Goal: Task Accomplishment & Management: Use online tool/utility

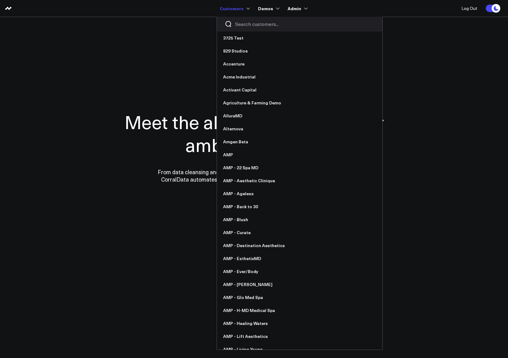
click at [239, 26] on input "Search customers input" at bounding box center [305, 24] width 140 height 7
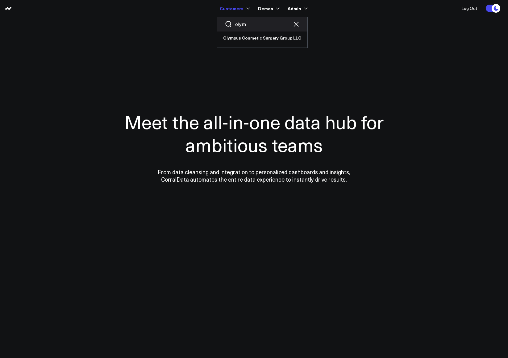
type input "olymp"
click at [257, 27] on input "olympui" at bounding box center [253, 24] width 37 height 7
click at [253, 34] on link "Olympus Cosmetic Surgery Group LLC" at bounding box center [262, 37] width 90 height 13
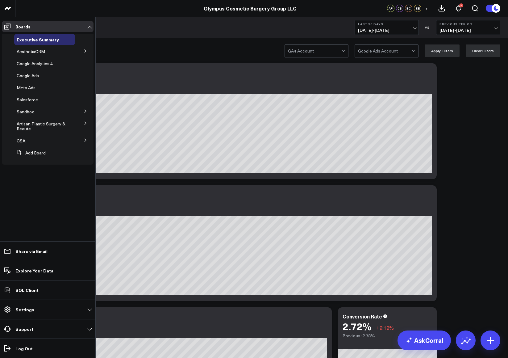
click at [84, 122] on icon at bounding box center [86, 123] width 4 height 4
click at [33, 144] on span "Google Ads Performance" at bounding box center [33, 142] width 26 height 11
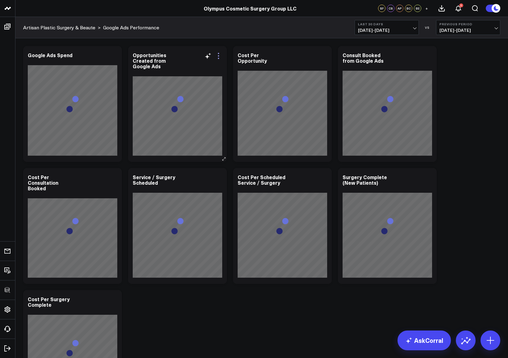
click at [219, 54] on icon at bounding box center [218, 55] width 7 height 7
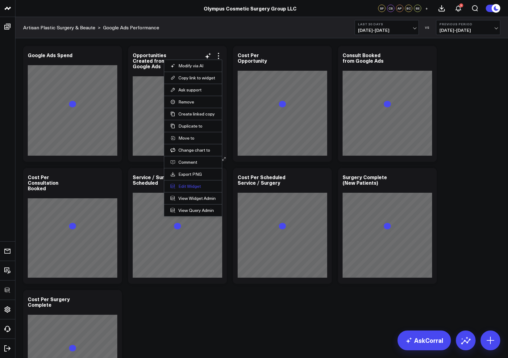
click at [194, 186] on button "Edit Widget" at bounding box center [192, 186] width 45 height 6
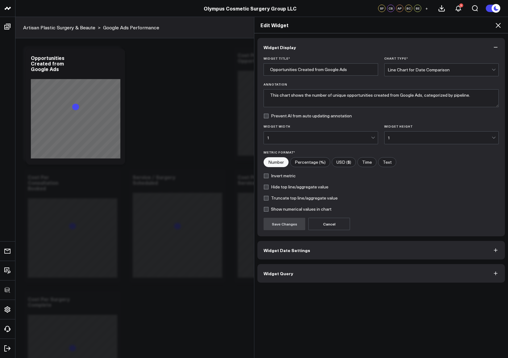
click at [321, 276] on button "Widget Query" at bounding box center [381, 273] width 248 height 19
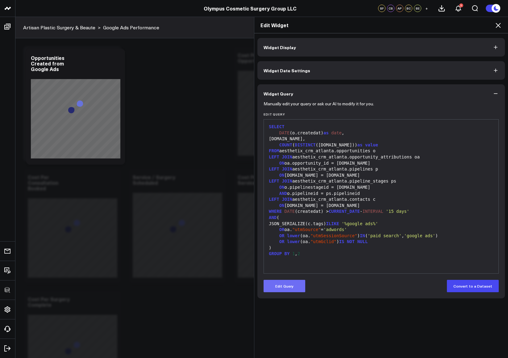
click at [296, 289] on button "Edit Query" at bounding box center [285, 286] width 42 height 12
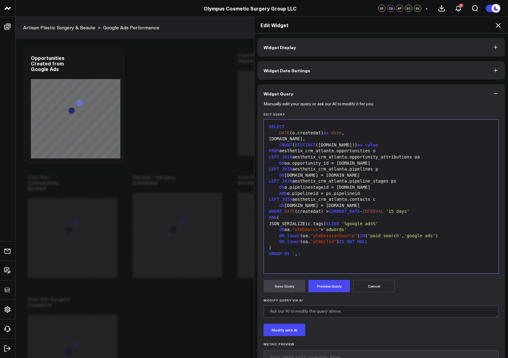
click at [324, 255] on div "GROUP BY 1 , 2" at bounding box center [381, 254] width 228 height 6
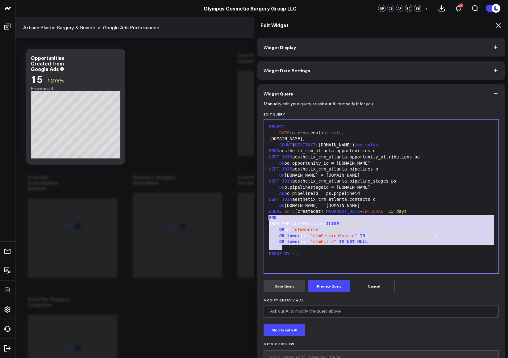
drag, startPoint x: 311, startPoint y: 247, endPoint x: 264, endPoint y: 217, distance: 56.0
click at [264, 217] on div "99 1 2 3 4 5 6 7 8 9 10 11 12 13 14 15 16 17 18 19 20 21 22 › ⌄ SELECT DATE (o.…" at bounding box center [381, 196] width 235 height 154
copy div "AND ( JSON_SERIALIZE(c.tags) ILIKE '%google ads%' OR oa. "utmSource" = 'adwords…"
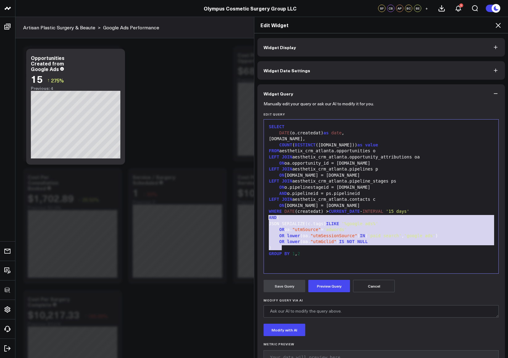
click at [412, 216] on div "AND (" at bounding box center [381, 218] width 228 height 6
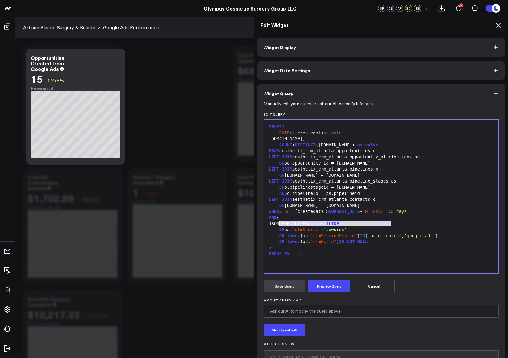
drag, startPoint x: 404, startPoint y: 222, endPoint x: 277, endPoint y: 224, distance: 127.2
click at [277, 224] on div "JSON_SERIALIZE(c.tags) ILIKE '%google ads%'" at bounding box center [381, 224] width 228 height 6
copy div "JSON_SERIALIZE(c.tags) ILIKE '%google ads%'"
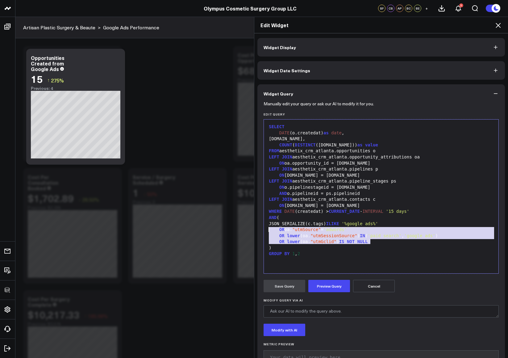
drag, startPoint x: 372, startPoint y: 241, endPoint x: 265, endPoint y: 230, distance: 107.4
click at [267, 230] on div "SELECT DATE (o.createdat) as date , p.name, COUNT ( DISTINCT (o.id)) as value F…" at bounding box center [381, 197] width 228 height 148
copy div "OR oa. "utmSource" = 'adwords' OR lower (oa. "utmSessionSource" ) IN ( 'paid se…"
click at [327, 255] on div "GROUP BY 1 , 2" at bounding box center [381, 254] width 228 height 6
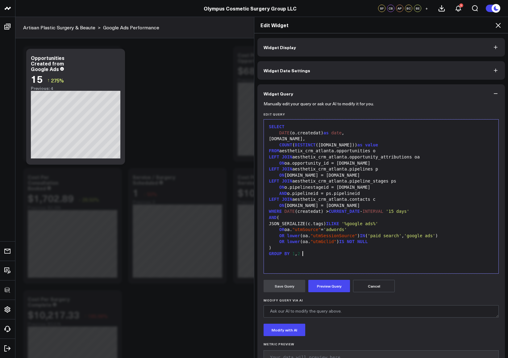
click at [364, 247] on div ")" at bounding box center [381, 248] width 228 height 6
click at [356, 252] on div "GROUP BY 1 , 2" at bounding box center [381, 254] width 228 height 6
click at [411, 253] on div "GROUP BY 1 , 2" at bounding box center [381, 254] width 228 height 6
click at [410, 253] on div "GROUP BY 1 , 2" at bounding box center [381, 254] width 228 height 6
click at [498, 24] on icon at bounding box center [498, 25] width 7 height 7
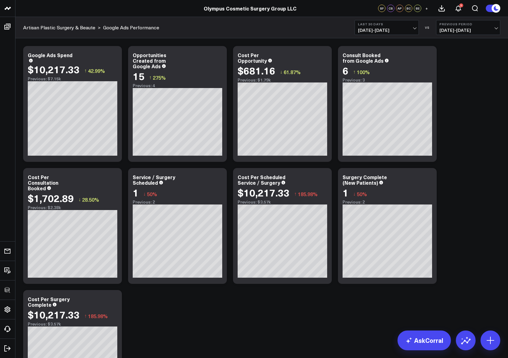
click at [311, 305] on div "Modify via AI Copy link to widget Ask support Remove Create linked copy Executi…" at bounding box center [261, 226] width 483 height 366
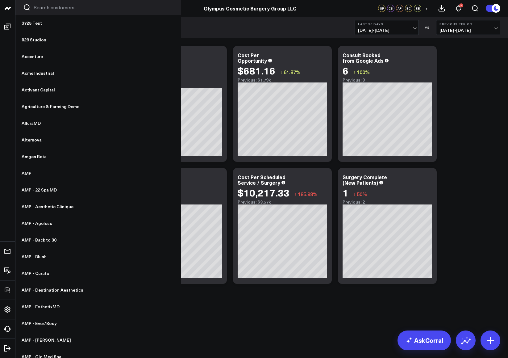
click at [36, 6] on input "Search customers input" at bounding box center [104, 7] width 140 height 7
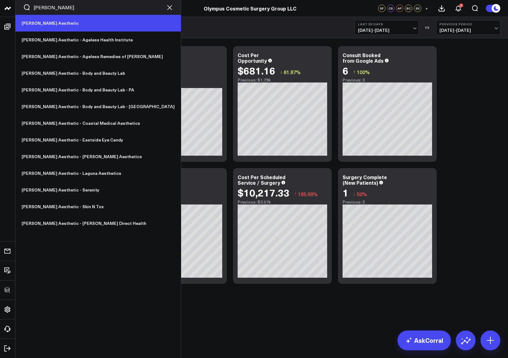
type input "ann"
click at [84, 21] on link "[PERSON_NAME] Aesthetic" at bounding box center [97, 23] width 165 height 17
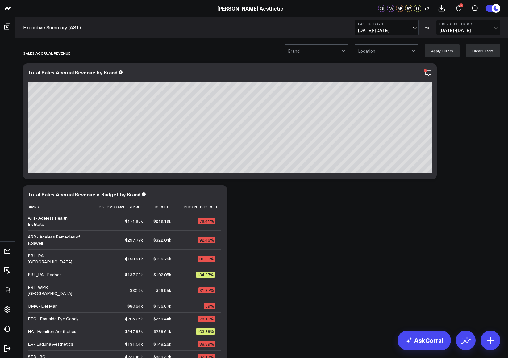
click at [432, 73] on icon at bounding box center [428, 72] width 7 height 7
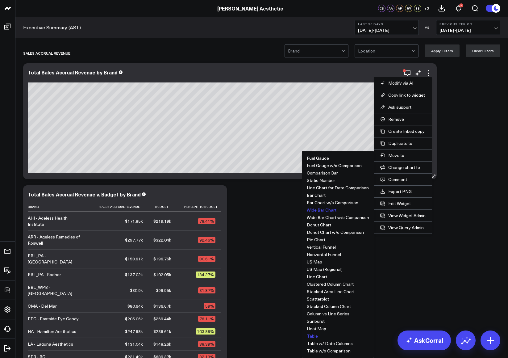
click at [311, 338] on button "Table" at bounding box center [312, 336] width 11 height 4
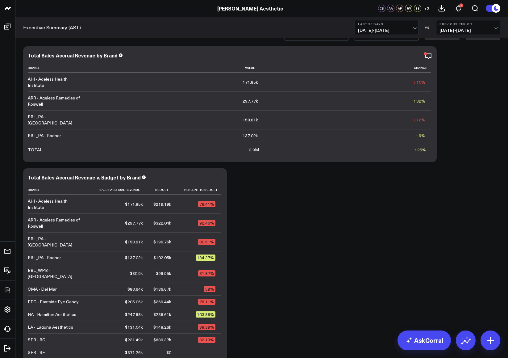
scroll to position [5, 0]
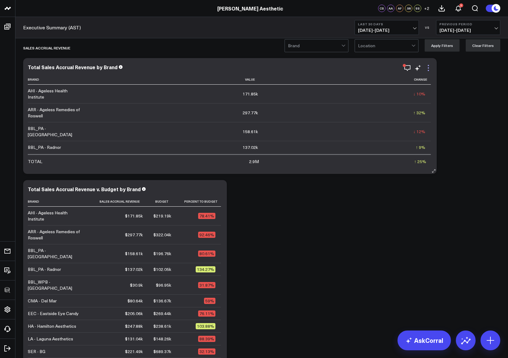
click at [431, 68] on icon at bounding box center [428, 67] width 7 height 7
click at [431, 69] on icon at bounding box center [428, 67] width 7 height 7
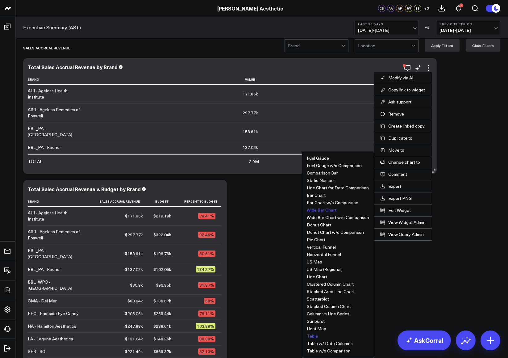
click at [318, 211] on button "Wide Bar Chart" at bounding box center [322, 210] width 30 height 4
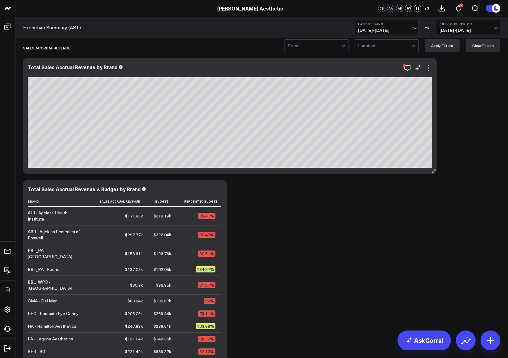
click at [428, 67] on icon at bounding box center [428, 67] width 1 height 1
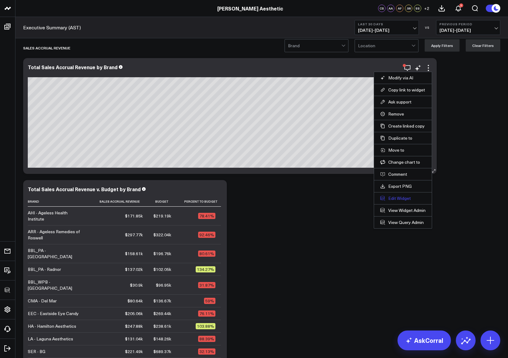
click at [403, 198] on button "Edit Widget" at bounding box center [402, 198] width 45 height 6
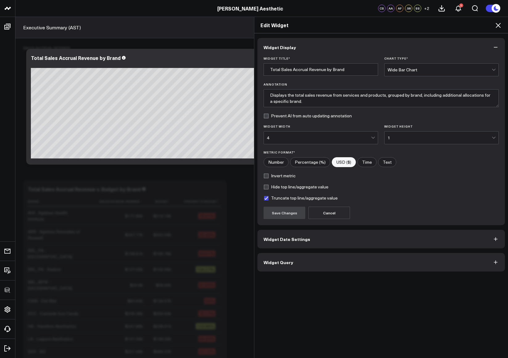
click at [294, 199] on label "Truncate top line/aggregate value" at bounding box center [301, 197] width 74 height 5
click at [269, 199] on input "Truncate top line/aggregate value" at bounding box center [266, 197] width 5 height 5
checkbox input "false"
click at [290, 208] on button "Save Changes" at bounding box center [285, 213] width 42 height 12
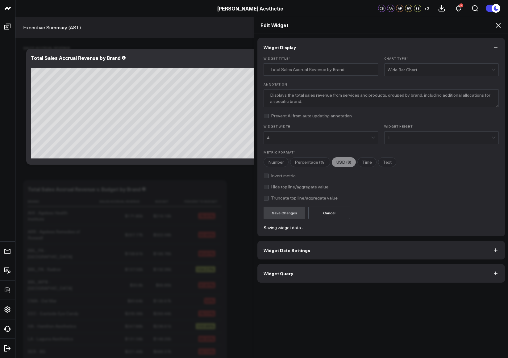
click at [499, 24] on icon at bounding box center [498, 25] width 7 height 7
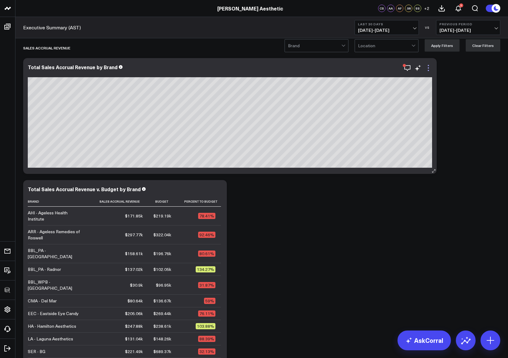
click at [430, 70] on icon at bounding box center [428, 67] width 7 height 7
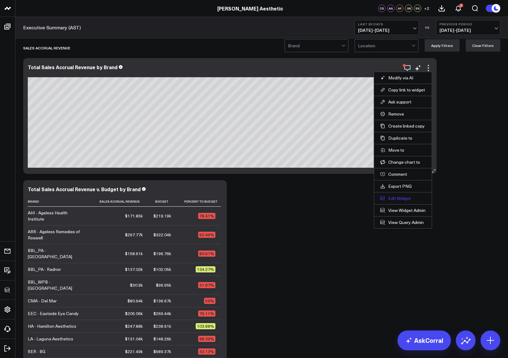
click at [395, 195] on button "Edit Widget" at bounding box center [402, 198] width 45 height 6
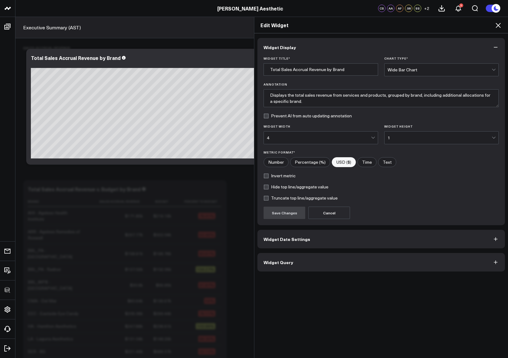
click at [497, 23] on icon at bounding box center [498, 25] width 7 height 7
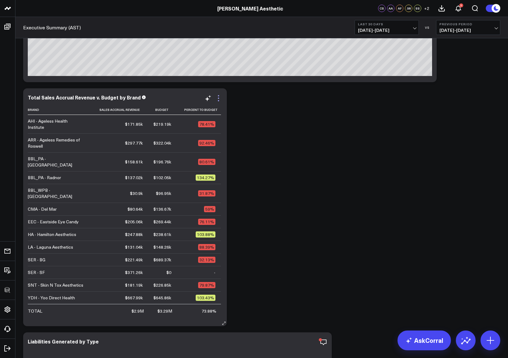
click at [217, 95] on icon at bounding box center [218, 97] width 7 height 7
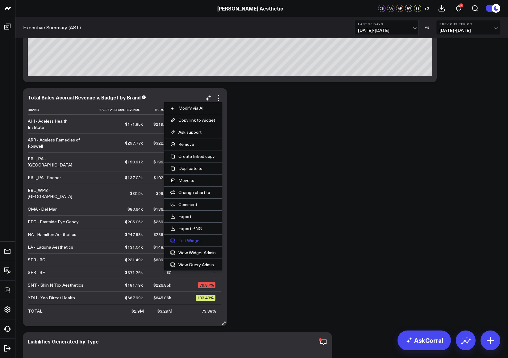
click at [191, 242] on button "Edit Widget" at bounding box center [192, 241] width 45 height 6
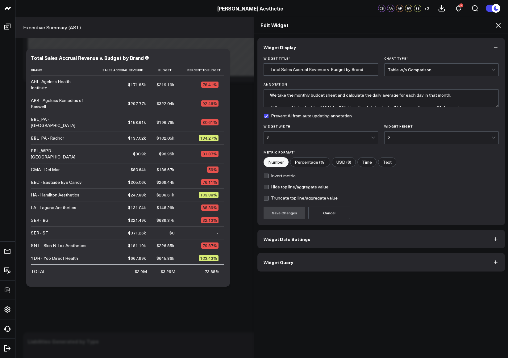
click at [291, 265] on button "Widget Query" at bounding box center [381, 262] width 248 height 19
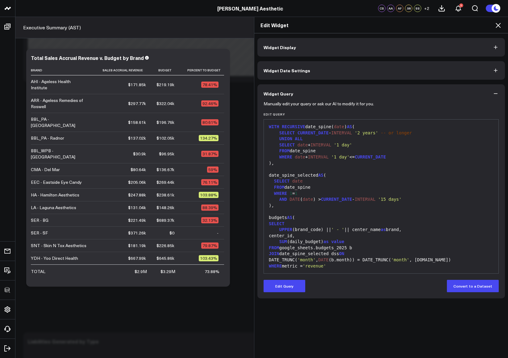
click at [355, 48] on button "Widget Display" at bounding box center [381, 47] width 248 height 19
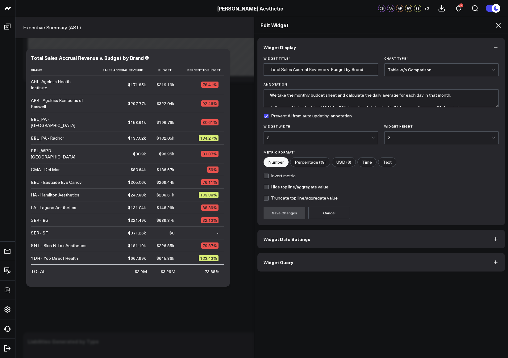
scroll to position [89, 0]
click at [499, 25] on icon at bounding box center [498, 25] width 7 height 7
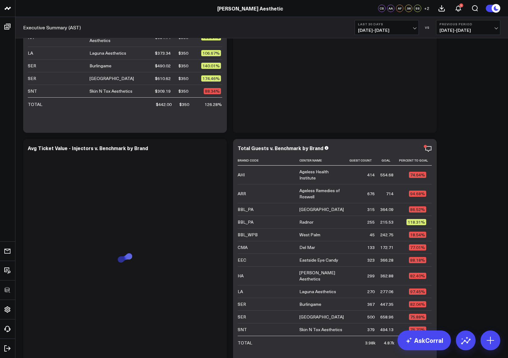
scroll to position [1325, 0]
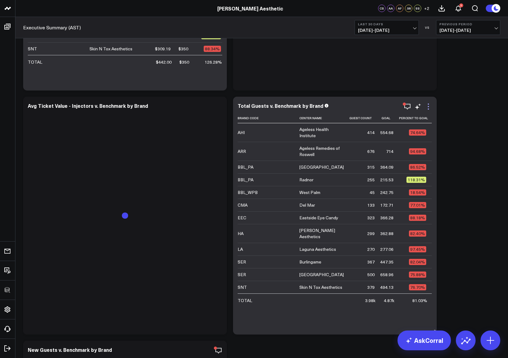
click at [429, 104] on icon at bounding box center [428, 106] width 7 height 7
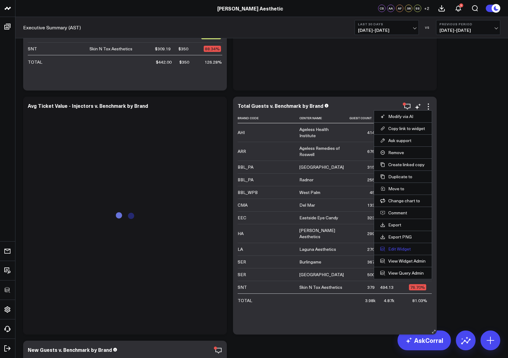
click at [401, 246] on button "Edit Widget" at bounding box center [402, 249] width 45 height 6
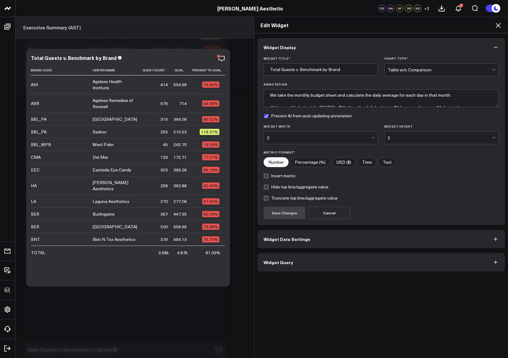
click at [312, 267] on button "Widget Query" at bounding box center [381, 262] width 248 height 19
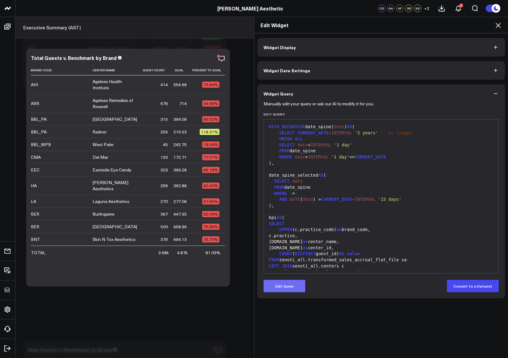
click at [282, 285] on button "Edit Query" at bounding box center [285, 286] width 42 height 12
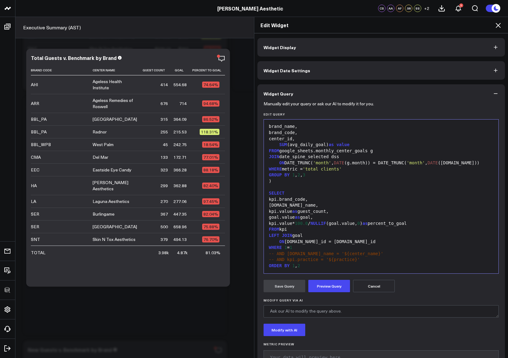
scroll to position [21, 0]
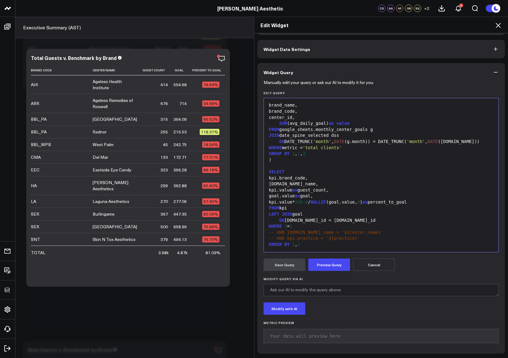
click at [277, 197] on div "goal.value as goal," at bounding box center [381, 196] width 228 height 6
click at [319, 196] on div "ROUND ( goal.value as goal," at bounding box center [381, 196] width 228 height 6
click at [319, 265] on button "Preview Query" at bounding box center [329, 264] width 42 height 12
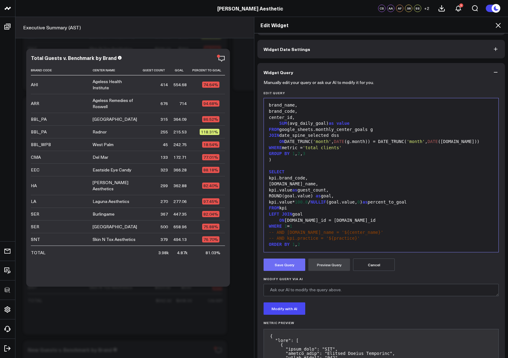
click at [281, 265] on button "Save Query" at bounding box center [285, 264] width 42 height 12
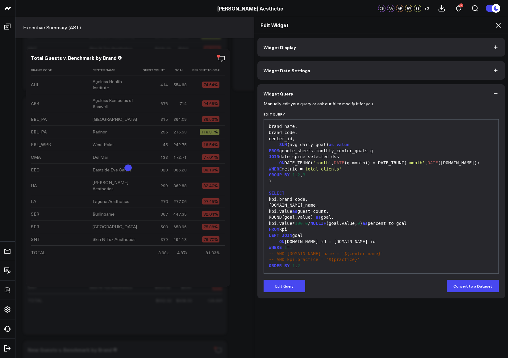
scroll to position [0, 0]
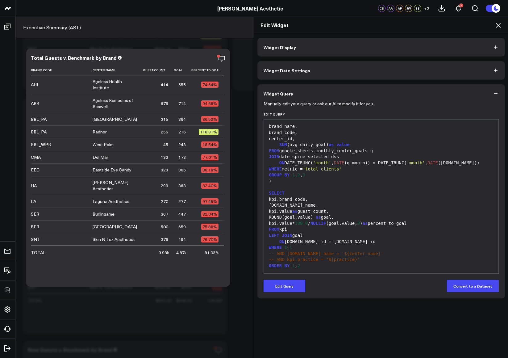
click at [499, 23] on icon at bounding box center [498, 25] width 7 height 7
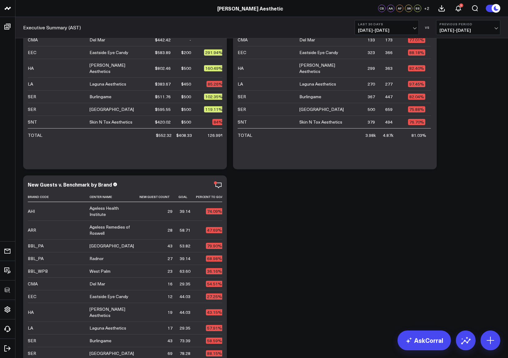
scroll to position [1598, 0]
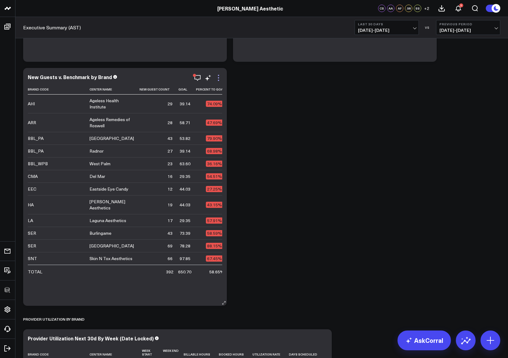
click at [219, 80] on icon at bounding box center [218, 80] width 1 height 1
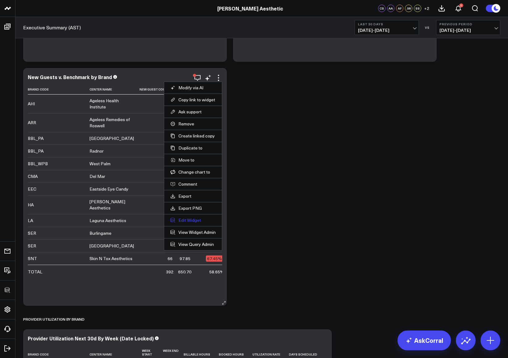
click at [184, 220] on button "Edit Widget" at bounding box center [192, 220] width 45 height 6
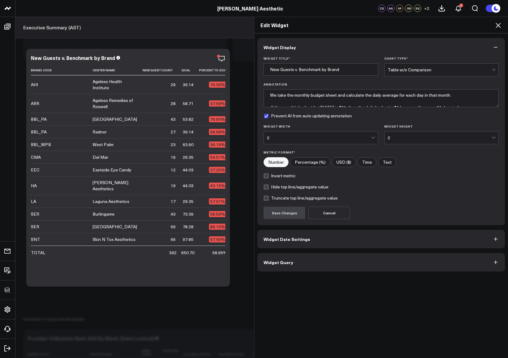
click at [288, 265] on span "Widget Query" at bounding box center [279, 262] width 30 height 5
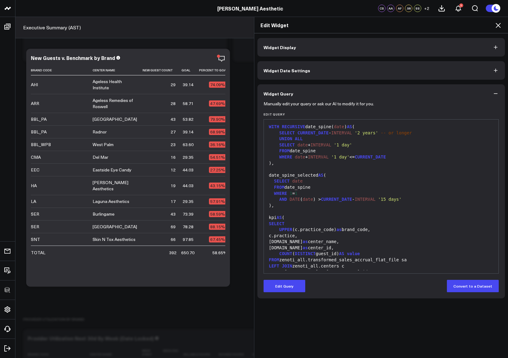
click at [285, 283] on button "Edit Query" at bounding box center [285, 286] width 42 height 12
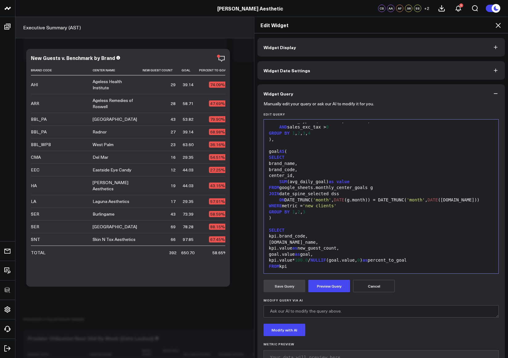
scroll to position [224, 0]
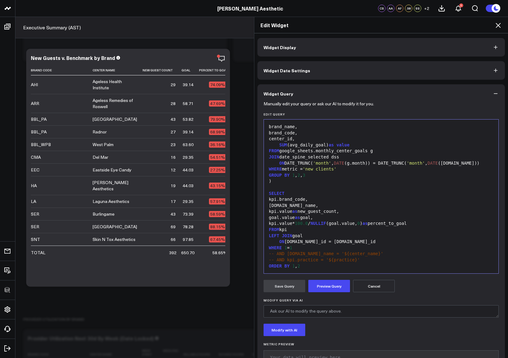
click at [278, 218] on div "goal.value as goal," at bounding box center [381, 218] width 228 height 6
click at [319, 219] on div "ROUND ( goal.value as goal," at bounding box center [381, 218] width 228 height 6
click at [323, 284] on button "Preview Query" at bounding box center [329, 286] width 42 height 12
click at [286, 285] on button "Save Query" at bounding box center [285, 286] width 42 height 12
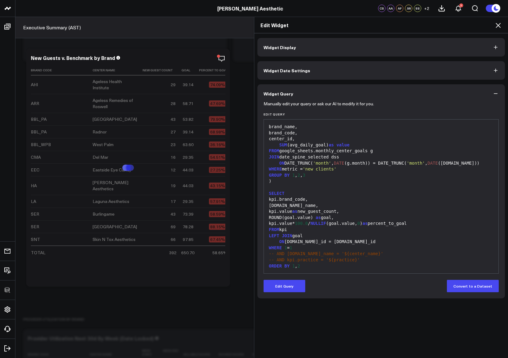
click at [499, 25] on icon at bounding box center [498, 25] width 5 height 5
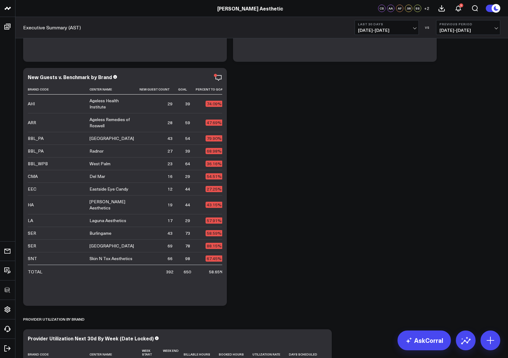
drag, startPoint x: 432, startPoint y: 173, endPoint x: 433, endPoint y: 186, distance: 12.7
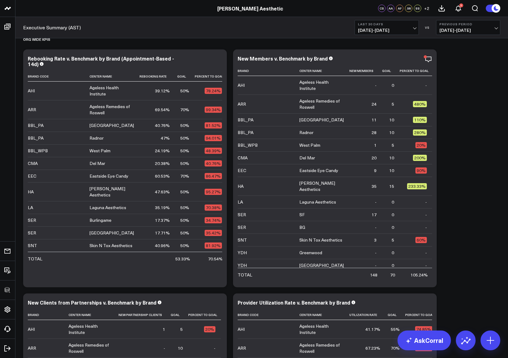
scroll to position [621, 0]
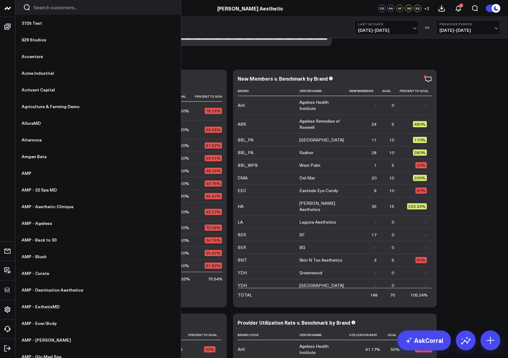
click at [61, 9] on input "Search customers input" at bounding box center [104, 7] width 140 height 7
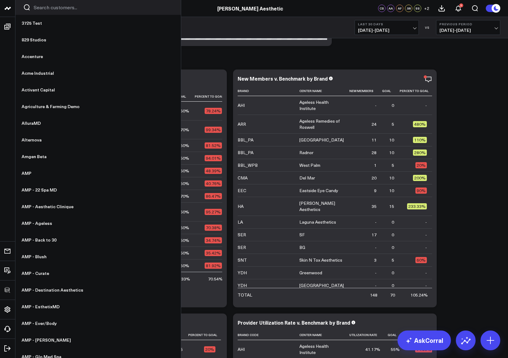
click at [61, 10] on input "Search customers input" at bounding box center [104, 7] width 140 height 7
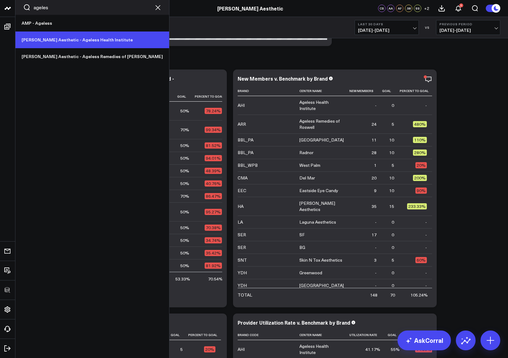
type input "ageles"
click at [46, 40] on link "[PERSON_NAME] Aesthetic - Ageless Health Institute" at bounding box center [92, 39] width 154 height 17
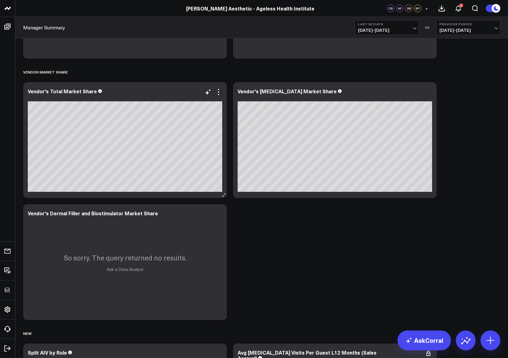
scroll to position [2032, 0]
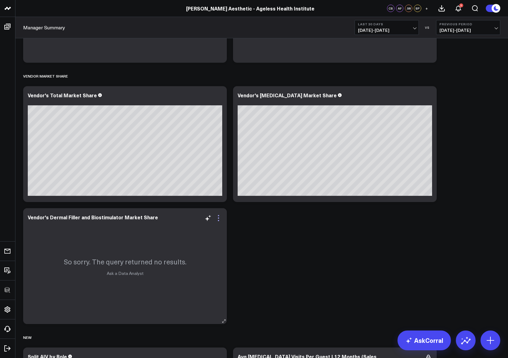
click at [221, 218] on icon at bounding box center [218, 217] width 7 height 7
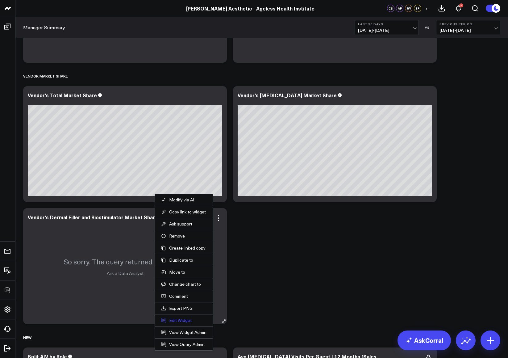
click at [177, 319] on button "Edit Widget" at bounding box center [183, 320] width 45 height 6
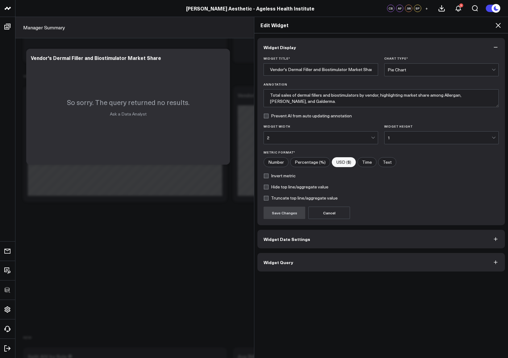
click at [343, 260] on button "Widget Query" at bounding box center [381, 262] width 248 height 19
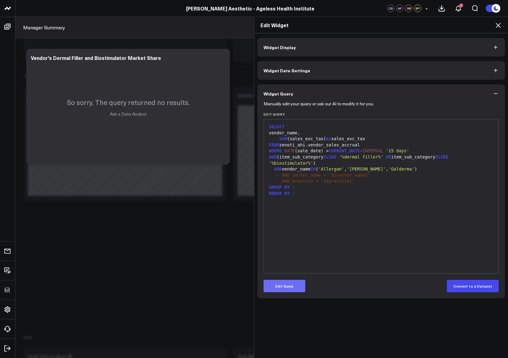
click at [285, 282] on button "Edit Query" at bounding box center [285, 286] width 42 height 12
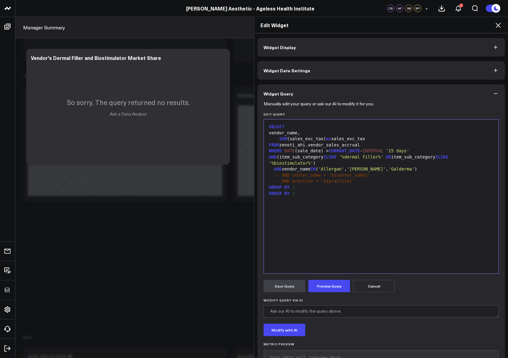
click at [332, 225] on div "SELECT vendor_name, SUM (sales_exc_tax) as sales_exc_tax FROM zenoti_ahi.vendor…" at bounding box center [381, 197] width 228 height 148
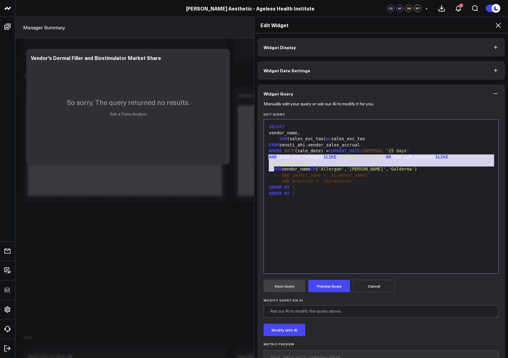
drag, startPoint x: 272, startPoint y: 169, endPoint x: 260, endPoint y: 157, distance: 17.0
click at [260, 157] on div "Manually edit your query or ask our AI to modify it for you. Edit Query 99 1 2 …" at bounding box center [381, 239] width 248 height 272
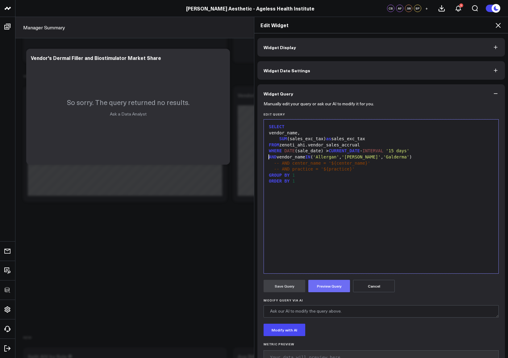
click at [322, 289] on button "Preview Query" at bounding box center [329, 286] width 42 height 12
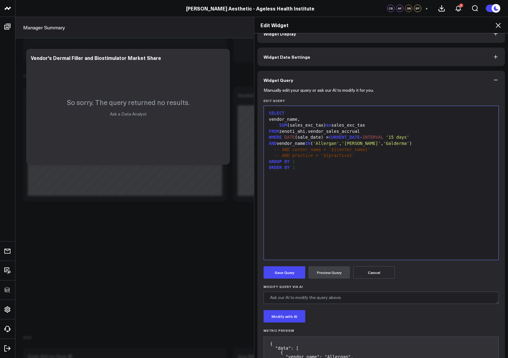
scroll to position [52, 0]
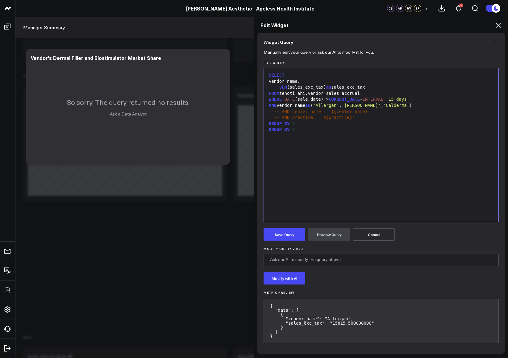
click at [312, 201] on div "SELECT vendor_name, SUM (sales_exc_tax) as sales_exc_tax FROM zenoti_ahi.vendor…" at bounding box center [381, 145] width 228 height 148
click at [392, 104] on div "AND vendor_name IN ( 'Allergan' , 'Merz' , 'Galderma' )" at bounding box center [381, 105] width 228 height 6
click at [496, 24] on icon at bounding box center [498, 25] width 7 height 7
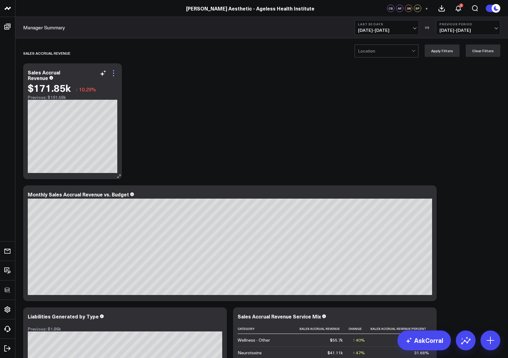
click at [114, 72] on icon at bounding box center [113, 72] width 7 height 7
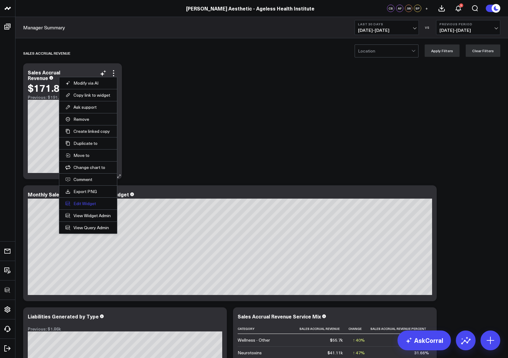
click at [84, 204] on button "Edit Widget" at bounding box center [87, 204] width 45 height 6
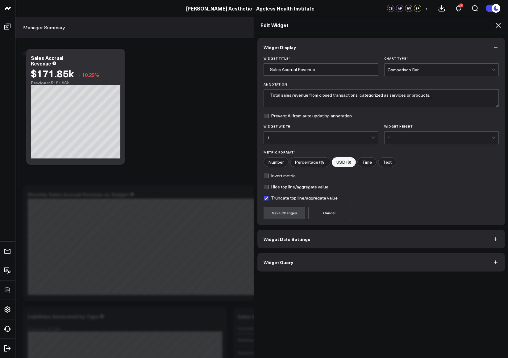
click at [313, 264] on button "Widget Query" at bounding box center [381, 262] width 248 height 19
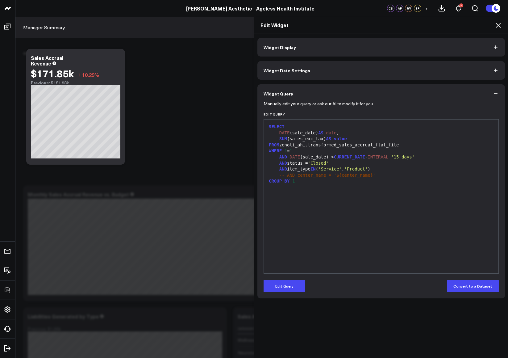
click at [499, 26] on icon at bounding box center [498, 25] width 7 height 7
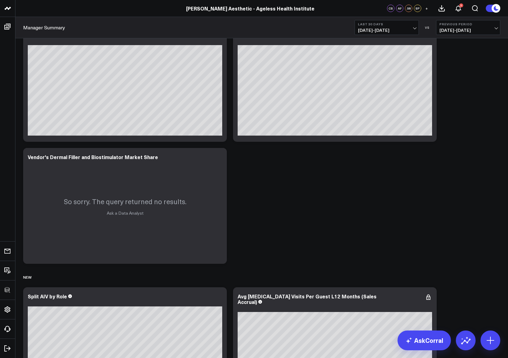
scroll to position [2028, 0]
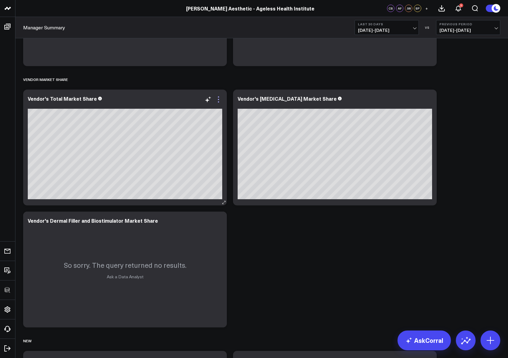
click at [219, 101] on icon at bounding box center [218, 99] width 7 height 7
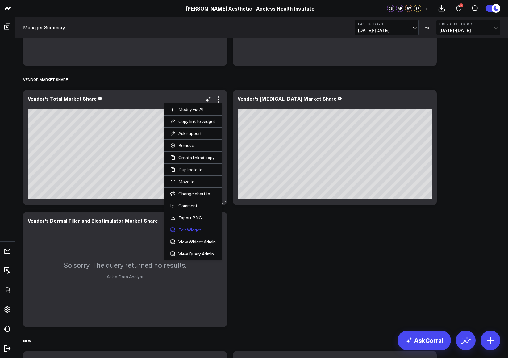
click at [189, 231] on button "Edit Widget" at bounding box center [192, 230] width 45 height 6
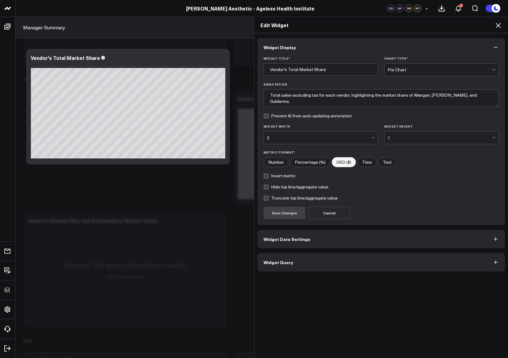
click at [302, 267] on button "Widget Query" at bounding box center [381, 262] width 248 height 19
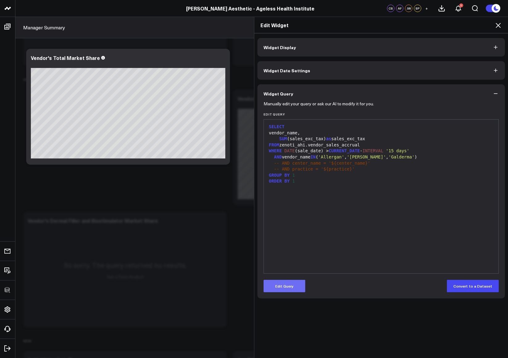
click at [296, 281] on button "Edit Query" at bounding box center [285, 286] width 42 height 12
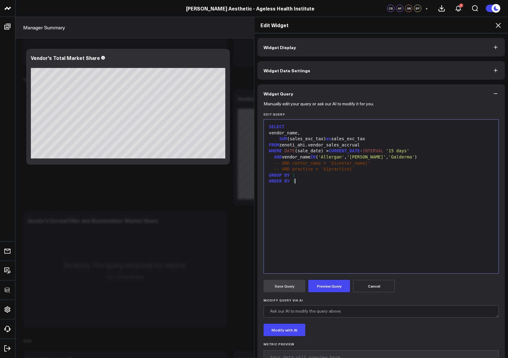
click at [334, 203] on div "SELECT vendor_name, SUM (sales_exc_tax) as sales_exc_tax FROM zenoti_ahi.vendor…" at bounding box center [381, 197] width 228 height 148
click at [428, 150] on div "WHERE DATE (sale_date) > CURRENT_DATE - INTERVAL '15 days'" at bounding box center [381, 151] width 228 height 6
click at [396, 157] on span "'Galderma'" at bounding box center [404, 156] width 26 height 5
drag, startPoint x: 415, startPoint y: 157, endPoint x: 407, endPoint y: 158, distance: 7.4
click at [417, 158] on span "'Elovus'" at bounding box center [427, 156] width 21 height 5
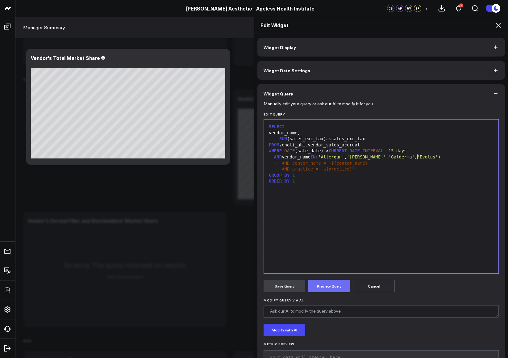
click at [325, 281] on button "Preview Query" at bounding box center [329, 286] width 42 height 12
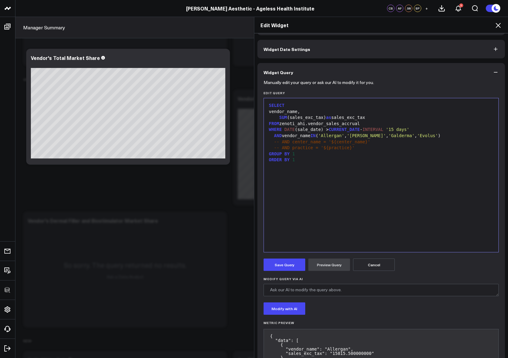
scroll to position [69, 0]
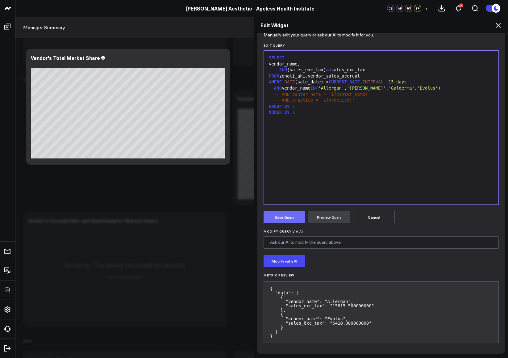
click at [278, 218] on button "Save Query" at bounding box center [285, 217] width 42 height 12
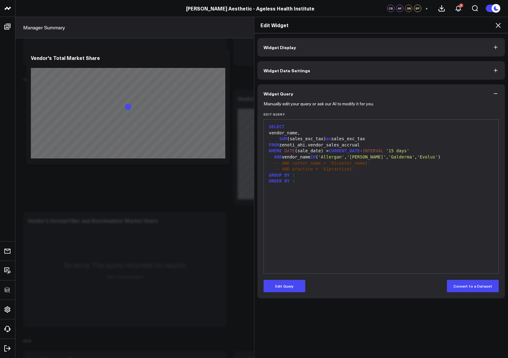
scroll to position [0, 0]
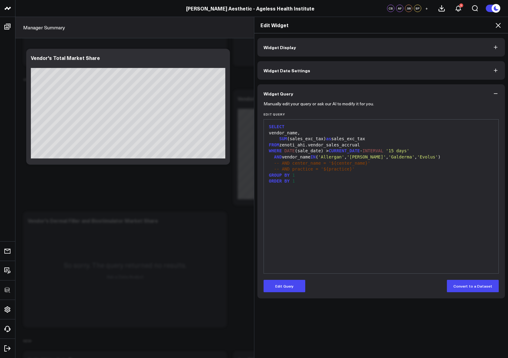
click at [293, 282] on button "Edit Query" at bounding box center [285, 286] width 42 height 12
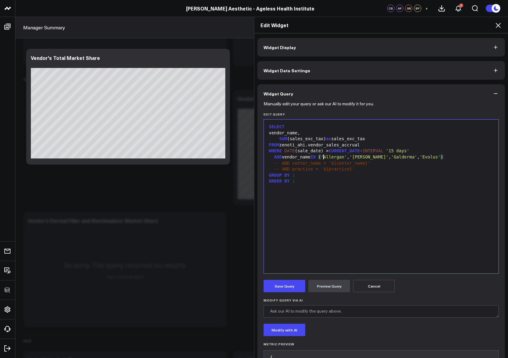
click at [321, 157] on div "AND vendor_name IN ( 'Allergan' , 'Merz' , 'Galderma' , 'Evolus' )" at bounding box center [381, 157] width 228 height 6
drag, startPoint x: 321, startPoint y: 157, endPoint x: 430, endPoint y: 157, distance: 109.0
copy div "( 'Allergan' , 'Merz' , 'Galderma' , 'Evolus' )"
click at [498, 24] on icon at bounding box center [498, 25] width 7 height 7
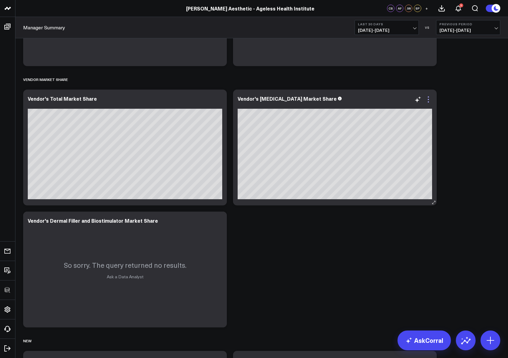
click at [431, 100] on icon at bounding box center [428, 99] width 7 height 7
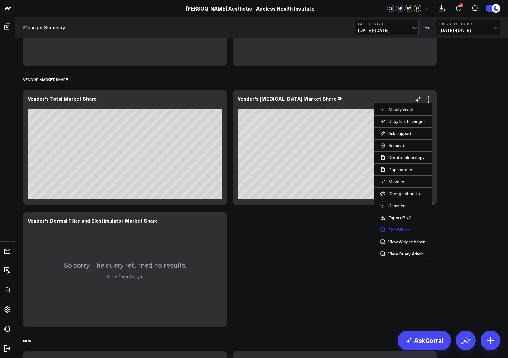
click at [394, 231] on button "Edit Widget" at bounding box center [402, 230] width 45 height 6
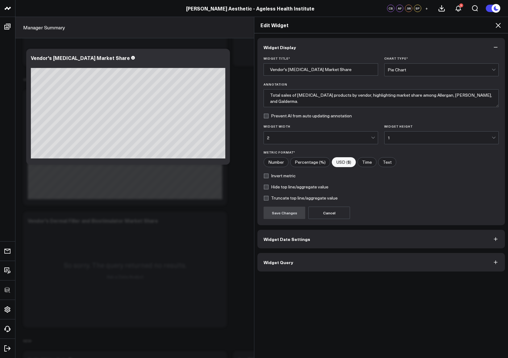
click at [319, 262] on button "Widget Query" at bounding box center [381, 262] width 248 height 19
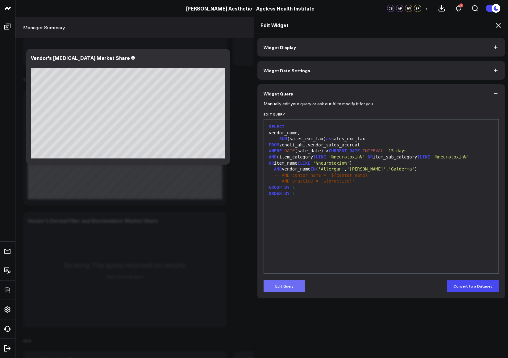
click at [293, 284] on button "Edit Query" at bounding box center [285, 286] width 42 height 12
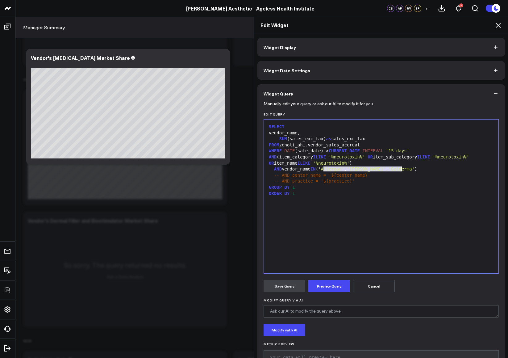
drag, startPoint x: 320, startPoint y: 169, endPoint x: 411, endPoint y: 167, distance: 90.2
click at [411, 167] on div "AND vendor_name IN ( 'Allergan' , 'Merz' , 'Galderma' )" at bounding box center [381, 169] width 228 height 6
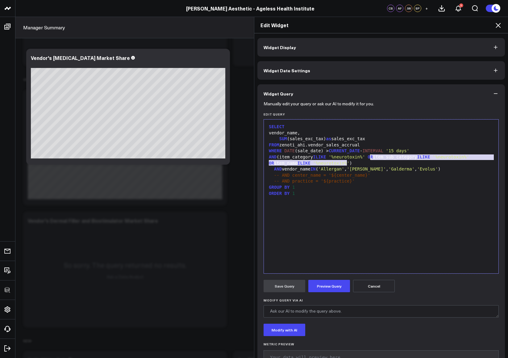
drag, startPoint x: 344, startPoint y: 163, endPoint x: 369, endPoint y: 156, distance: 25.7
click at [369, 156] on div "AND (item_category ILIKE '%neurotoxin%' OR item_sub_category ILIKE '%neurotoxin…" at bounding box center [381, 160] width 228 height 12
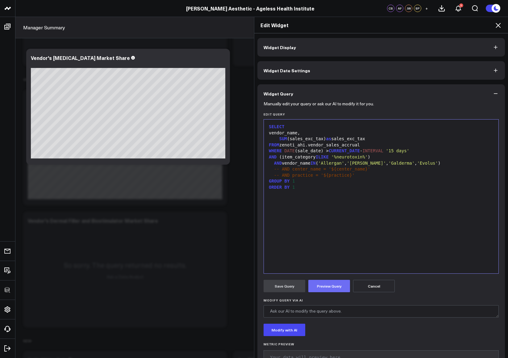
click at [326, 286] on button "Preview Query" at bounding box center [329, 286] width 42 height 12
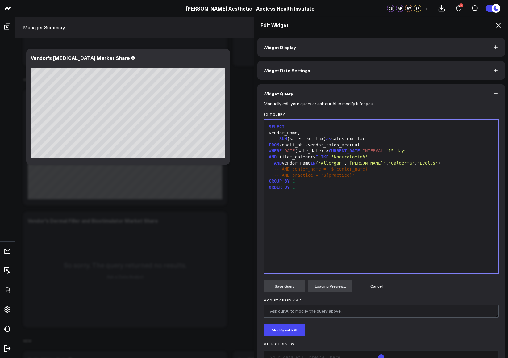
scroll to position [21, 0]
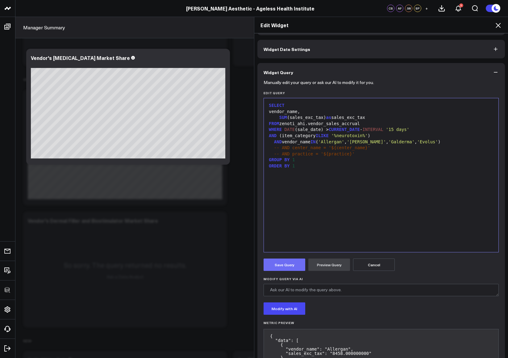
click at [283, 267] on button "Save Query" at bounding box center [285, 264] width 42 height 12
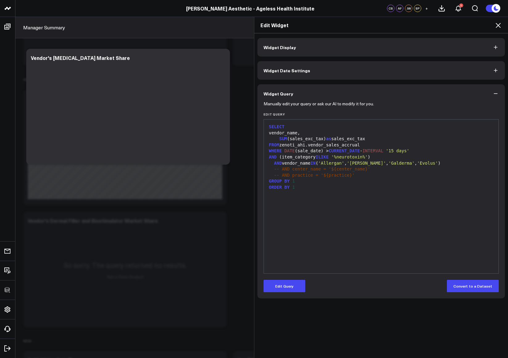
scroll to position [0, 0]
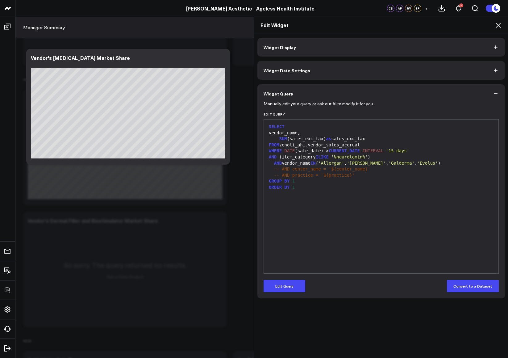
click at [502, 23] on div "Edit Widget" at bounding box center [381, 25] width 254 height 16
click at [500, 24] on icon at bounding box center [498, 25] width 7 height 7
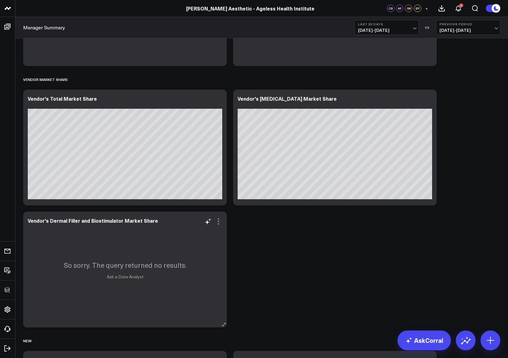
click at [220, 222] on icon at bounding box center [218, 221] width 7 height 7
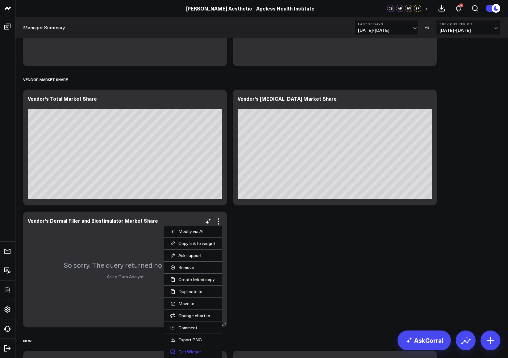
scroll to position [2032, 0]
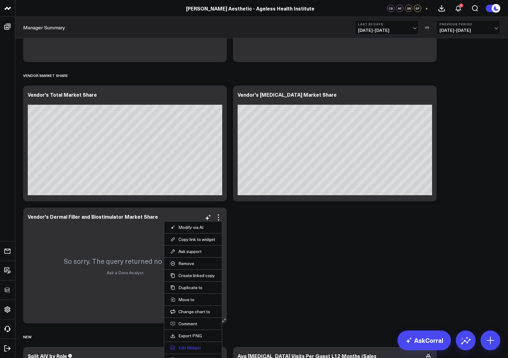
click at [188, 346] on button "Edit Widget" at bounding box center [192, 348] width 45 height 6
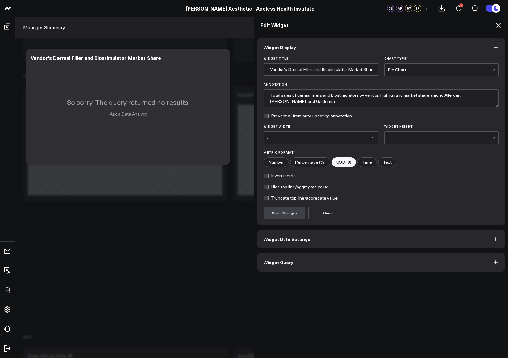
click at [301, 261] on button "Widget Query" at bounding box center [381, 262] width 248 height 19
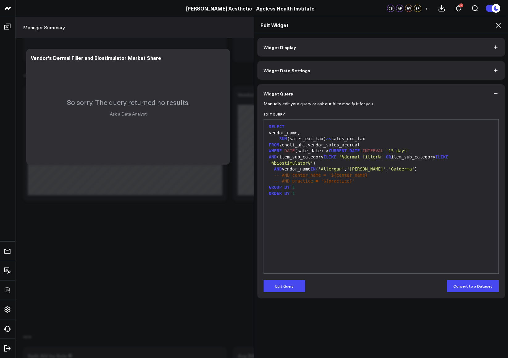
click at [292, 278] on form "Manually edit your query or ask our AI to modify it for you. Edit Query 99 1 2 …" at bounding box center [381, 197] width 235 height 189
click at [291, 288] on button "Edit Query" at bounding box center [285, 286] width 42 height 12
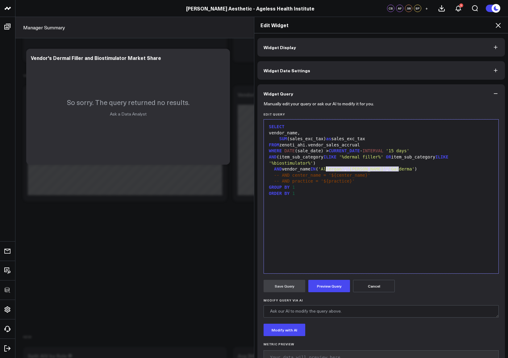
drag, startPoint x: 396, startPoint y: 168, endPoint x: 324, endPoint y: 167, distance: 72.2
click at [324, 167] on div "AND vendor_name IN ( 'Allergan' , 'Merz' , 'Galderma' )" at bounding box center [381, 169] width 228 height 6
click at [434, 168] on div "AND vendor_name IN ( ( 'Allergan' , 'Merz' , 'Galderma' , 'Evolus' ) )" at bounding box center [381, 169] width 228 height 6
click at [327, 169] on span "'Allergan'" at bounding box center [334, 168] width 26 height 5
click at [420, 170] on span "'Evolus'" at bounding box center [430, 168] width 21 height 5
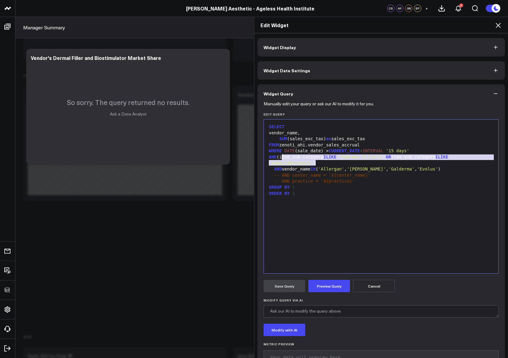
drag, startPoint x: 312, startPoint y: 162, endPoint x: 279, endPoint y: 157, distance: 33.8
click at [279, 157] on div "AND (item_sub_category ILIKE '%dermal filler%' OR item_sub_category ILIKE '%bio…" at bounding box center [381, 160] width 228 height 12
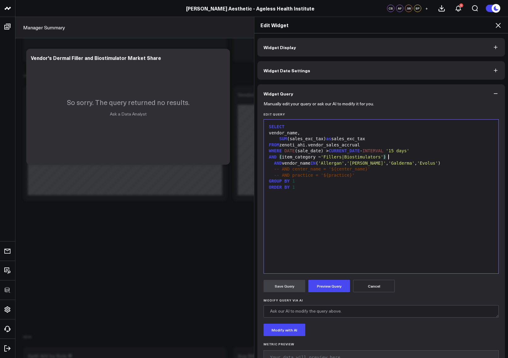
click at [279, 156] on div "AND ( item_category ~ 'Fillers|Biostimulators' )" at bounding box center [381, 157] width 228 height 6
click at [394, 159] on div "AND item_category ~ 'Fillers|Biostimulators' )" at bounding box center [381, 157] width 228 height 6
click at [274, 162] on span "AND" at bounding box center [278, 163] width 8 height 5
click at [327, 282] on button "Preview Query" at bounding box center [329, 286] width 42 height 12
click at [286, 290] on button "Save Query" at bounding box center [285, 286] width 42 height 12
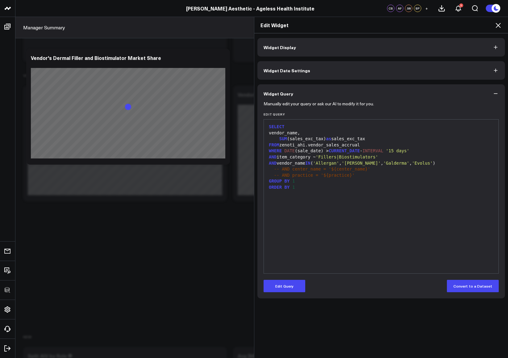
click at [496, 26] on icon at bounding box center [498, 25] width 7 height 7
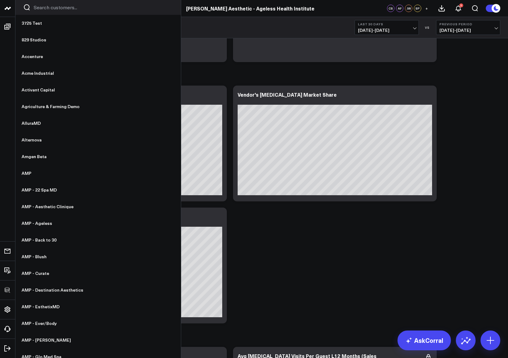
click at [62, 10] on input "Search customers input" at bounding box center [104, 7] width 140 height 7
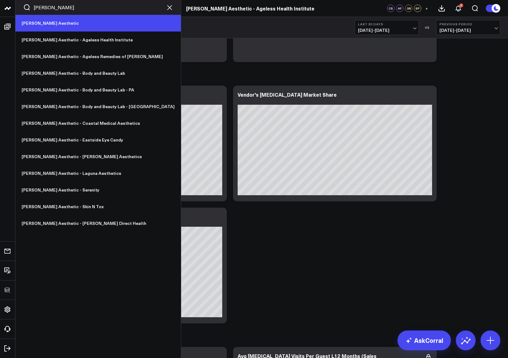
type input "annie"
click at [63, 20] on link "[PERSON_NAME] Aesthetic" at bounding box center [97, 23] width 165 height 17
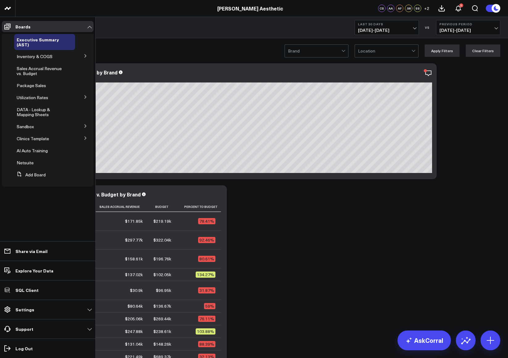
click at [87, 54] on icon at bounding box center [86, 56] width 4 height 4
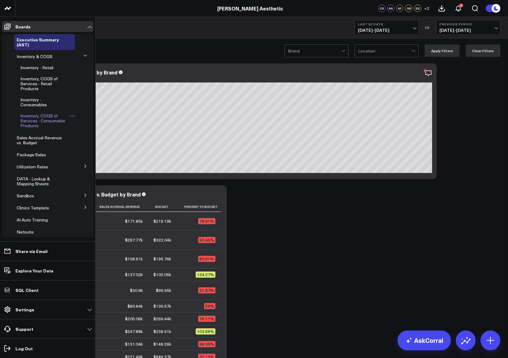
click at [31, 120] on span "Inventory, COGS of Services - Consumable Products" at bounding box center [42, 121] width 45 height 16
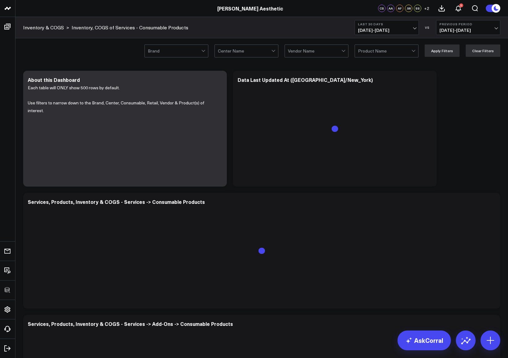
click at [443, 122] on div "Modify via AI Copy link to widget Ask support Remove Create linked copy Executi…" at bounding box center [261, 251] width 483 height 366
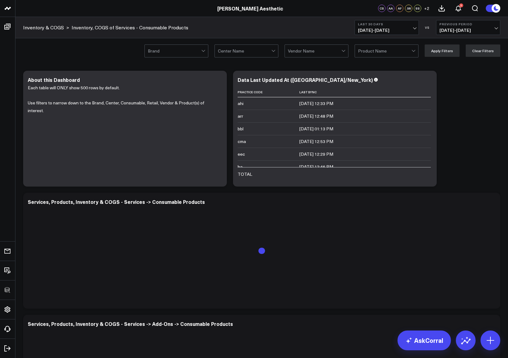
click at [481, 118] on div "Modify via AI Copy link to widget Ask support Remove Create linked copy Executi…" at bounding box center [261, 251] width 483 height 366
click at [479, 123] on div "Modify via AI Copy link to widget Ask support Remove Create linked copy Executi…" at bounding box center [261, 251] width 483 height 366
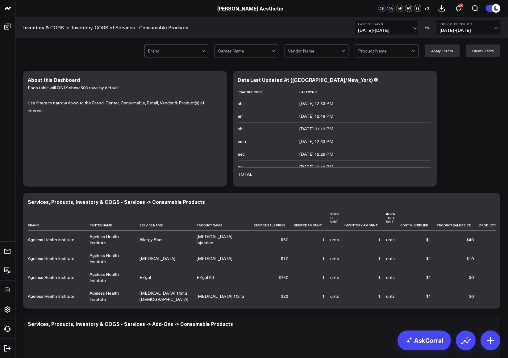
click at [0, 0] on link "Inventory, COGS of Services - Consumable Products" at bounding box center [0, 0] width 0 height 0
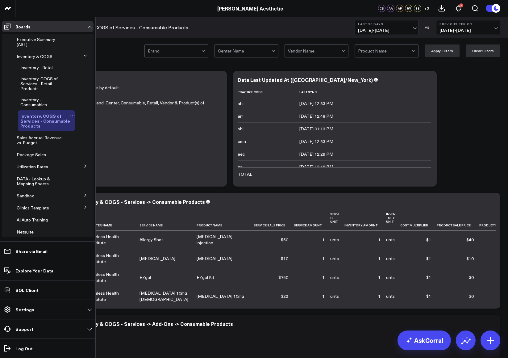
click at [70, 115] on icon at bounding box center [72, 115] width 5 height 5
click at [96, 146] on button "Duplicate Board" at bounding box center [100, 148] width 50 height 12
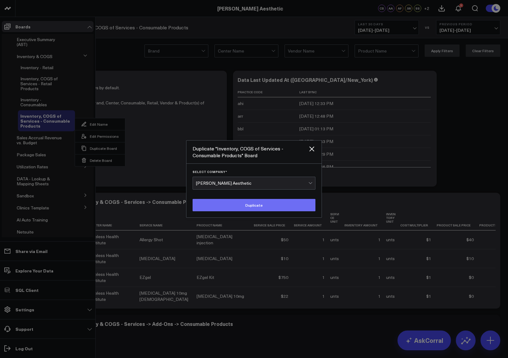
click at [256, 210] on button "Duplicate" at bounding box center [254, 205] width 123 height 12
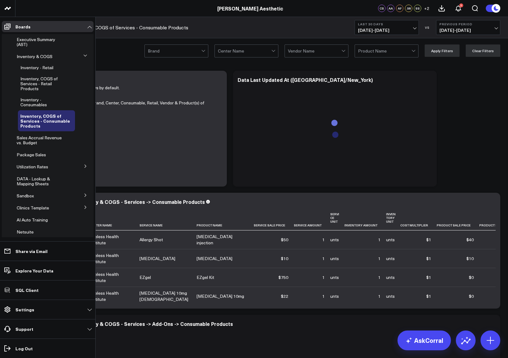
click at [39, 241] on span "Inventory, COGS of Services - Consumable Products (Copy)" at bounding box center [39, 249] width 45 height 16
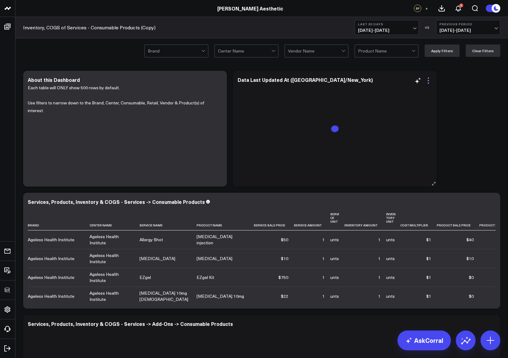
click at [428, 81] on icon at bounding box center [428, 80] width 1 height 1
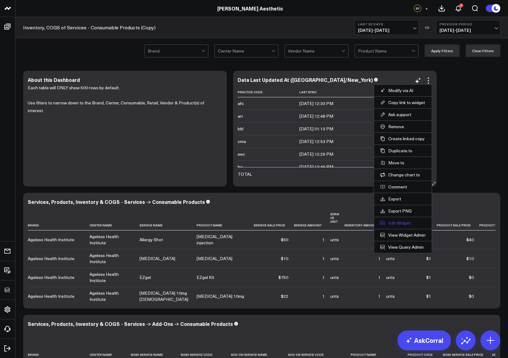
click at [395, 222] on button "Edit Widget" at bounding box center [402, 223] width 45 height 6
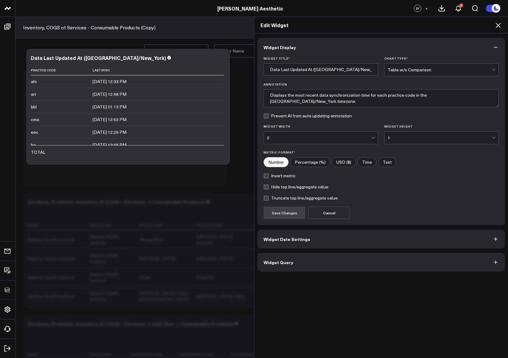
click at [294, 258] on button "Widget Query" at bounding box center [381, 262] width 248 height 19
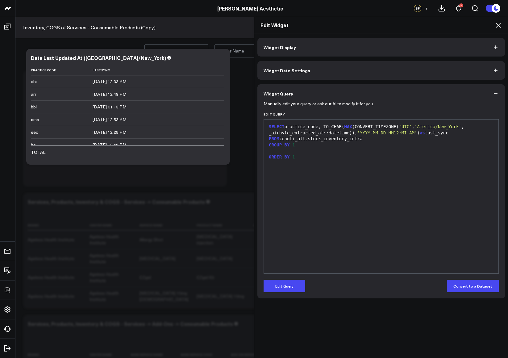
click at [287, 293] on div "Manually edit your query or ask our AI to modify it for you. Edit Query 9 1 2 3…" at bounding box center [381, 200] width 248 height 195
click at [287, 290] on button "Edit Query" at bounding box center [285, 286] width 42 height 12
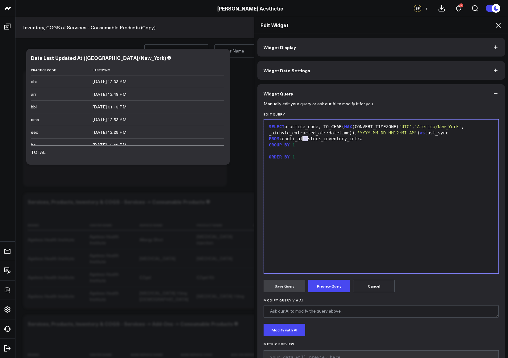
drag, startPoint x: 306, startPoint y: 137, endPoint x: 301, endPoint y: 138, distance: 4.9
click at [301, 138] on div "FROM zenoti_all.stock_inventory_intra" at bounding box center [381, 139] width 228 height 6
click at [330, 292] on button "Preview Query" at bounding box center [329, 286] width 42 height 12
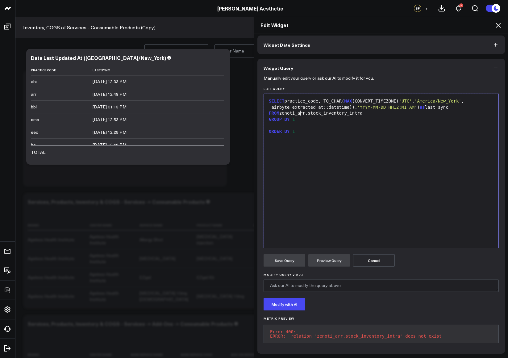
click at [298, 110] on div "FROM zenoti_arr.stock_inventory_intra" at bounding box center [381, 113] width 228 height 6
click at [339, 255] on button "Preview Query" at bounding box center [329, 260] width 42 height 12
click at [328, 134] on div "SELECT practice_code, TO_CHAR( MAX (CONVERT_TIMEZONE( 'UTC' , 'America/New_York…" at bounding box center [381, 171] width 228 height 148
drag, startPoint x: 323, startPoint y: 96, endPoint x: 297, endPoint y: 97, distance: 26.5
click at [297, 98] on div "SELECT practice_code, TO_CHAR( MAX (CONVERT_TIMEZONE( 'UTC' , 'America/New_York…" at bounding box center [381, 104] width 228 height 12
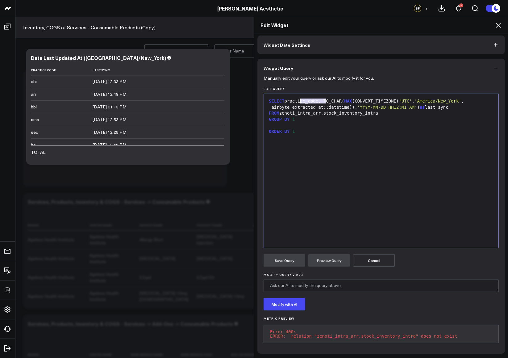
click at [296, 98] on div "SELECT practice_code, TO_CHAR( MAX (CONVERT_TIMEZONE( 'UTC' , 'America/New_York…" at bounding box center [381, 104] width 228 height 12
drag, startPoint x: 284, startPoint y: 97, endPoint x: 316, endPoint y: 96, distance: 32.4
click at [316, 98] on div "SELECT practice_code, TO_CHAR( MAX (CONVERT_TIMEZONE( 'UTC' , 'America/New_York…" at bounding box center [381, 104] width 228 height 12
click at [315, 122] on div at bounding box center [381, 125] width 228 height 6
click at [319, 260] on button "Preview Query" at bounding box center [329, 260] width 42 height 12
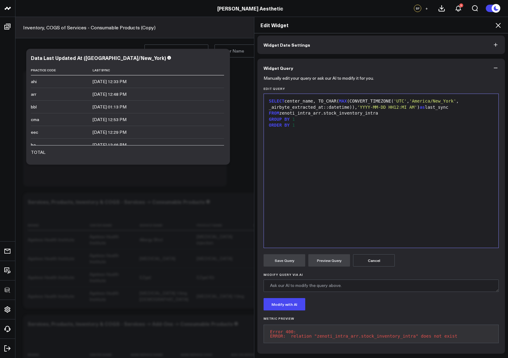
click at [304, 214] on div "SELECT center_name, TO_CHAR( MAX (CONVERT_TIMEZONE( 'UTC' , 'America/New_York' …" at bounding box center [381, 171] width 228 height 148
drag, startPoint x: 384, startPoint y: 110, endPoint x: 363, endPoint y: 111, distance: 21.0
click at [363, 111] on div "FROM zenoti _intra _arr.stock_inventory_intra" at bounding box center [381, 113] width 228 height 6
click at [332, 254] on button "Preview Query" at bounding box center [329, 260] width 42 height 12
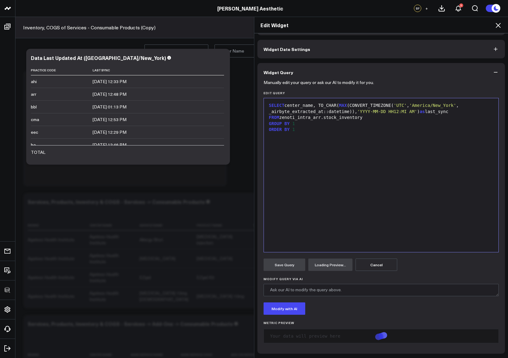
scroll to position [21, 0]
drag, startPoint x: 281, startPoint y: 117, endPoint x: 366, endPoint y: 119, distance: 84.9
click at [366, 119] on div "FROM zenoti_intra_arr.stock_inventory" at bounding box center [381, 118] width 228 height 6
drag, startPoint x: 366, startPoint y: 118, endPoint x: 279, endPoint y: 118, distance: 87.4
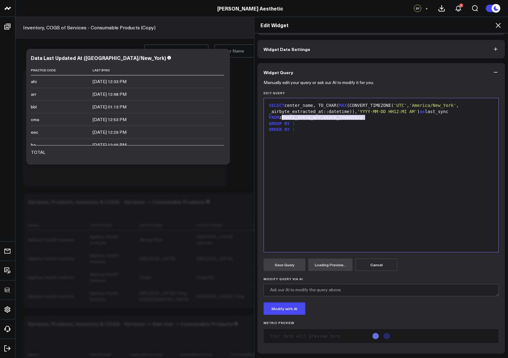
click at [279, 118] on div "FROM zenoti_intra_arr.stock_inventory" at bounding box center [381, 118] width 228 height 6
copy div "zenoti_intra_arr.stock_inventory"
click at [317, 138] on div "SELECT center_name, TO_CHAR( MAX (CONVERT_TIMEZONE( 'UTC' , 'America/New_York' …" at bounding box center [381, 175] width 228 height 148
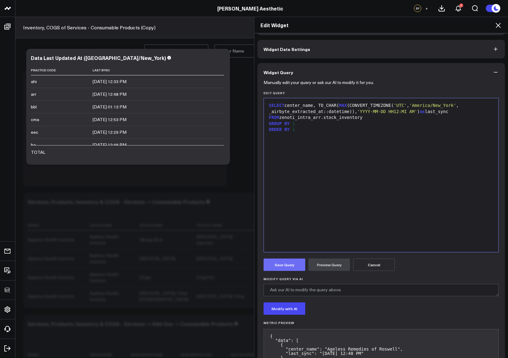
click at [286, 267] on button "Save Query" at bounding box center [285, 264] width 42 height 12
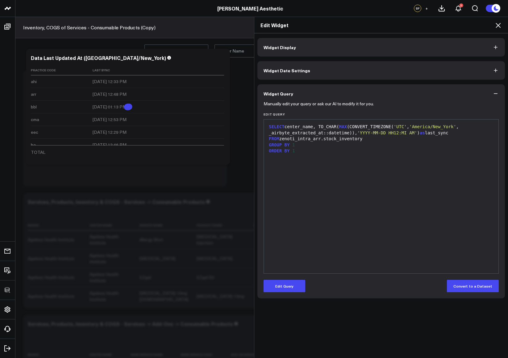
scroll to position [0, 0]
click at [499, 26] on icon at bounding box center [498, 25] width 5 height 5
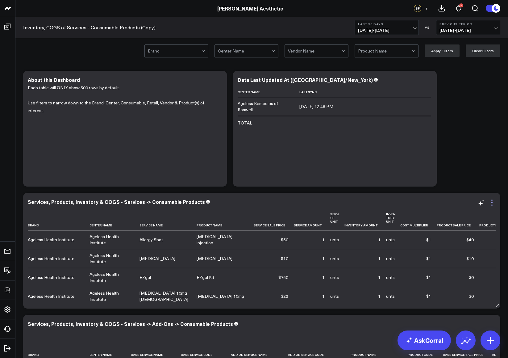
click at [493, 204] on icon at bounding box center [491, 202] width 7 height 7
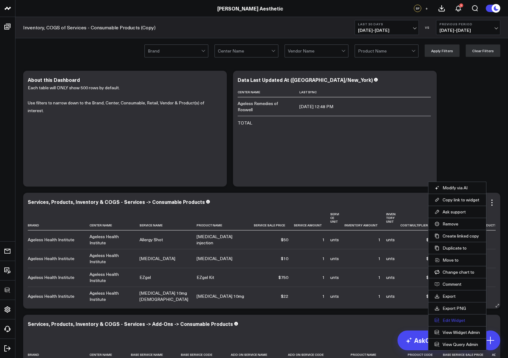
click at [457, 317] on button "Edit Widget" at bounding box center [457, 320] width 45 height 6
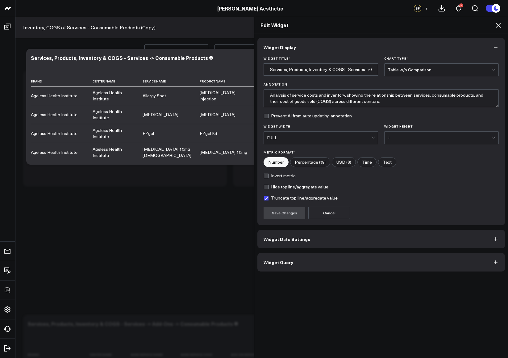
click at [332, 262] on button "Widget Query" at bounding box center [381, 262] width 248 height 19
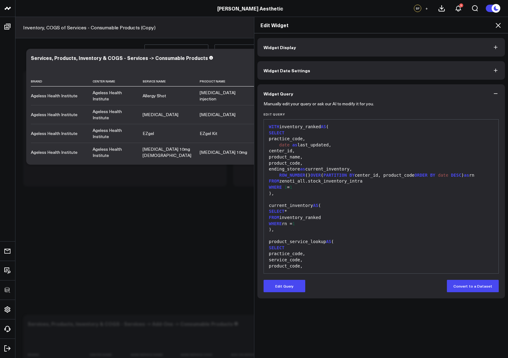
click at [288, 284] on button "Edit Query" at bounding box center [285, 286] width 42 height 12
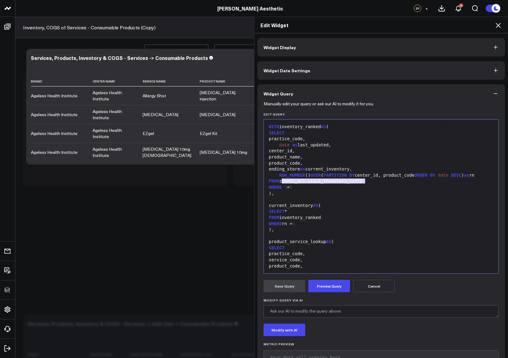
drag, startPoint x: 367, startPoint y: 181, endPoint x: 280, endPoint y: 180, distance: 87.1
click at [280, 180] on div "FROM zenoti_all.stock_inventory_intra" at bounding box center [381, 181] width 228 height 6
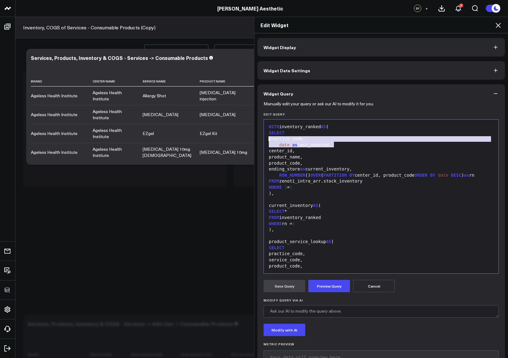
drag, startPoint x: 334, startPoint y: 147, endPoint x: 261, endPoint y: 141, distance: 73.1
click at [264, 141] on div "99 1 2 3 4 5 6 7 8 9 10 11 12 13 14 15 16 17 18 19 20 21 22 23 24 25 26 27 28 2…" at bounding box center [381, 196] width 235 height 154
click at [292, 140] on div "practice_code," at bounding box center [381, 139] width 228 height 6
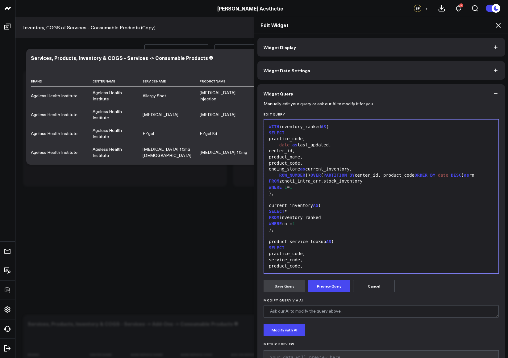
click at [293, 139] on div "practice_code," at bounding box center [381, 139] width 228 height 6
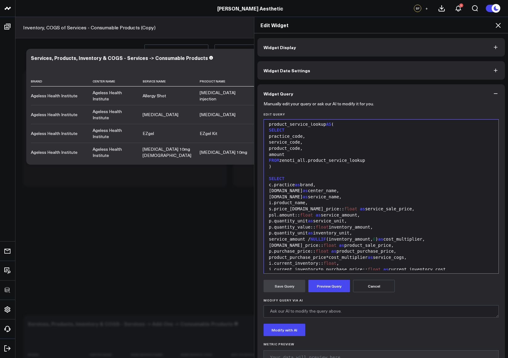
scroll to position [107, 0]
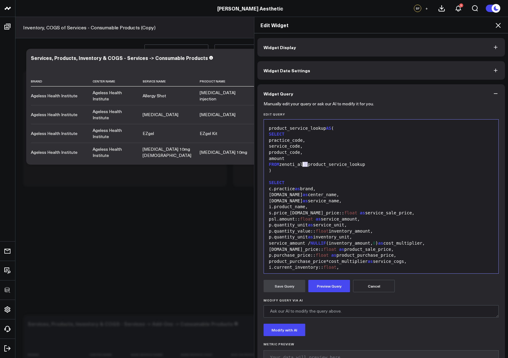
drag, startPoint x: 305, startPoint y: 164, endPoint x: 301, endPoint y: 165, distance: 4.4
click at [301, 165] on div "FROM zenoti_all.product_service_lookup" at bounding box center [381, 164] width 228 height 6
click at [311, 140] on div "practice_code," at bounding box center [381, 140] width 228 height 6
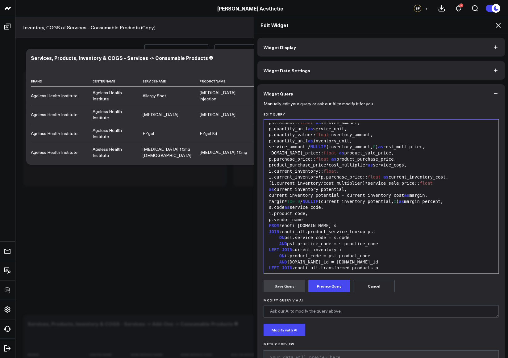
scroll to position [202, 0]
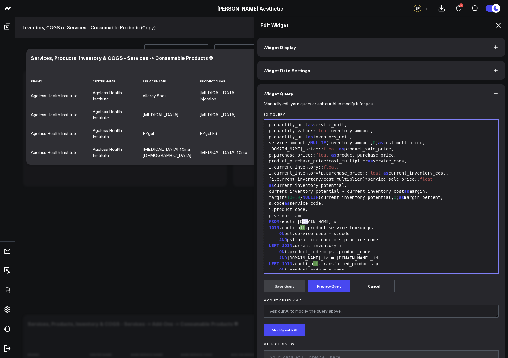
drag, startPoint x: 306, startPoint y: 221, endPoint x: 301, endPoint y: 221, distance: 4.7
click at [301, 221] on div "FROM zenoti_all.services s" at bounding box center [381, 222] width 228 height 6
drag, startPoint x: 305, startPoint y: 226, endPoint x: 301, endPoint y: 227, distance: 3.8
click at [301, 227] on div "JOIN zenoti_all.product_service_lookup psl" at bounding box center [381, 228] width 228 height 6
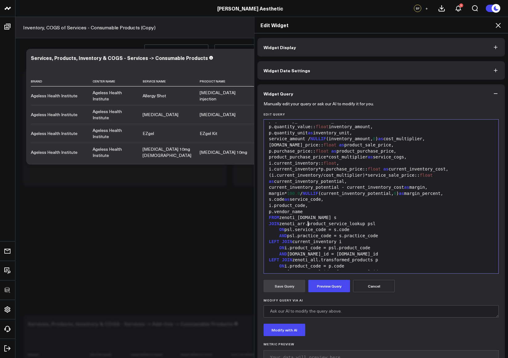
click at [311, 236] on div "AND psl.practice_code = s.practice_code" at bounding box center [381, 236] width 228 height 6
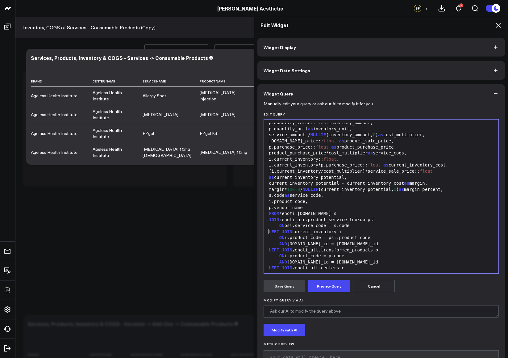
click at [316, 238] on div "ON i.product_code = psl.product_code" at bounding box center [381, 238] width 228 height 6
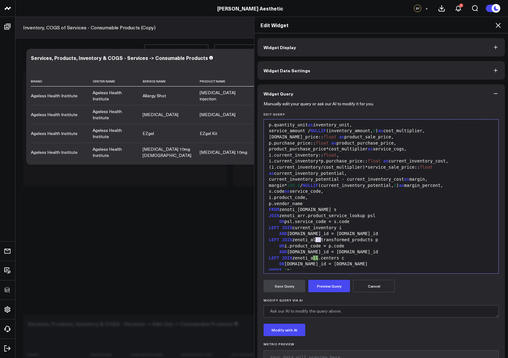
drag, startPoint x: 318, startPoint y: 240, endPoint x: 314, endPoint y: 240, distance: 4.1
click at [314, 240] on div "LEFT JOIN zenoti_all.transformed_products p" at bounding box center [381, 240] width 228 height 6
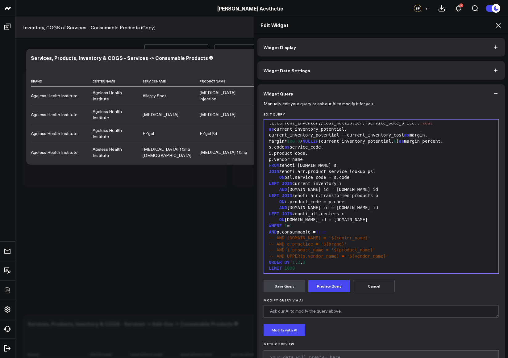
scroll to position [260, 0]
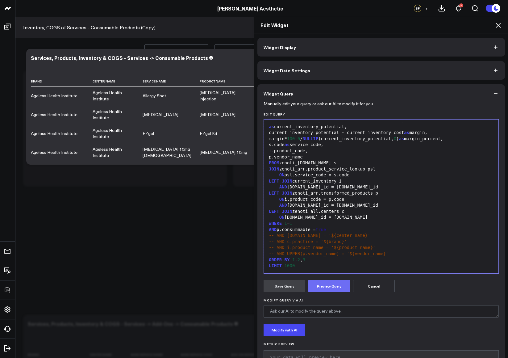
click at [328, 285] on button "Preview Query" at bounding box center [329, 286] width 42 height 12
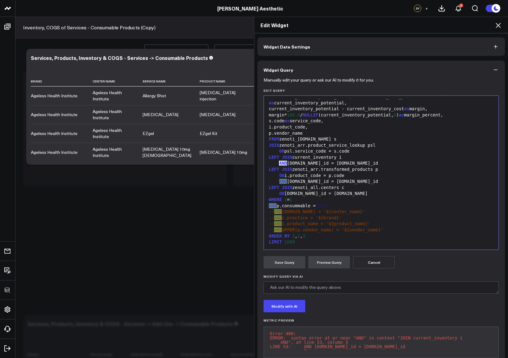
drag, startPoint x: 286, startPoint y: 163, endPoint x: 278, endPoint y: 164, distance: 7.5
click at [278, 164] on div "AND i.center_id = s.center_id" at bounding box center [381, 163] width 228 height 6
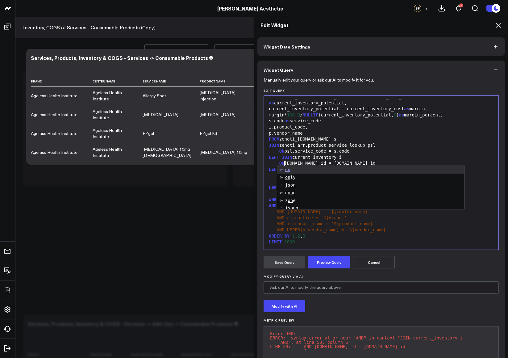
click at [383, 241] on div "LIMIT 1000" at bounding box center [381, 242] width 228 height 6
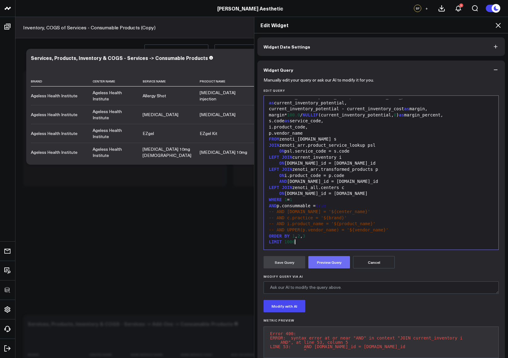
click at [338, 262] on button "Preview Query" at bounding box center [329, 262] width 42 height 12
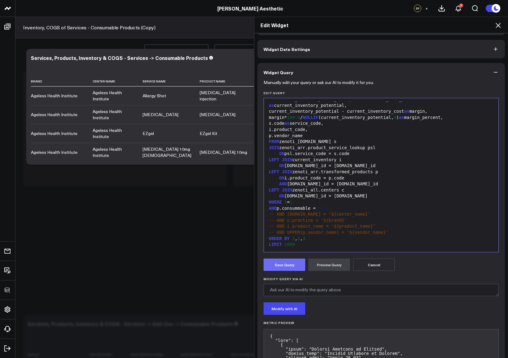
scroll to position [24, 0]
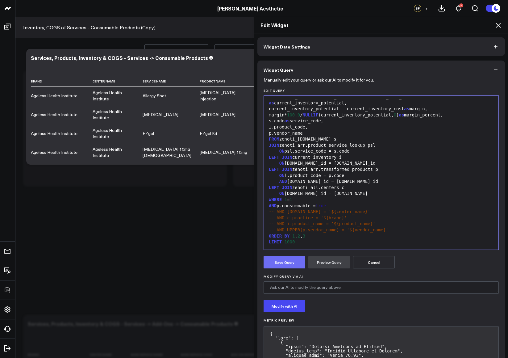
click at [287, 264] on button "Save Query" at bounding box center [285, 262] width 42 height 12
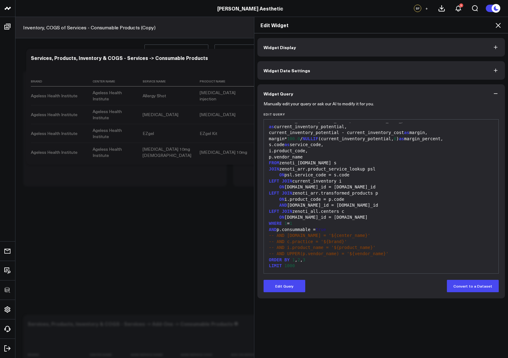
scroll to position [0, 0]
click at [498, 28] on icon at bounding box center [498, 25] width 7 height 7
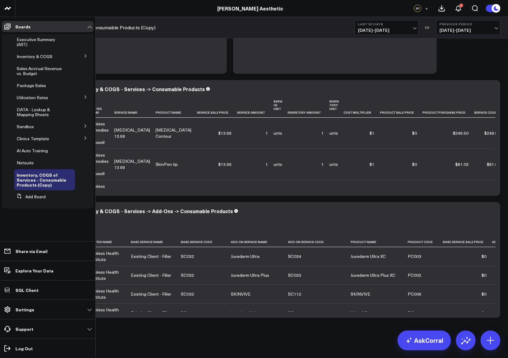
click at [87, 55] on icon at bounding box center [86, 56] width 4 height 4
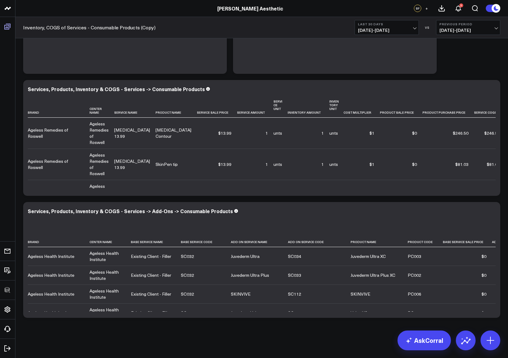
click at [38, 29] on link "Inventory, COGS of Services - Consumable Products (Copy)" at bounding box center [89, 27] width 132 height 7
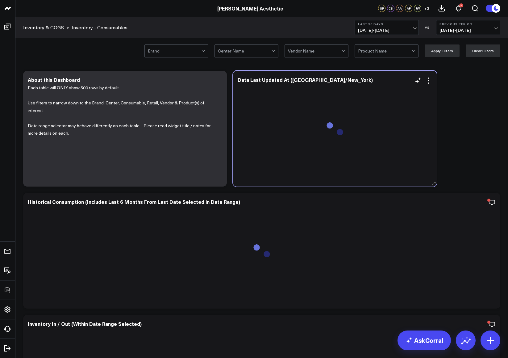
click at [434, 113] on div "Data Last Updated At ([GEOGRAPHIC_DATA]/New_York)" at bounding box center [335, 129] width 204 height 116
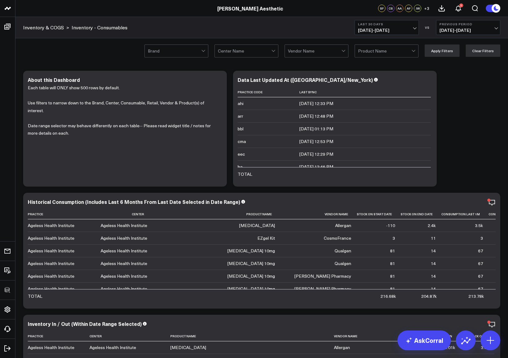
click at [428, 78] on icon at bounding box center [428, 80] width 7 height 7
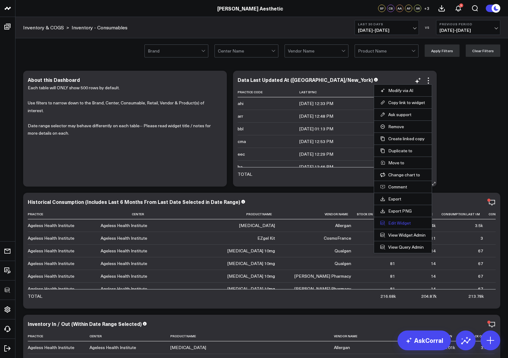
click at [396, 221] on button "Edit Widget" at bounding box center [402, 223] width 45 height 6
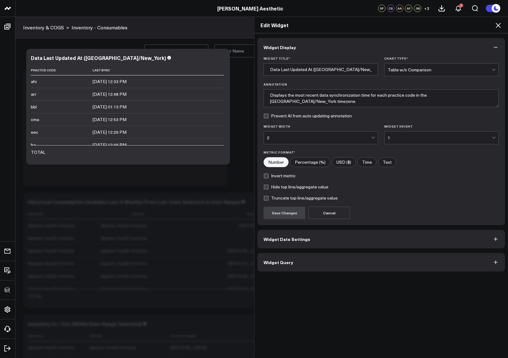
click at [314, 265] on button "Widget Query" at bounding box center [381, 262] width 248 height 19
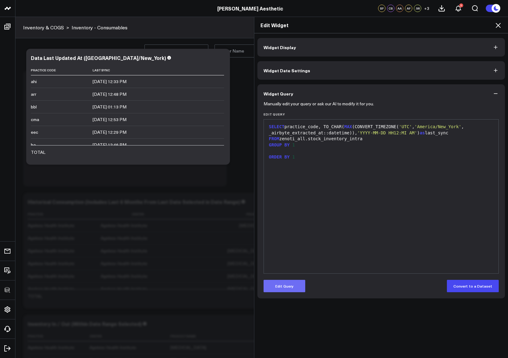
click at [290, 287] on button "Edit Query" at bounding box center [285, 286] width 42 height 12
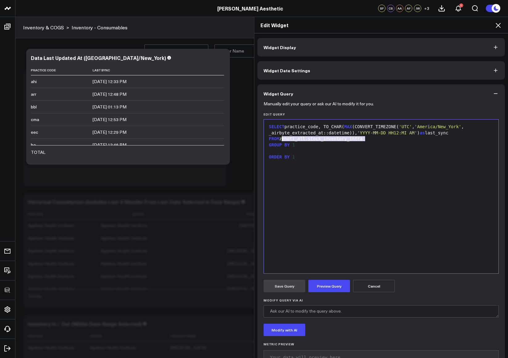
drag, startPoint x: 363, startPoint y: 138, endPoint x: 283, endPoint y: 139, distance: 80.3
click at [279, 141] on div "FROM zenoti_all.stock_inventory_intra" at bounding box center [381, 139] width 228 height 6
drag, startPoint x: 324, startPoint y: 127, endPoint x: 292, endPoint y: 129, distance: 31.8
click at [292, 129] on div "SELECT practice_code, TO_CHAR( MAX (CONVERT_TIMEZONE( 'UTC' , 'America/New_York…" at bounding box center [381, 130] width 228 height 12
click at [291, 129] on div "SELECT practice_code, TO_CHAR( MAX (CONVERT_TIMEZONE( 'UTC' , 'America/New_York…" at bounding box center [381, 130] width 228 height 12
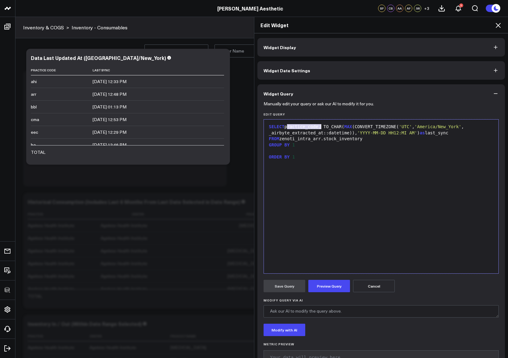
drag, startPoint x: 285, startPoint y: 127, endPoint x: 319, endPoint y: 127, distance: 33.3
click at [319, 127] on div "SELECT practice_code, TO_CHAR( MAX (CONVERT_TIMEZONE( 'UTC' , 'America/New_York…" at bounding box center [381, 130] width 228 height 12
click at [318, 150] on div at bounding box center [381, 151] width 228 height 6
click at [319, 291] on button "Preview Query" at bounding box center [329, 286] width 42 height 12
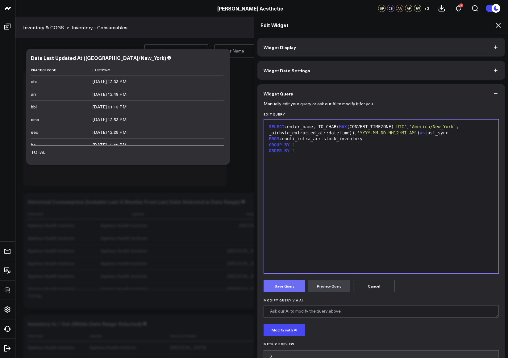
click at [292, 285] on button "Save Query" at bounding box center [285, 286] width 42 height 12
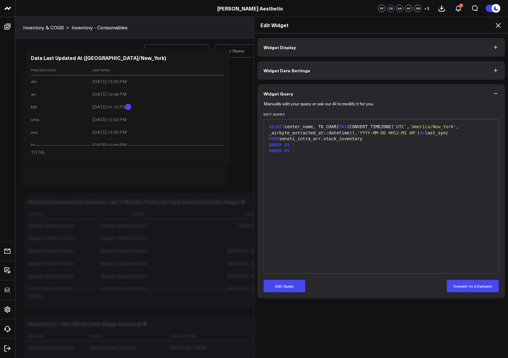
click at [496, 25] on icon at bounding box center [498, 25] width 7 height 7
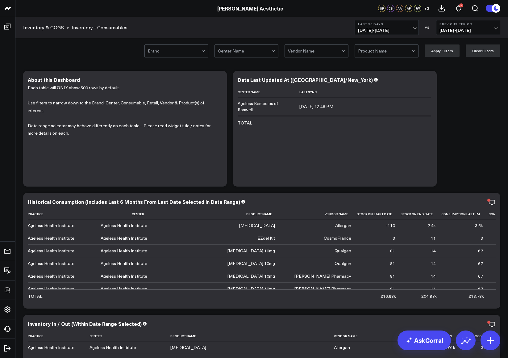
scroll to position [40, 0]
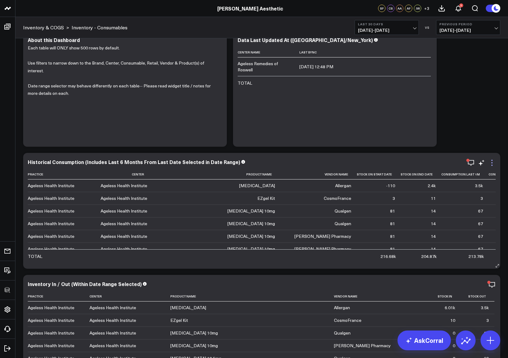
click at [493, 163] on icon at bounding box center [491, 162] width 7 height 7
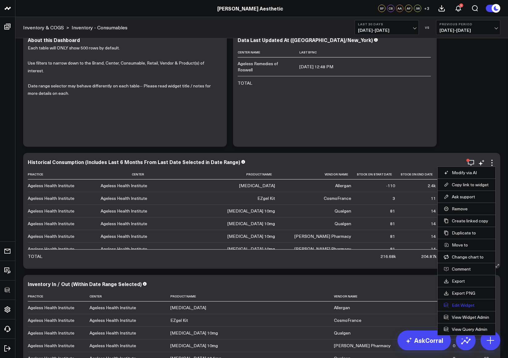
click at [462, 303] on button "Edit Widget" at bounding box center [466, 305] width 45 height 6
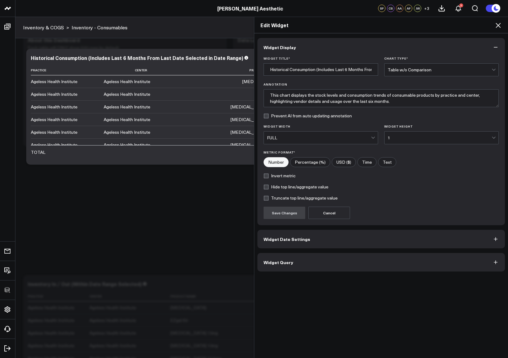
click at [311, 257] on button "Widget Query" at bounding box center [381, 262] width 248 height 19
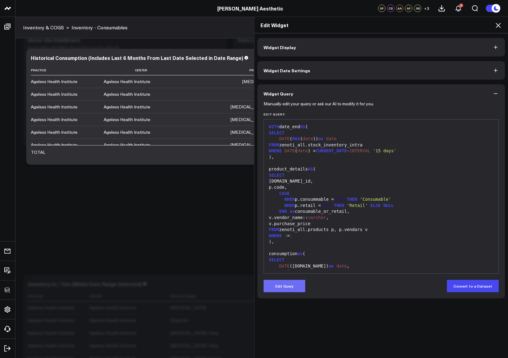
click at [289, 282] on button "Edit Query" at bounding box center [285, 286] width 42 height 12
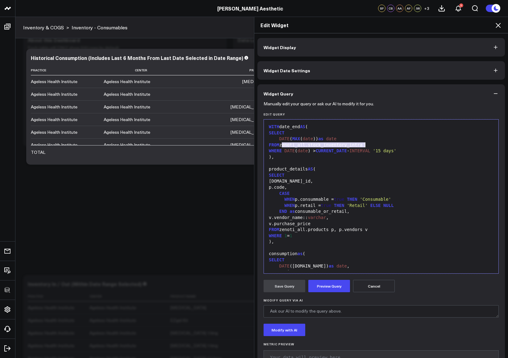
drag, startPoint x: 280, startPoint y: 145, endPoint x: 380, endPoint y: 146, distance: 100.3
click at [380, 146] on div "FROM zenoti_all.stock_inventory_intra" at bounding box center [381, 145] width 228 height 6
paste div
drag, startPoint x: 301, startPoint y: 229, endPoint x: 305, endPoint y: 229, distance: 3.7
click at [305, 229] on div "FROM zenoti_all.products p, p.vendors v" at bounding box center [381, 230] width 228 height 6
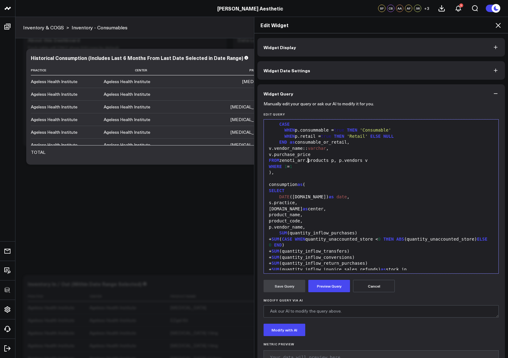
scroll to position [77, 0]
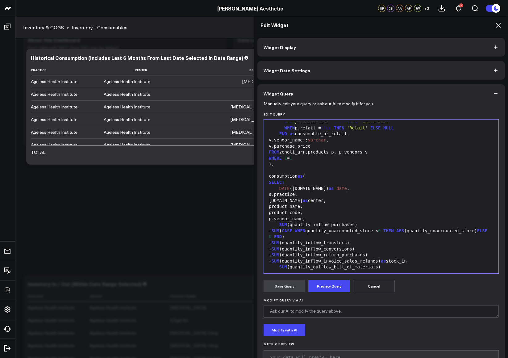
click at [305, 192] on div "s.practice," at bounding box center [381, 194] width 228 height 6
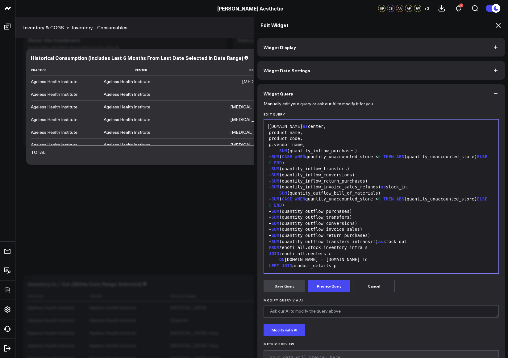
scroll to position [183, 0]
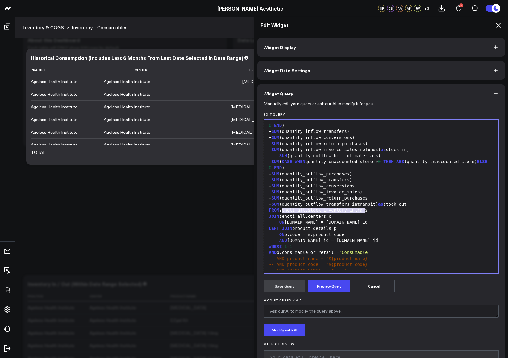
drag, startPoint x: 280, startPoint y: 211, endPoint x: 362, endPoint y: 211, distance: 82.4
click at [362, 211] on div "FROM zenoti_all.stock_inventory_intra s" at bounding box center [381, 210] width 228 height 6
drag, startPoint x: 306, startPoint y: 216, endPoint x: 301, endPoint y: 216, distance: 4.3
click at [301, 216] on div "JOIN zenoti_all.centers c" at bounding box center [381, 216] width 228 height 6
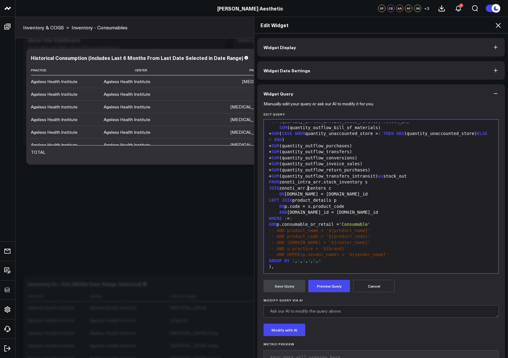
scroll to position [207, 0]
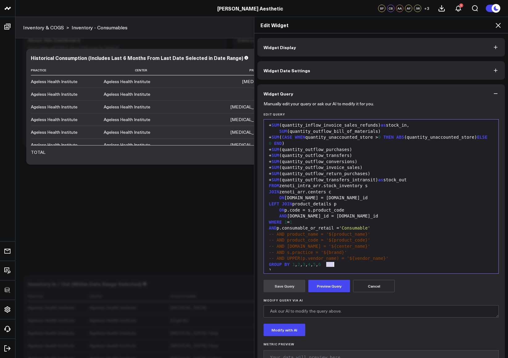
drag, startPoint x: 324, startPoint y: 265, endPoint x: 343, endPoint y: 263, distance: 18.6
click at [343, 263] on div "GROUP BY 1 , 2 , 3 , 4 , 5 , 6" at bounding box center [381, 264] width 228 height 6
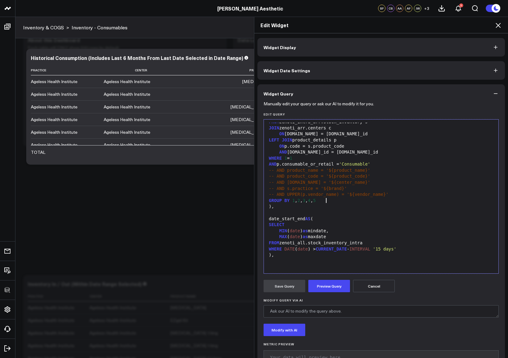
scroll to position [275, 0]
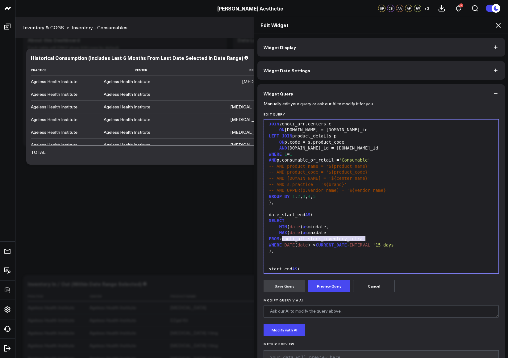
drag, startPoint x: 280, startPoint y: 239, endPoint x: 369, endPoint y: 237, distance: 88.9
click at [369, 237] on div "FROM zenoti_all.stock_inventory_intra" at bounding box center [381, 239] width 228 height 6
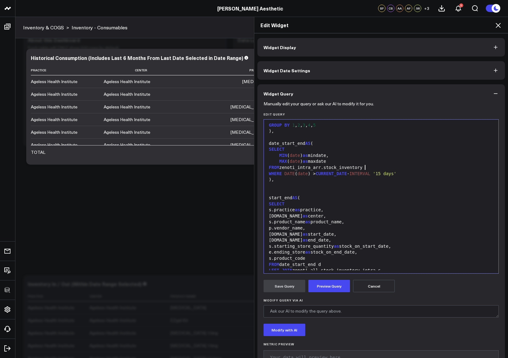
scroll to position [354, 0]
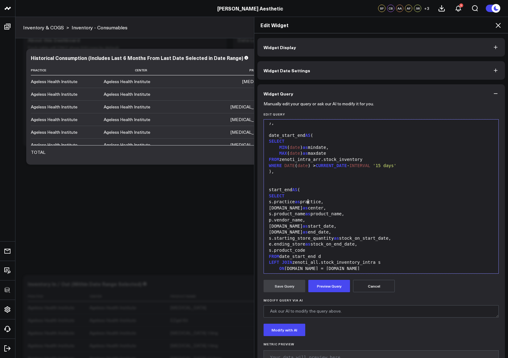
click at [307, 201] on div "s.practice as practice," at bounding box center [381, 202] width 228 height 6
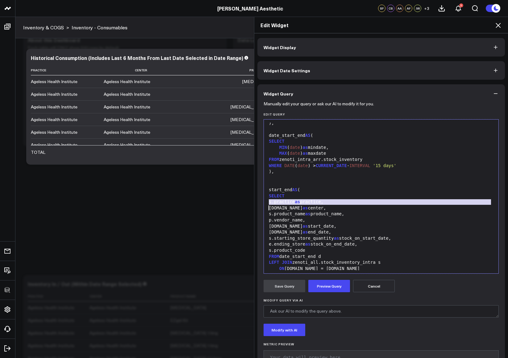
click at [307, 201] on div "s.practice as practice," at bounding box center [381, 202] width 228 height 6
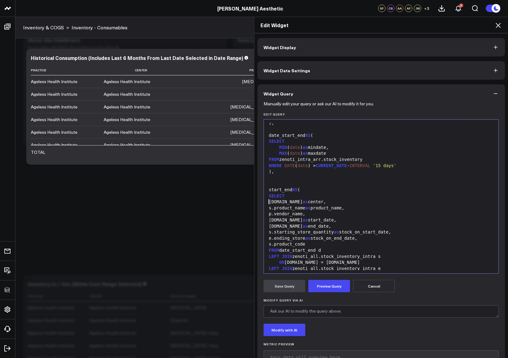
click at [288, 203] on div "c.name as center," at bounding box center [381, 202] width 228 height 6
click at [288, 208] on div "s.product_name as product_name," at bounding box center [381, 208] width 228 height 6
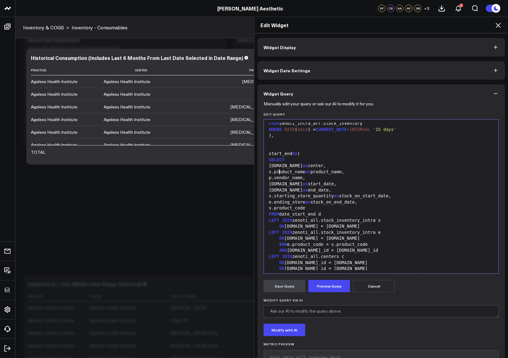
scroll to position [403, 0]
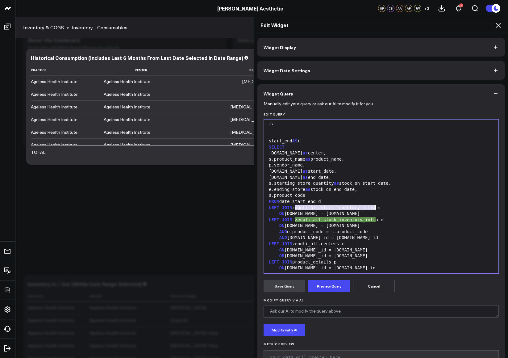
drag, startPoint x: 294, startPoint y: 207, endPoint x: 374, endPoint y: 208, distance: 80.9
click at [374, 208] on div "LEFT JOIN zenoti_all.stock_inventory_intra s" at bounding box center [381, 208] width 228 height 6
drag, startPoint x: 375, startPoint y: 207, endPoint x: 293, endPoint y: 209, distance: 82.7
click at [293, 209] on div "LEFT JOIN zenoti_all.stock_inventory_intra s" at bounding box center [381, 208] width 228 height 6
drag, startPoint x: 293, startPoint y: 219, endPoint x: 375, endPoint y: 219, distance: 82.7
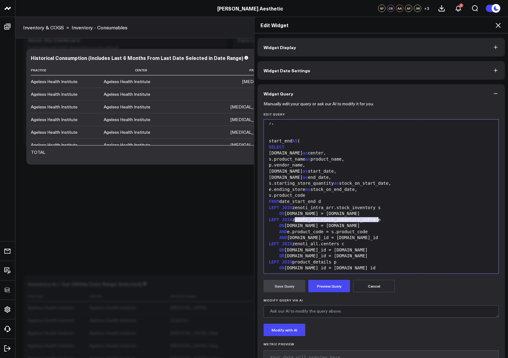
click at [375, 219] on div "LEFT JOIN zenoti_all.stock_inventory_intra e" at bounding box center [381, 220] width 228 height 6
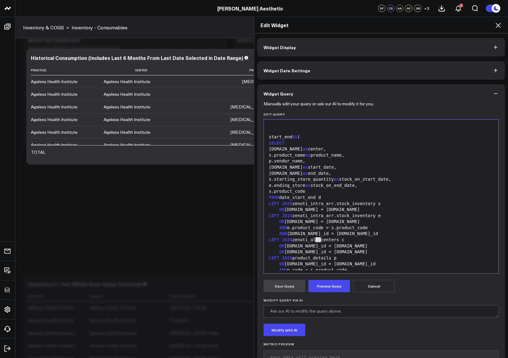
drag, startPoint x: 319, startPoint y: 240, endPoint x: 313, endPoint y: 240, distance: 5.9
click at [313, 240] on div "LEFT JOIN zenoti_all.centers c" at bounding box center [381, 240] width 228 height 6
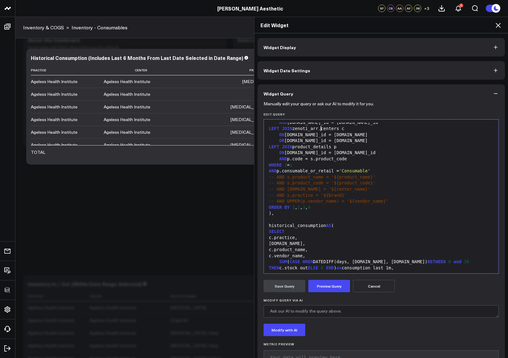
scroll to position [529, 0]
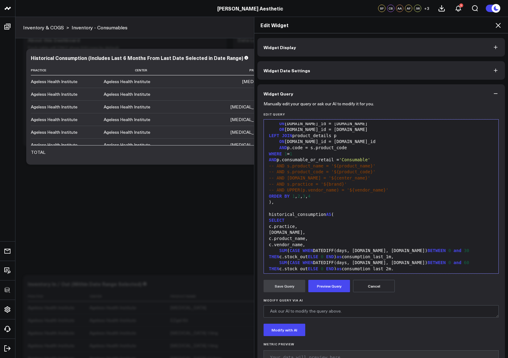
click at [297, 228] on div "c.practice," at bounding box center [381, 226] width 228 height 6
click at [298, 228] on div "c.practice," at bounding box center [381, 226] width 228 height 6
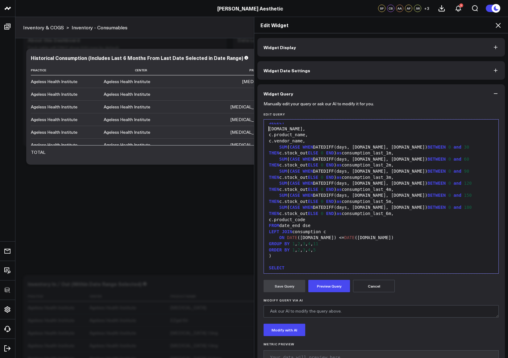
scroll to position [635, 0]
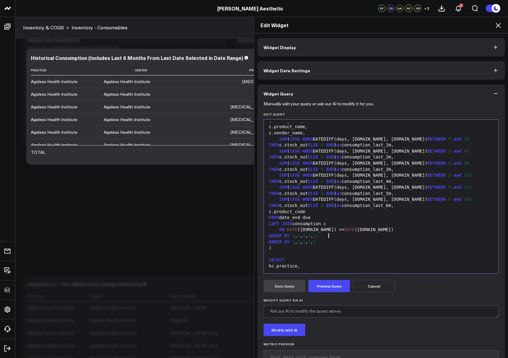
click at [329, 237] on div "GROUP BY 1 , 2 , 3 , 4 , 11" at bounding box center [381, 236] width 228 height 6
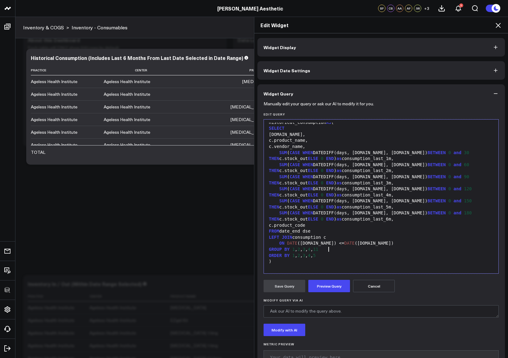
scroll to position [625, 0]
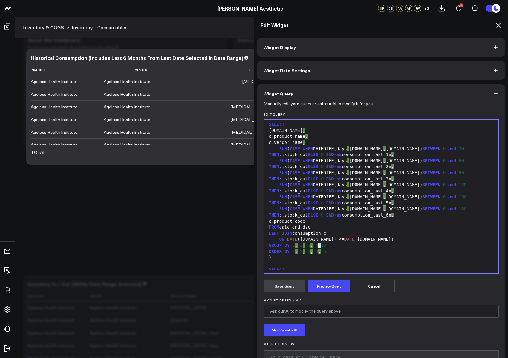
drag, startPoint x: 318, startPoint y: 245, endPoint x: 315, endPoint y: 246, distance: 3.5
click at [315, 246] on div "GROUP BY 1 , 2 , 3 , 4 , 10" at bounding box center [381, 245] width 228 height 6
click at [317, 245] on div "GROUP BY 1 , 2 , 3 , 4 , 10" at bounding box center [381, 245] width 228 height 6
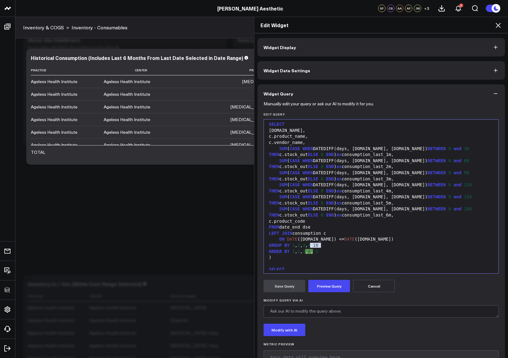
drag, startPoint x: 317, startPoint y: 245, endPoint x: 309, endPoint y: 246, distance: 7.5
click at [309, 246] on div "GROUP BY 1 , 2 , 3 , 4 , 10" at bounding box center [381, 245] width 228 height 6
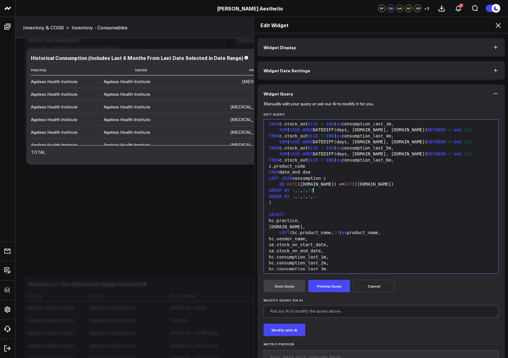
scroll to position [684, 0]
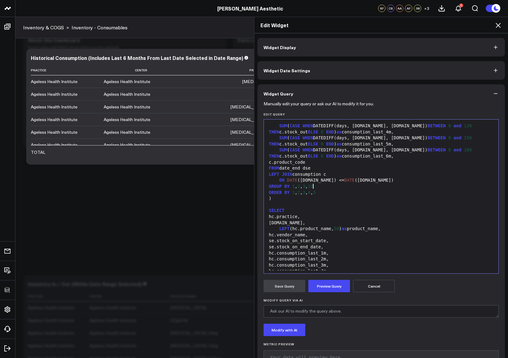
click at [307, 217] on div "hc.practice," at bounding box center [381, 217] width 228 height 6
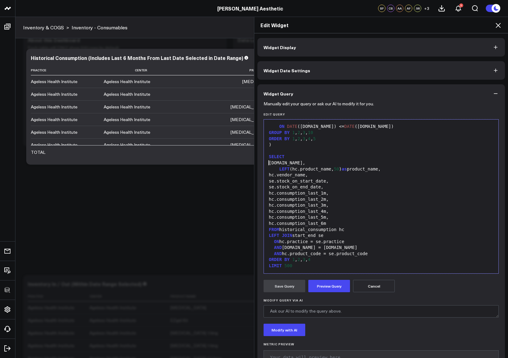
scroll to position [4, 0]
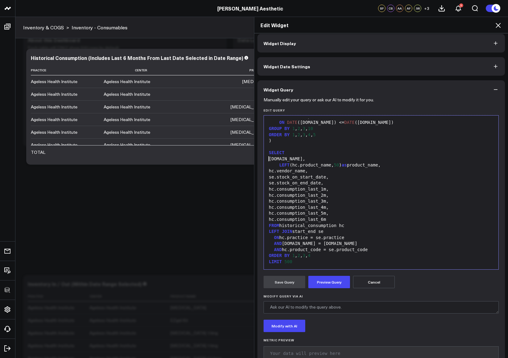
click at [325, 240] on div "AND hc.center = se.center" at bounding box center [381, 243] width 228 height 6
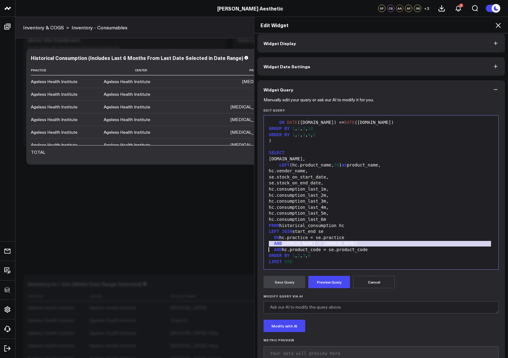
click at [323, 236] on div "ON hc.practice = se.practice" at bounding box center [381, 238] width 228 height 6
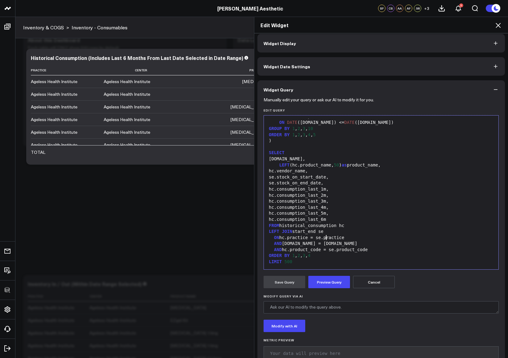
click at [323, 236] on div "ON hc.practice = se.practice" at bounding box center [381, 238] width 228 height 6
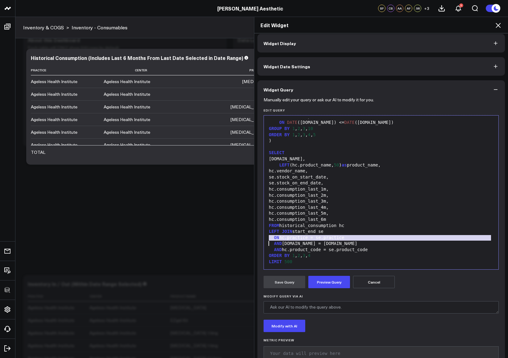
click at [323, 236] on div "ON hc.practice = se.practice" at bounding box center [381, 238] width 228 height 6
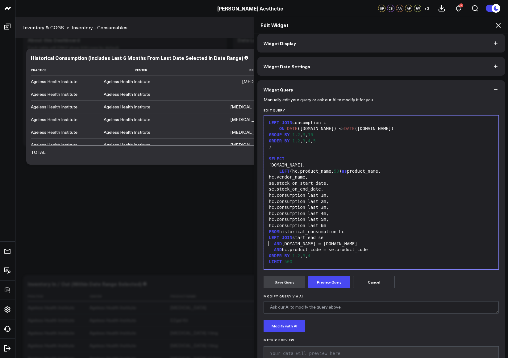
scroll to position [732, 0]
click at [324, 279] on button "Preview Query" at bounding box center [329, 282] width 42 height 12
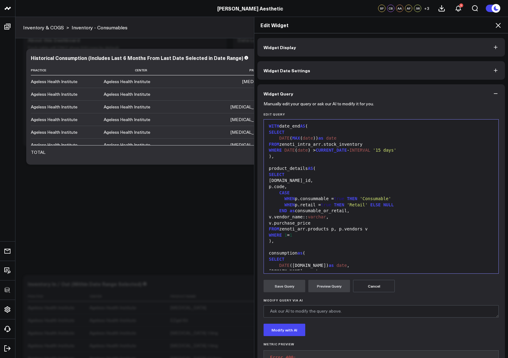
scroll to position [0, 0]
click at [344, 200] on span "true" at bounding box center [339, 199] width 10 height 5
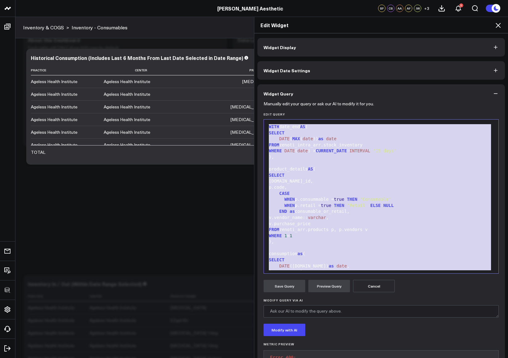
copy div "WITH date_end AS ( SELECT DATE ( MAX ( date )) as date FROM zenoti_intra_arr.st…"
click at [340, 202] on div "WHEN p.consummable = true THEN 'Consumable'" at bounding box center [381, 199] width 228 height 6
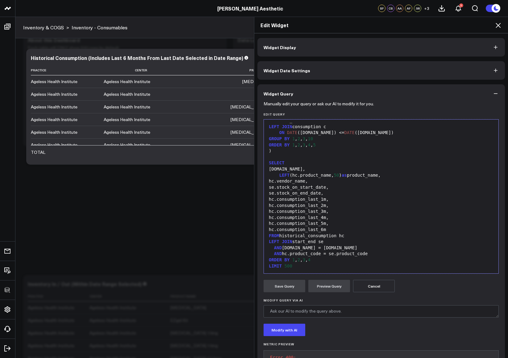
scroll to position [43, 0]
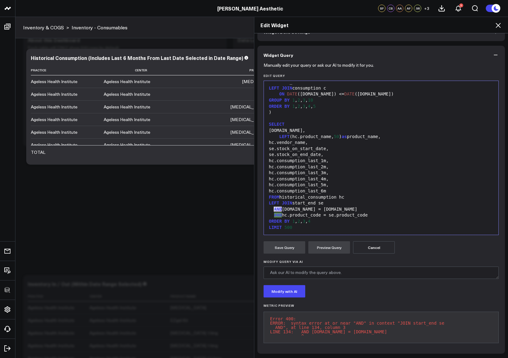
drag, startPoint x: 279, startPoint y: 206, endPoint x: 272, endPoint y: 207, distance: 7.4
click at [272, 207] on div "AND hc.center = se.center" at bounding box center [381, 209] width 228 height 6
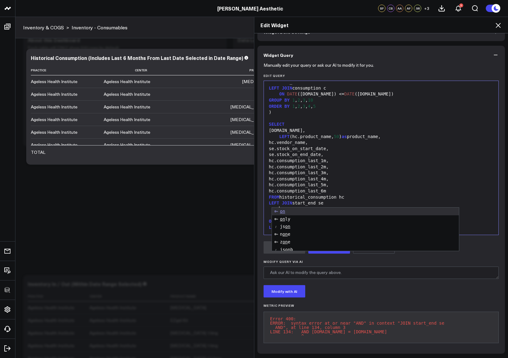
click at [327, 188] on div "hc.consumption_last_6m" at bounding box center [381, 191] width 228 height 6
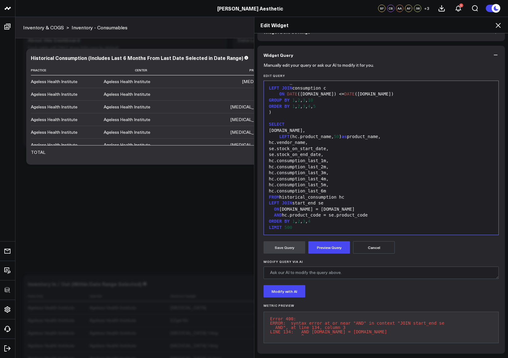
click at [327, 250] on form "Manually edit your query or ask our AI to modify it for you. Edit Query Selecti…" at bounding box center [381, 205] width 235 height 283
click at [327, 245] on button "Preview Query" at bounding box center [329, 247] width 42 height 12
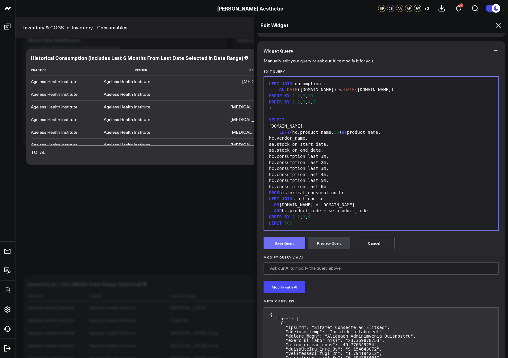
click at [289, 247] on button "Save Query" at bounding box center [285, 243] width 42 height 12
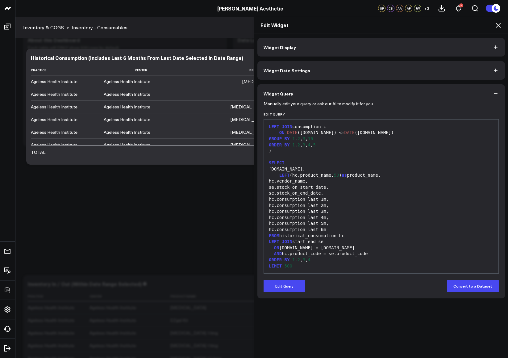
scroll to position [0, 0]
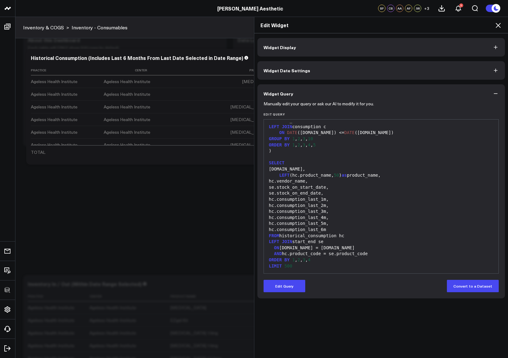
click at [498, 27] on icon at bounding box center [498, 25] width 7 height 7
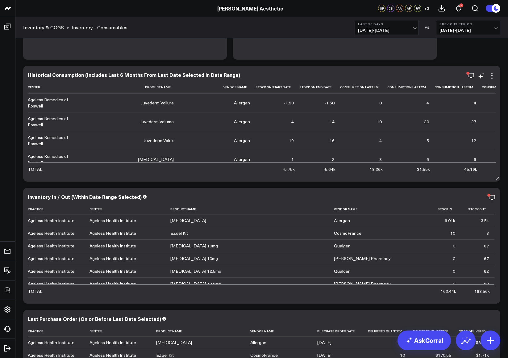
scroll to position [295, 0]
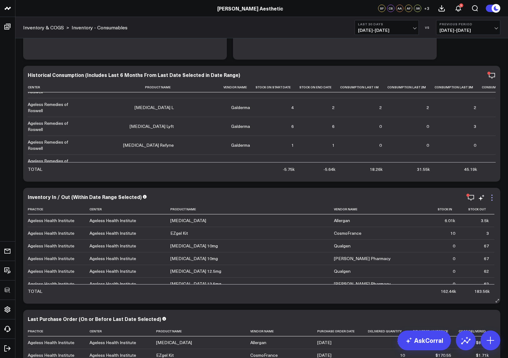
click at [495, 197] on icon at bounding box center [491, 197] width 7 height 7
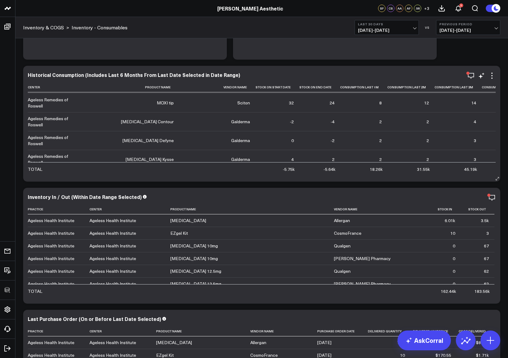
scroll to position [0, 0]
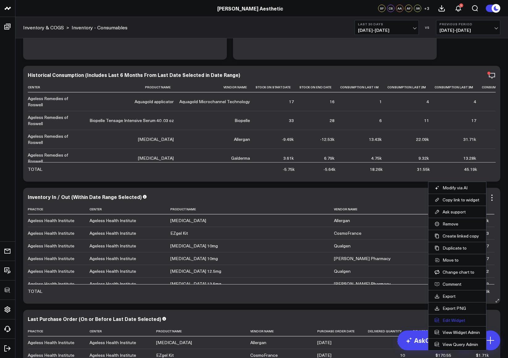
click at [449, 317] on button "Edit Widget" at bounding box center [457, 320] width 45 height 6
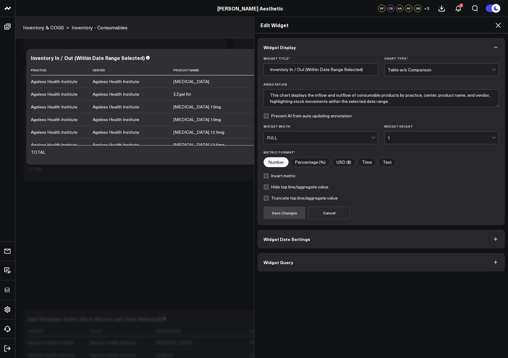
click at [354, 260] on button "Widget Query" at bounding box center [381, 262] width 248 height 19
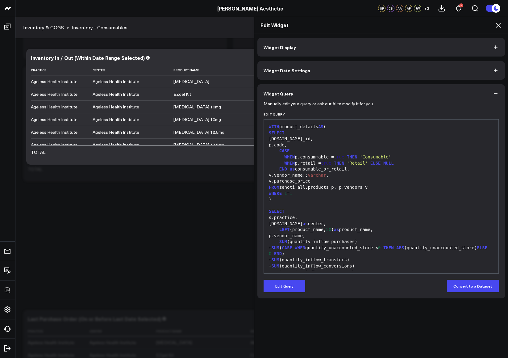
drag, startPoint x: 289, startPoint y: 287, endPoint x: 292, endPoint y: 279, distance: 9.2
click at [289, 287] on button "Edit Query" at bounding box center [285, 286] width 42 height 12
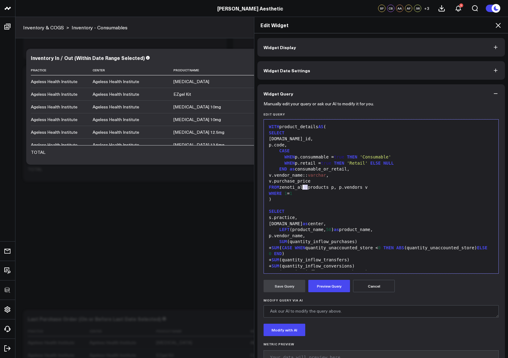
drag, startPoint x: 306, startPoint y: 186, endPoint x: 302, endPoint y: 187, distance: 4.3
click at [302, 187] on div "FROM zenoti_all.products p, p.vendors v" at bounding box center [381, 187] width 228 height 6
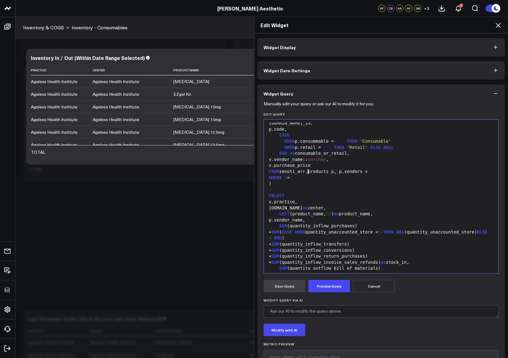
scroll to position [20, 0]
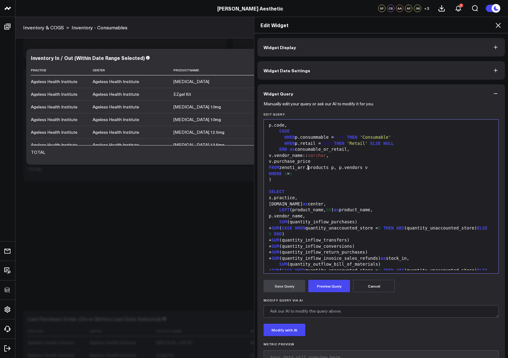
click at [282, 197] on div "s.practice," at bounding box center [381, 198] width 228 height 6
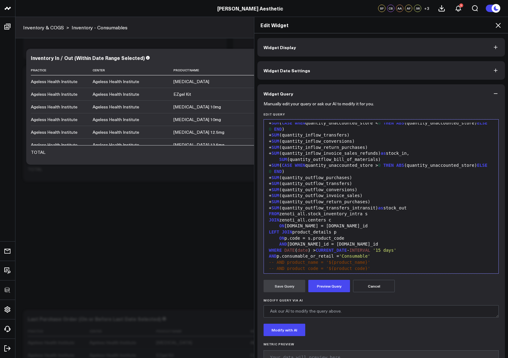
scroll to position [123, 0]
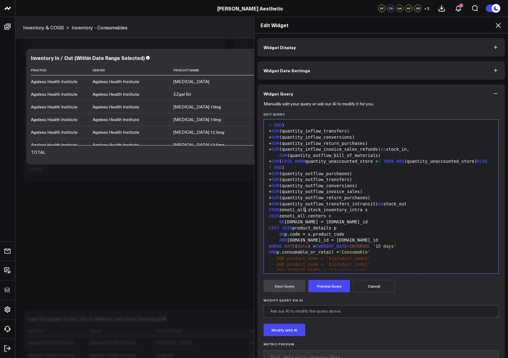
click at [304, 210] on div "FROM zenoti_all.stock_inventory_intra s" at bounding box center [381, 210] width 228 height 6
drag, startPoint x: 363, startPoint y: 210, endPoint x: 280, endPoint y: 211, distance: 83.0
click at [280, 211] on div "FROM zenoti_all.stock_inventory_intra s" at bounding box center [381, 210] width 228 height 6
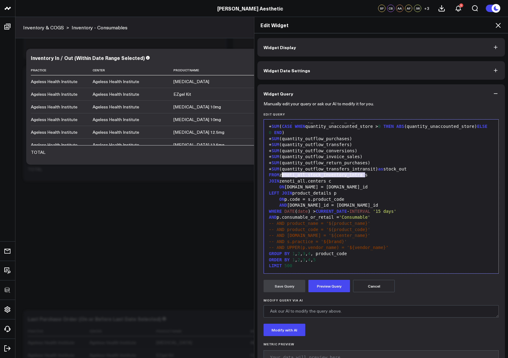
scroll to position [157, 0]
drag, startPoint x: 305, startPoint y: 180, endPoint x: 302, endPoint y: 181, distance: 3.5
click at [302, 181] on div "JOIN zenoti_all.centers c" at bounding box center [381, 181] width 228 height 6
click at [314, 254] on div "GROUP BY 1 , 2 , 3 , 4 , product_code" at bounding box center [381, 254] width 228 height 6
click at [325, 284] on button "Preview Query" at bounding box center [329, 286] width 42 height 12
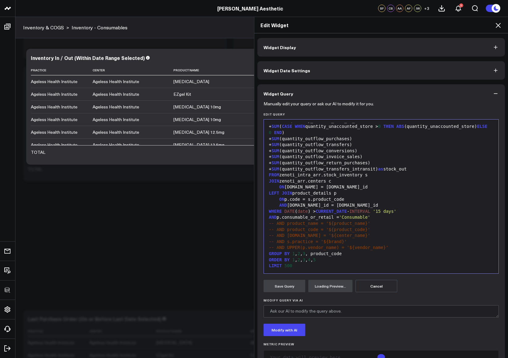
scroll to position [21, 0]
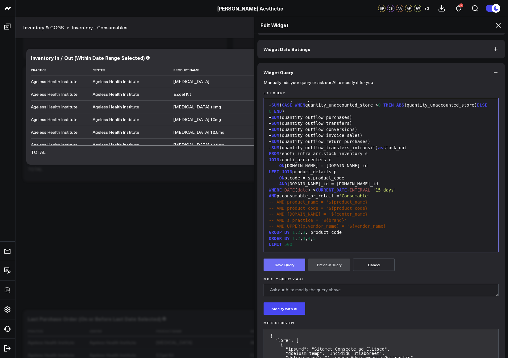
click at [299, 264] on button "Save Query" at bounding box center [285, 264] width 42 height 12
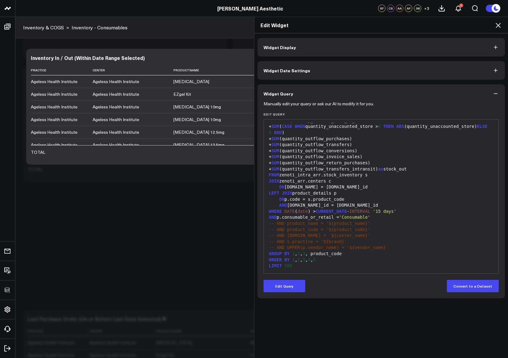
scroll to position [0, 0]
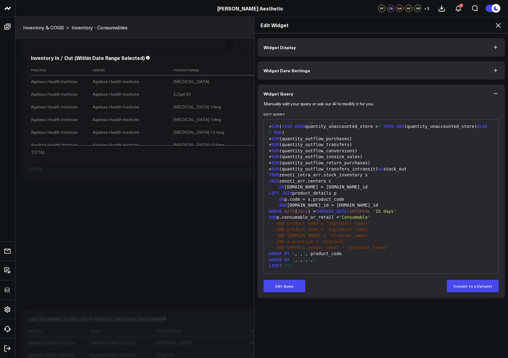
click at [500, 25] on icon at bounding box center [498, 25] width 7 height 7
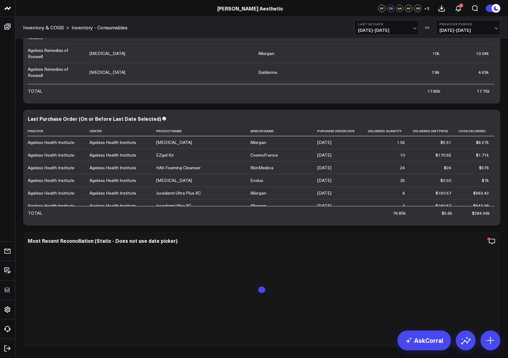
scroll to position [357, 0]
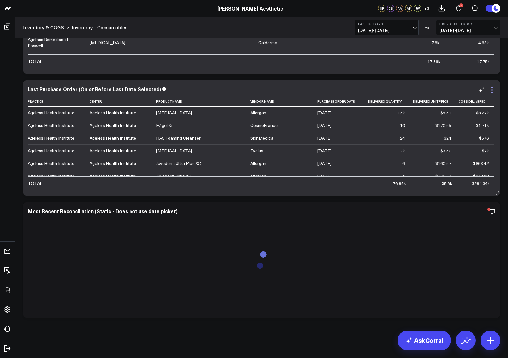
click at [493, 89] on icon at bounding box center [491, 89] width 7 height 7
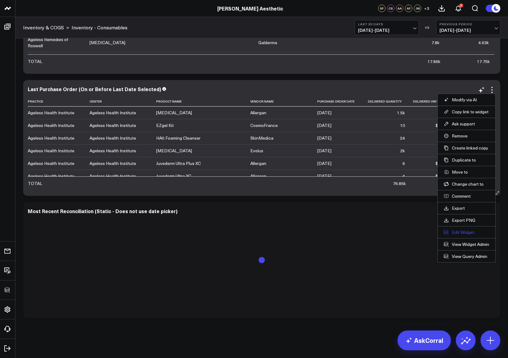
click at [463, 232] on button "Edit Widget" at bounding box center [466, 232] width 45 height 6
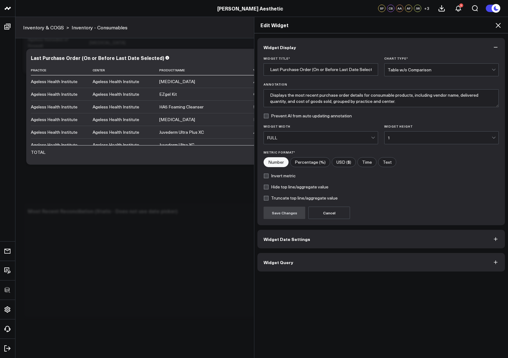
click at [359, 259] on button "Widget Query" at bounding box center [381, 262] width 248 height 19
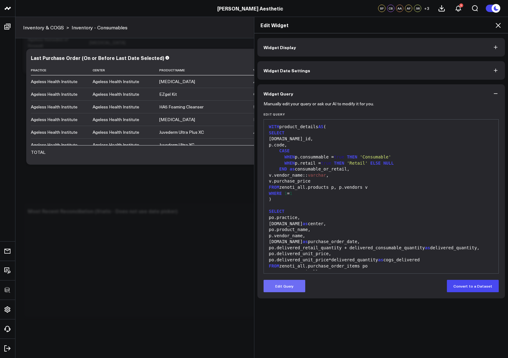
click at [284, 281] on button "Edit Query" at bounding box center [285, 286] width 42 height 12
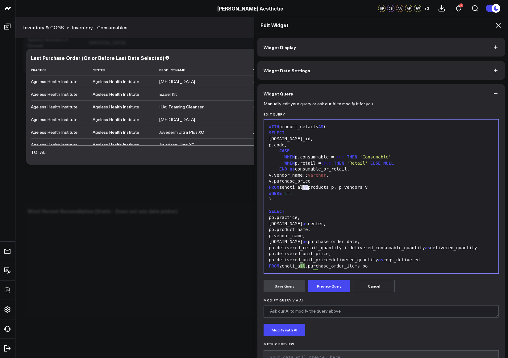
drag, startPoint x: 305, startPoint y: 187, endPoint x: 301, endPoint y: 187, distance: 4.1
click at [301, 187] on div "FROM zenoti_all.products p, p.vendors v" at bounding box center [381, 187] width 228 height 6
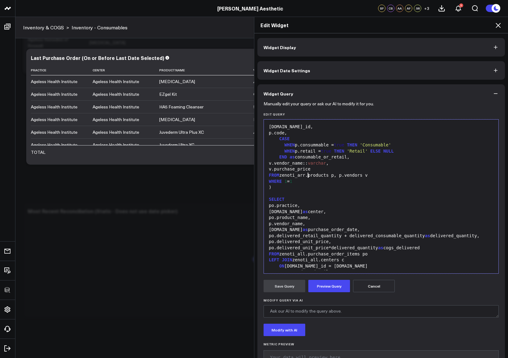
scroll to position [46, 0]
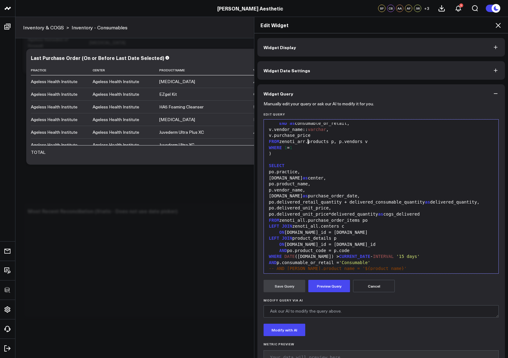
click at [298, 173] on div "po.practice," at bounding box center [381, 172] width 228 height 6
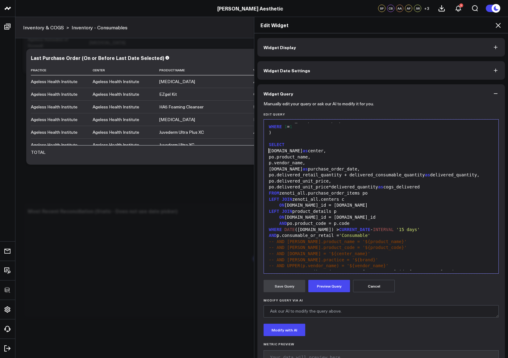
scroll to position [71, 0]
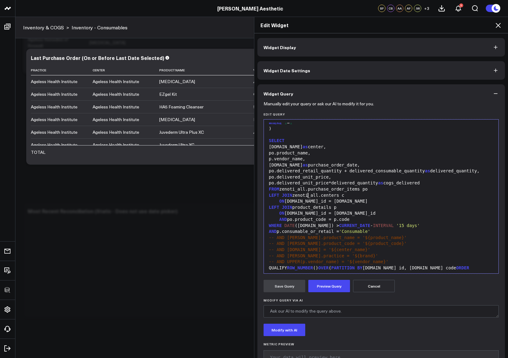
click at [304, 192] on div "FROM zenoti_all.purchase_order_items po" at bounding box center [381, 189] width 228 height 6
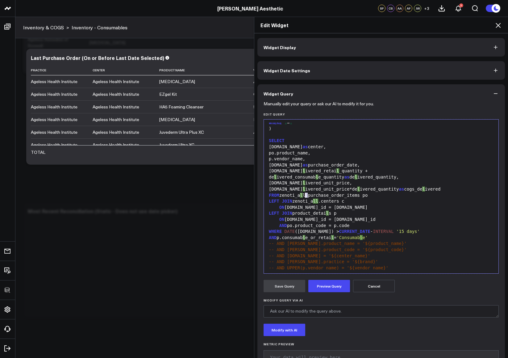
click at [305, 195] on div "FROM zenoti_a l l.purchase_order_items po" at bounding box center [381, 195] width 228 height 6
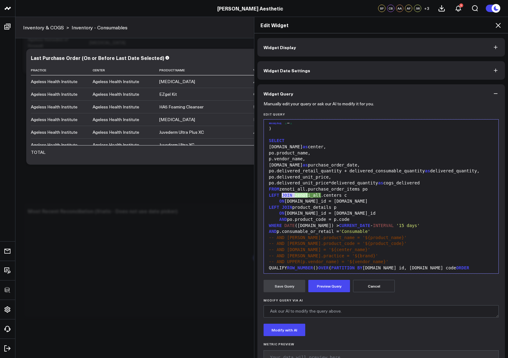
drag, startPoint x: 305, startPoint y: 195, endPoint x: 300, endPoint y: 195, distance: 4.7
click at [300, 192] on div "FROM zenoti_all.purchase_order_items po" at bounding box center [381, 189] width 228 height 6
click at [308, 192] on div "FROM zenoti_all.purchase_order_items po" at bounding box center [381, 189] width 228 height 6
click at [305, 192] on div "FROM zenoti_all.purchase_order_items po" at bounding box center [381, 189] width 228 height 6
click at [319, 198] on div "LEFT JOIN zenoti_all.centers c" at bounding box center [381, 195] width 228 height 6
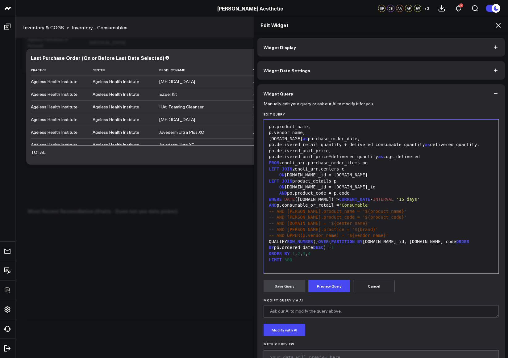
scroll to position [4, 0]
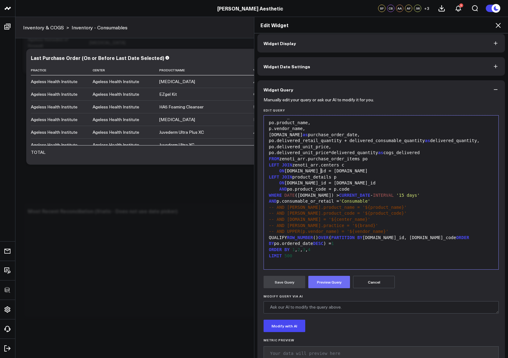
click at [328, 285] on button "Preview Query" at bounding box center [329, 282] width 42 height 12
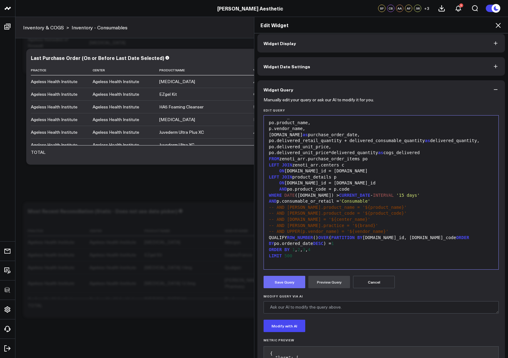
click at [287, 284] on button "Save Query" at bounding box center [285, 282] width 42 height 12
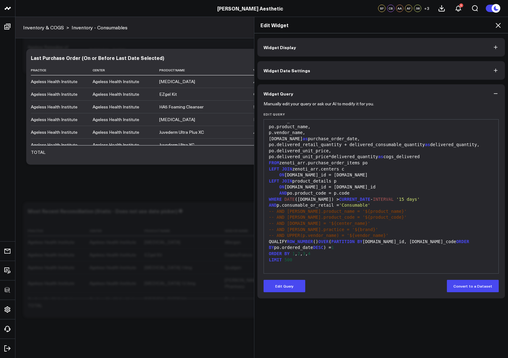
scroll to position [0, 0]
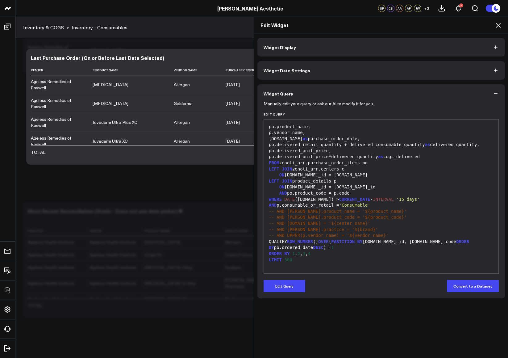
click at [499, 28] on icon at bounding box center [498, 25] width 7 height 7
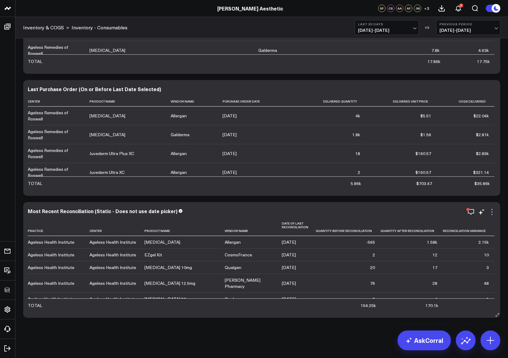
click at [494, 214] on icon at bounding box center [491, 211] width 7 height 7
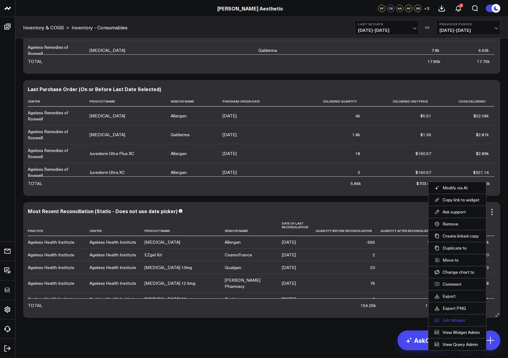
click at [461, 321] on button "Edit Widget" at bounding box center [457, 320] width 45 height 6
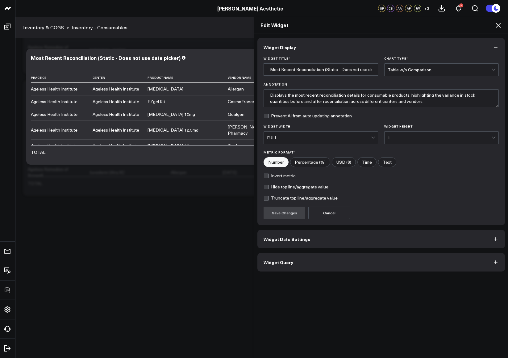
click at [335, 256] on button "Widget Query" at bounding box center [381, 262] width 248 height 19
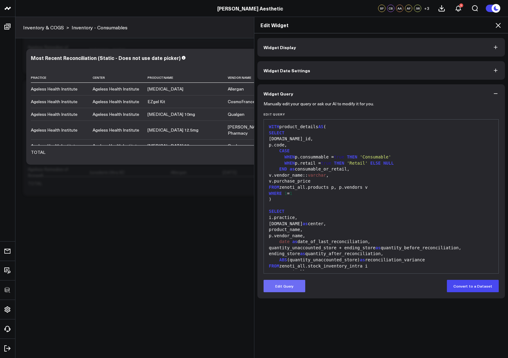
click at [291, 283] on button "Edit Query" at bounding box center [285, 286] width 42 height 12
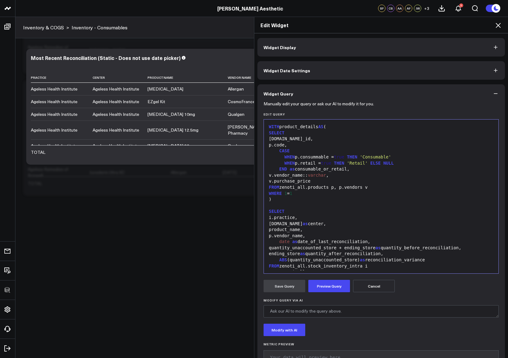
scroll to position [12, 0]
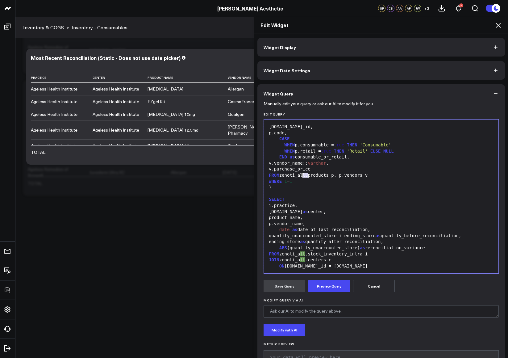
drag, startPoint x: 306, startPoint y: 175, endPoint x: 302, endPoint y: 175, distance: 4.0
click at [302, 175] on div "FROM zenoti_all.products p, p.vendors v" at bounding box center [381, 175] width 228 height 6
click at [309, 206] on div "i.practice," at bounding box center [381, 205] width 228 height 6
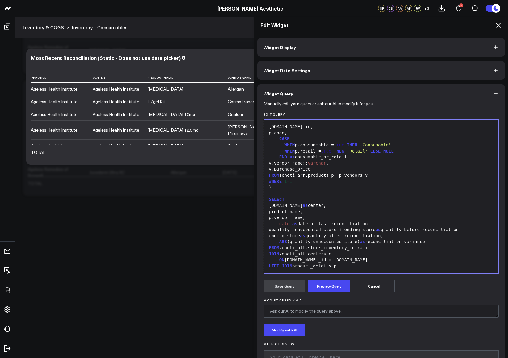
scroll to position [24, 0]
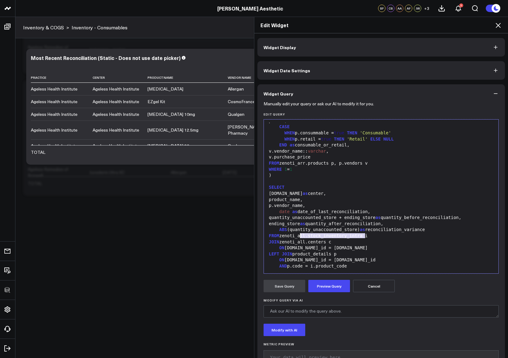
drag, startPoint x: 363, startPoint y: 236, endPoint x: 299, endPoint y: 236, distance: 64.5
click at [299, 236] on div "FROM zenoti_all.stock_inventory_intra i" at bounding box center [381, 236] width 228 height 6
click at [305, 240] on div "JOIN zenoti_all.centers c" at bounding box center [381, 242] width 228 height 6
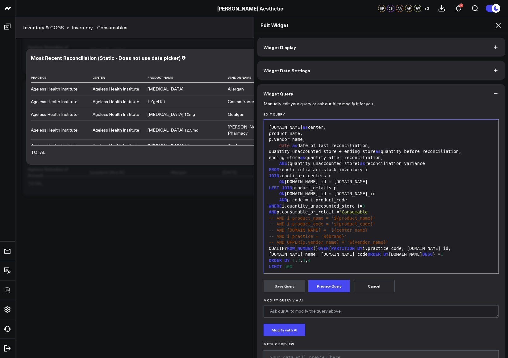
scroll to position [91, 0]
drag, startPoint x: 414, startPoint y: 248, endPoint x: 371, endPoint y: 249, distance: 43.2
click at [371, 249] on div "QUALIFY ROW_NUMBER () OVER ( PARTITION BY i.practice_code, i.center_id, i.produ…" at bounding box center [381, 251] width 228 height 12
click at [335, 283] on button "Preview Query" at bounding box center [329, 286] width 42 height 12
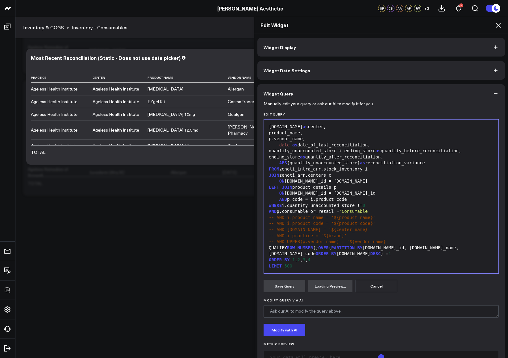
scroll to position [21, 0]
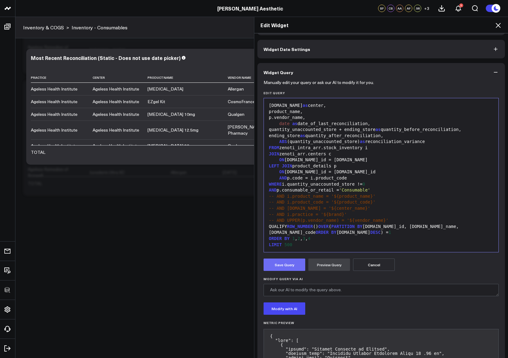
click at [288, 265] on button "Save Query" at bounding box center [285, 264] width 42 height 12
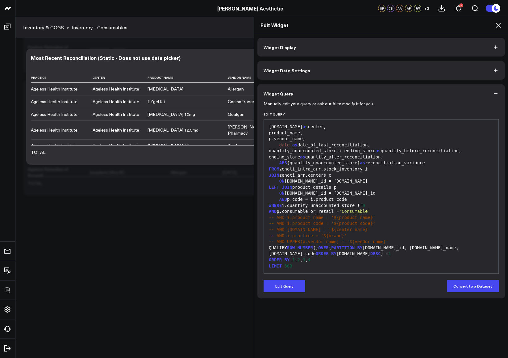
scroll to position [0, 0]
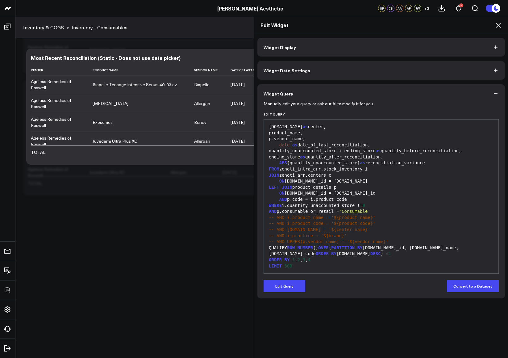
click at [498, 24] on icon at bounding box center [498, 25] width 7 height 7
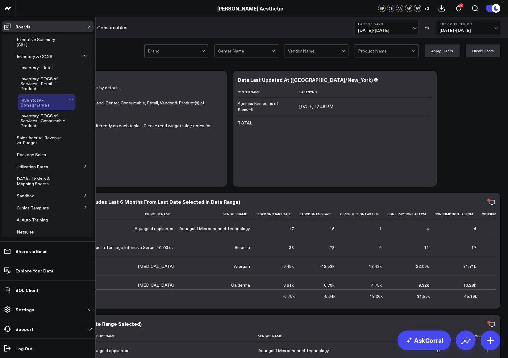
click at [69, 100] on icon at bounding box center [71, 99] width 5 height 5
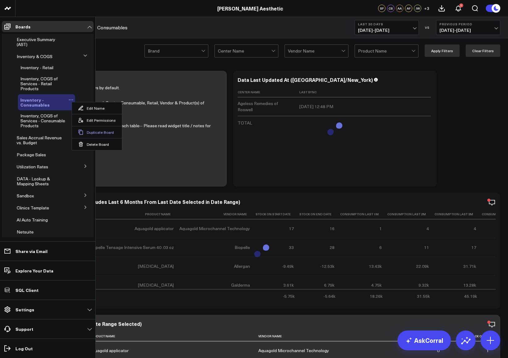
click at [91, 133] on button "Duplicate Board" at bounding box center [97, 132] width 50 height 12
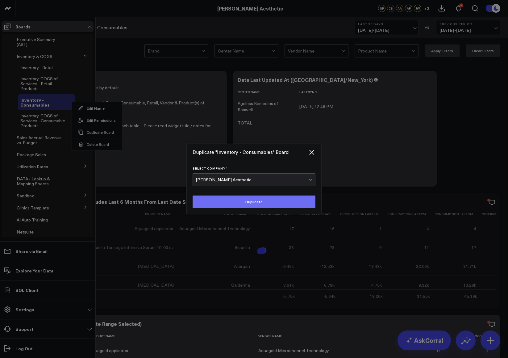
click at [291, 199] on button "Duplicate" at bounding box center [254, 201] width 123 height 12
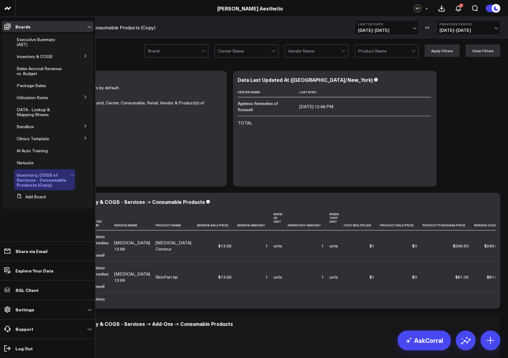
click at [71, 173] on icon at bounding box center [72, 174] width 5 height 5
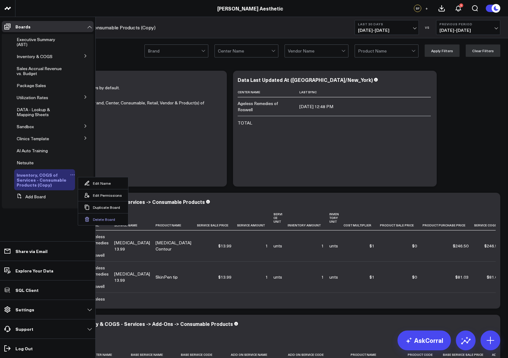
click at [93, 217] on button "Delete Board" at bounding box center [103, 219] width 50 height 12
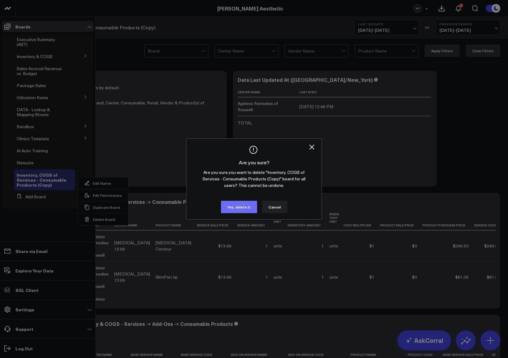
click at [244, 207] on button "Yes, delete it" at bounding box center [239, 207] width 36 height 12
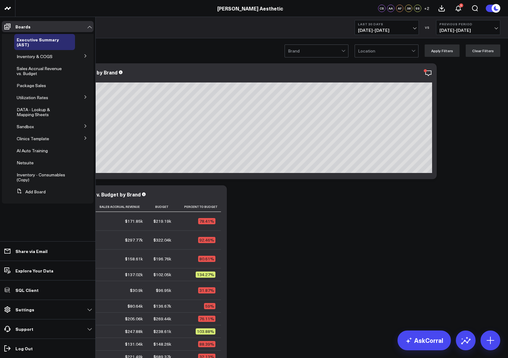
click at [88, 56] on button at bounding box center [85, 55] width 16 height 9
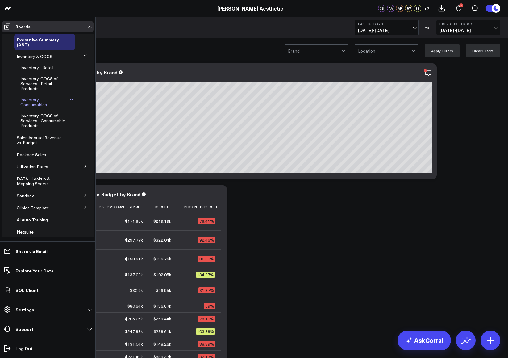
click at [35, 98] on span "Inventory - Consumables" at bounding box center [33, 102] width 27 height 11
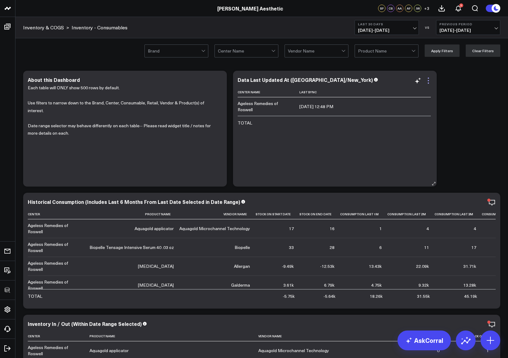
click at [431, 83] on icon at bounding box center [428, 80] width 7 height 7
click at [491, 205] on icon at bounding box center [491, 202] width 7 height 7
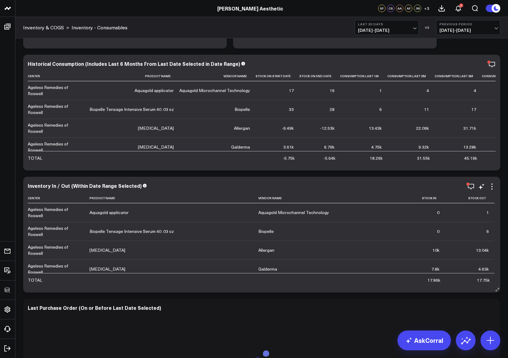
scroll to position [201, 0]
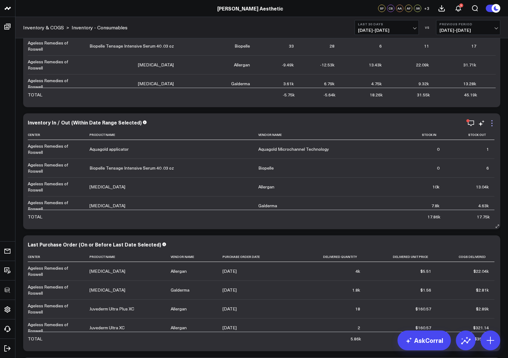
click at [494, 124] on icon at bounding box center [491, 122] width 7 height 7
click at [506, 203] on div "Modify via AI Copy link to widget Ask support Remove Create linked copy Executi…" at bounding box center [261, 187] width 493 height 651
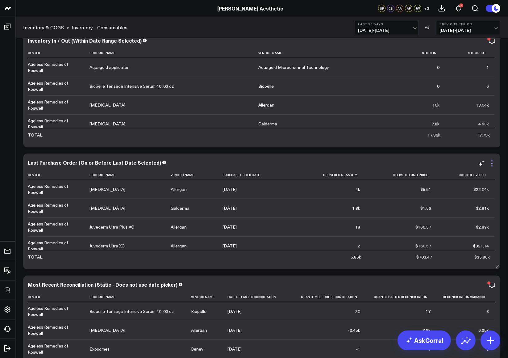
click at [493, 165] on icon at bounding box center [491, 163] width 7 height 7
click at [507, 260] on div "Modify via AI Copy link to widget Ask support Remove Create linked copy Executi…" at bounding box center [261, 105] width 493 height 651
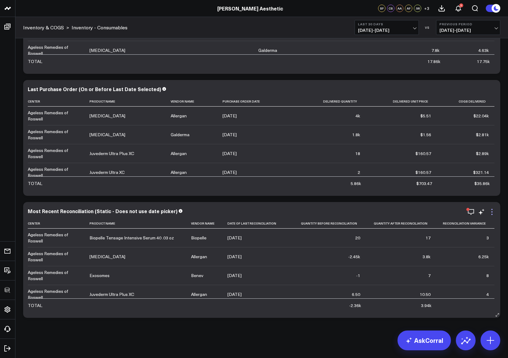
click at [494, 214] on icon at bounding box center [491, 211] width 7 height 7
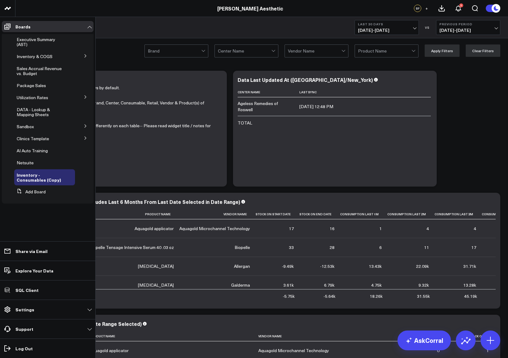
click at [85, 56] on icon at bounding box center [86, 56] width 4 height 4
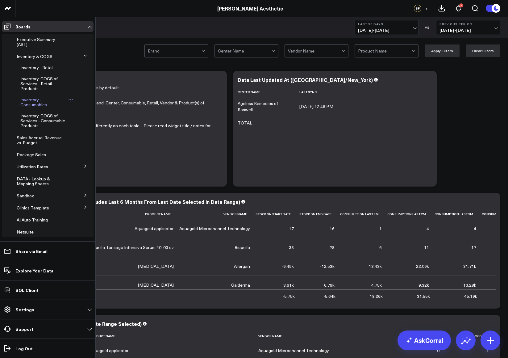
click at [35, 104] on span "Inventory - Consumables" at bounding box center [33, 102] width 27 height 11
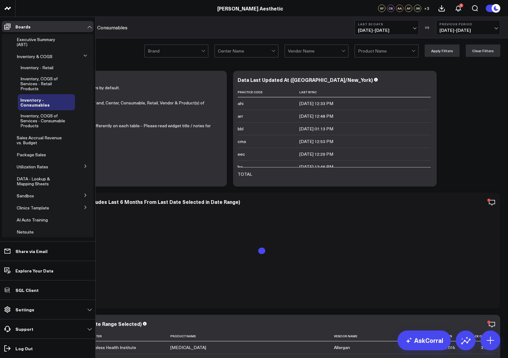
scroll to position [39, 0]
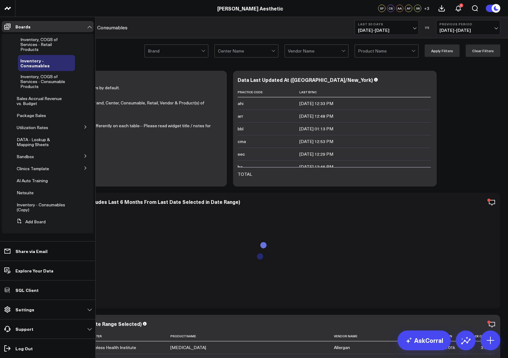
click at [27, 208] on span "Inventory - Consumables (Copy)" at bounding box center [41, 207] width 48 height 11
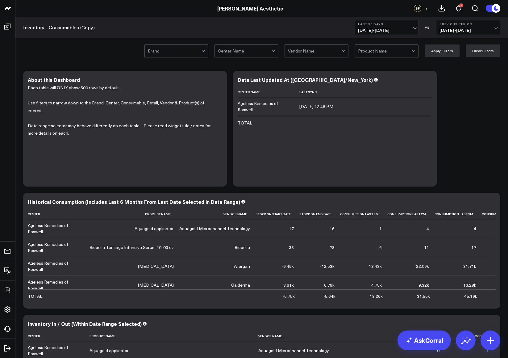
click at [494, 204] on icon at bounding box center [491, 202] width 7 height 7
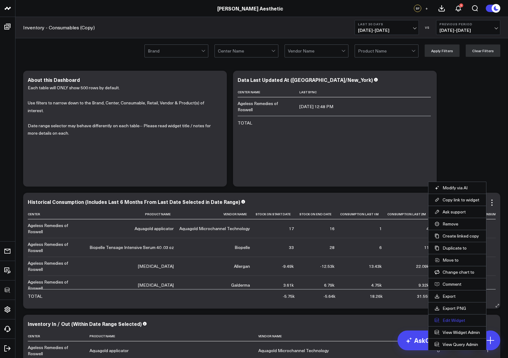
click at [457, 320] on button "Edit Widget" at bounding box center [457, 320] width 45 height 6
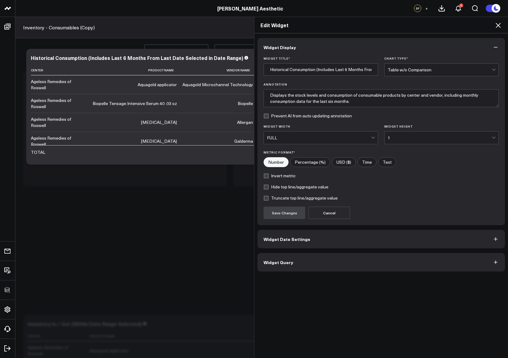
click at [336, 269] on button "Widget Query" at bounding box center [381, 262] width 248 height 19
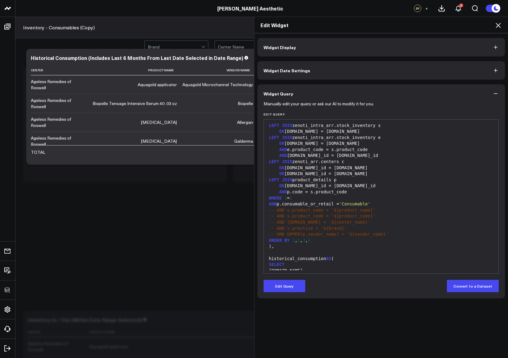
scroll to position [481, 0]
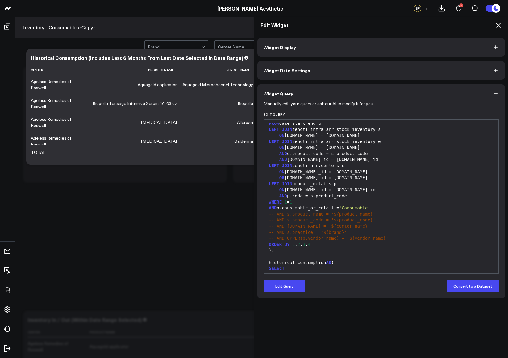
click at [368, 205] on div "AND p.consumable_or_retail = 'Consumable'" at bounding box center [381, 208] width 228 height 6
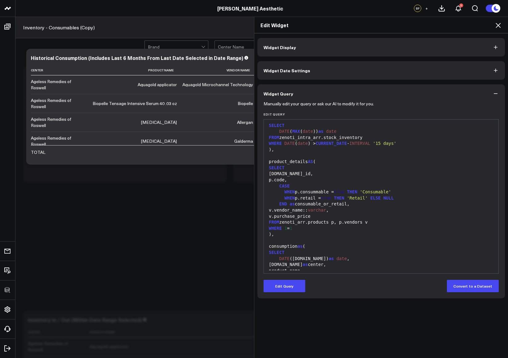
scroll to position [3, 0]
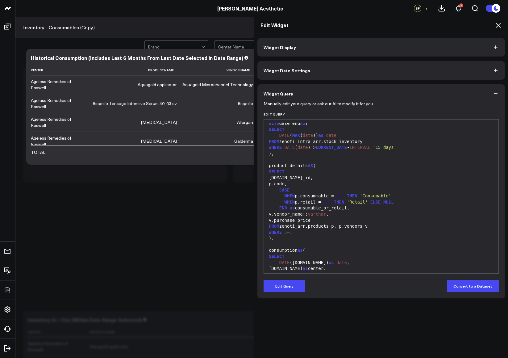
click at [498, 27] on icon at bounding box center [498, 25] width 7 height 7
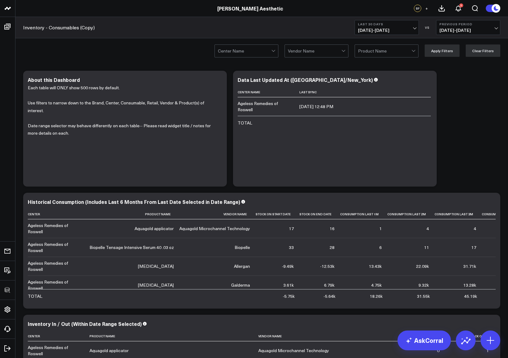
click at [121, 59] on div "Center Name Vendor Name Product Name Apply Filters Clear Filters" at bounding box center [261, 50] width 493 height 25
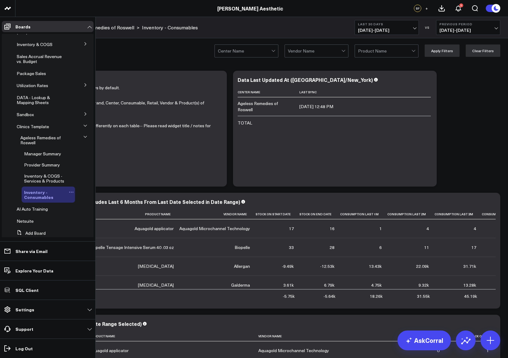
scroll to position [23, 0]
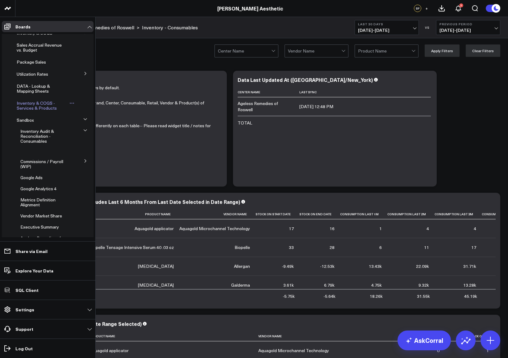
click at [69, 102] on icon at bounding box center [71, 103] width 5 height 5
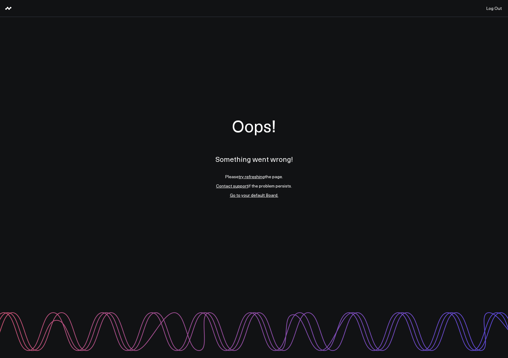
click at [86, 121] on div "Oops! Something went wrong! Please try refreshing the page. Contact support if …" at bounding box center [254, 157] width 508 height 280
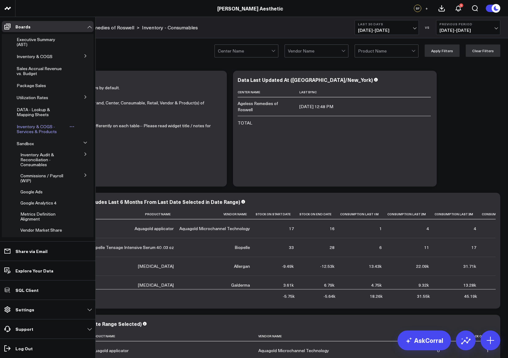
scroll to position [8, 0]
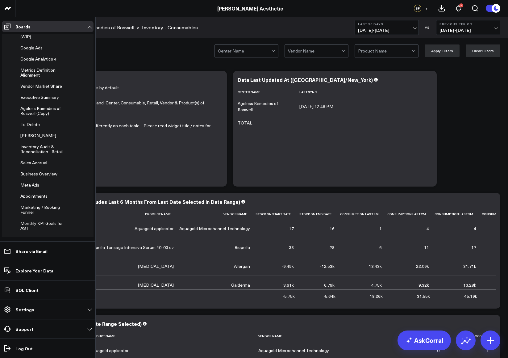
scroll to position [275, 0]
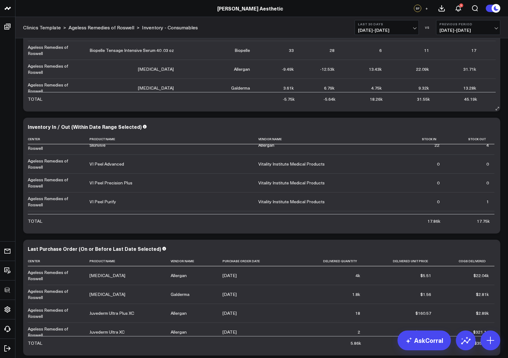
scroll to position [0, 0]
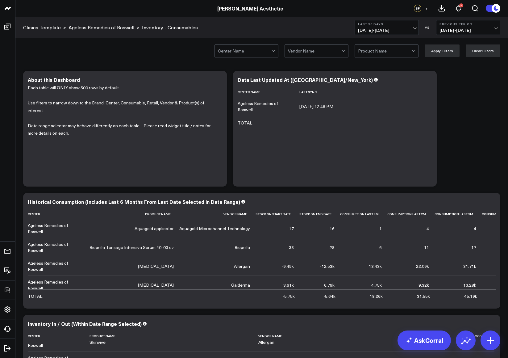
click at [318, 40] on div "Center Name Vendor Name Product Name Apply Filters Clear Filters" at bounding box center [261, 50] width 493 height 25
click at [320, 45] on div at bounding box center [314, 51] width 53 height 12
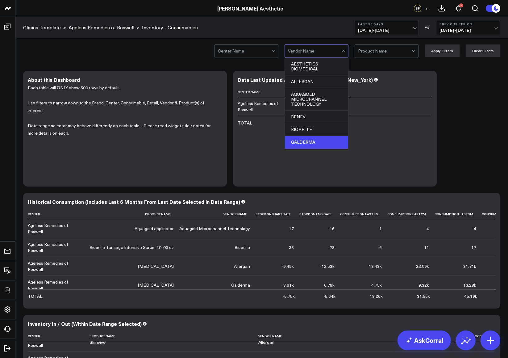
scroll to position [41, 0]
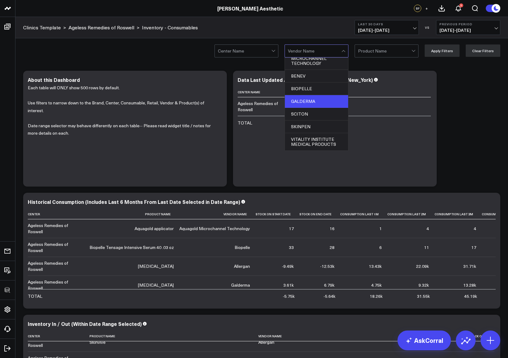
click at [317, 102] on div "GALDERMA" at bounding box center [316, 101] width 63 height 13
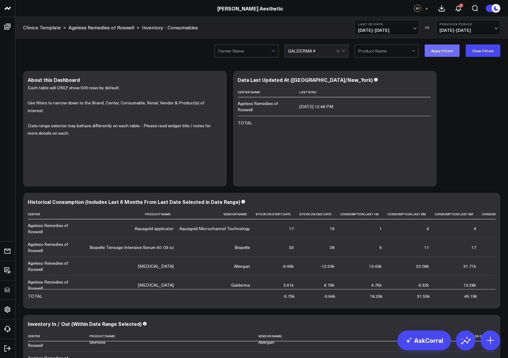
click at [449, 53] on button "Apply Filters" at bounding box center [442, 50] width 35 height 12
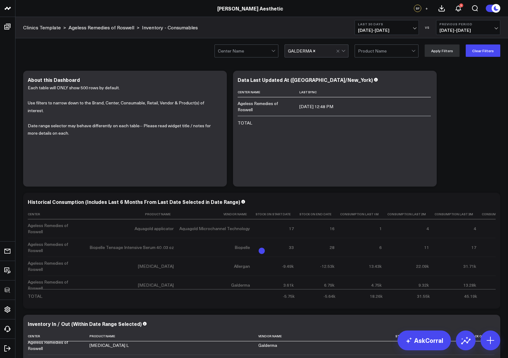
scroll to position [81, 0]
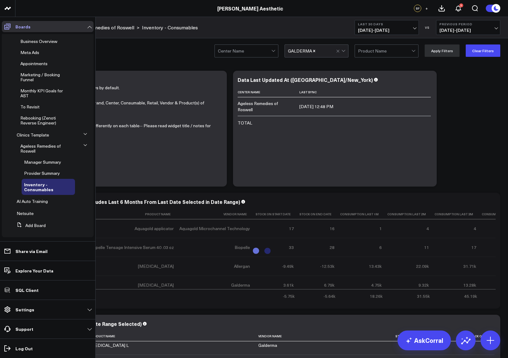
scroll to position [177, 0]
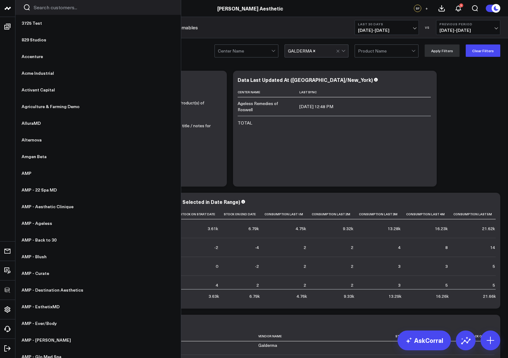
click at [45, 9] on input "Search customers input" at bounding box center [104, 7] width 140 height 7
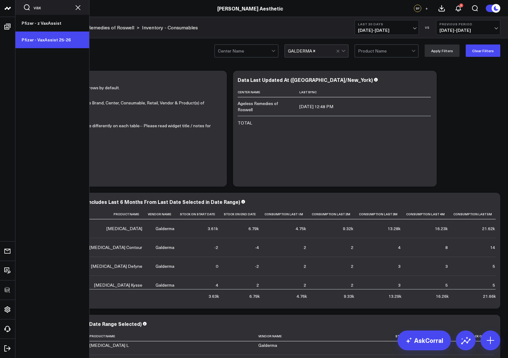
type input "vax"
click at [52, 45] on link "Pfizer - VaxAssist 25-26" at bounding box center [52, 39] width 74 height 17
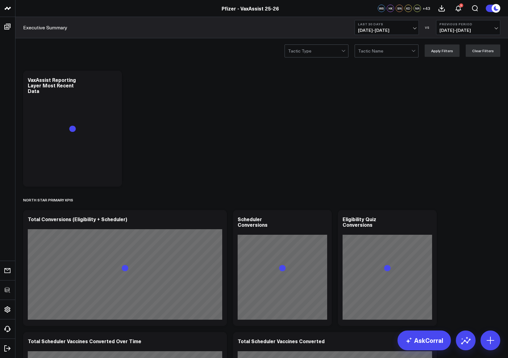
click at [373, 33] on button "Last 30 Days [DATE] - [DATE]" at bounding box center [387, 27] width 64 height 15
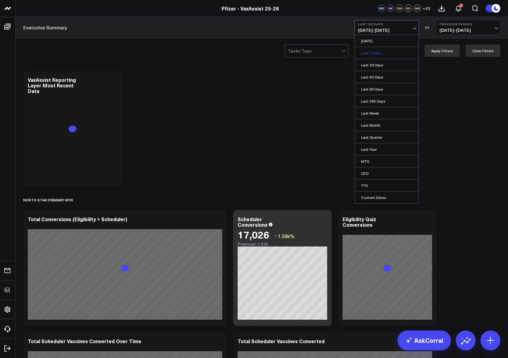
click at [376, 52] on link "Last 7 Days" at bounding box center [387, 53] width 64 height 12
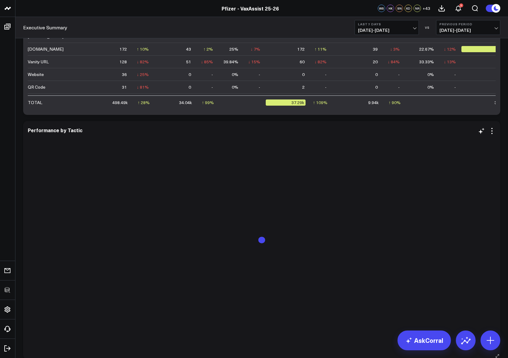
scroll to position [1618, 0]
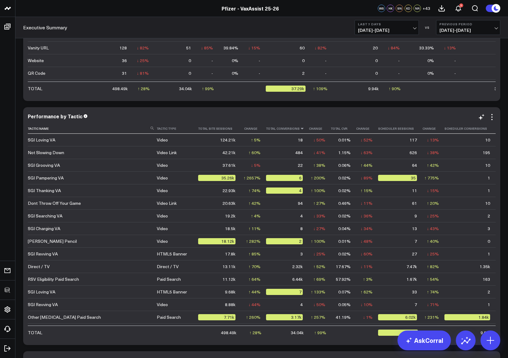
click at [300, 130] on icon at bounding box center [302, 129] width 5 height 4
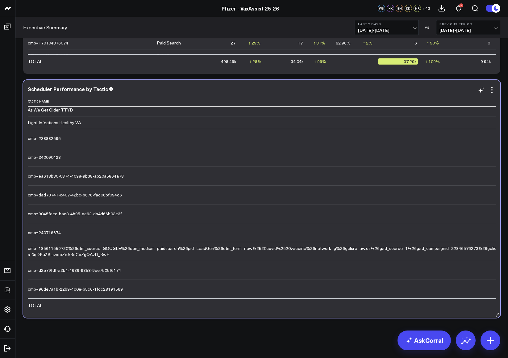
scroll to position [1775, 0]
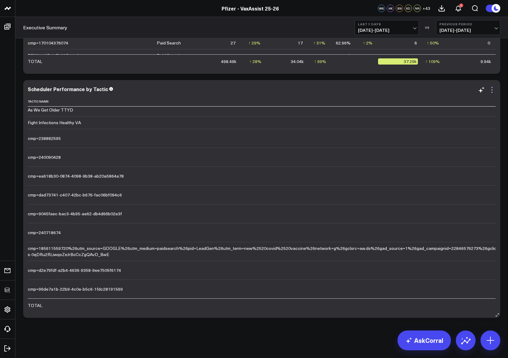
click at [492, 90] on icon at bounding box center [491, 89] width 1 height 1
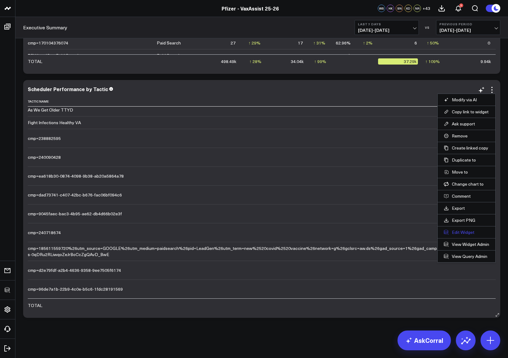
click at [455, 234] on button "Edit Widget" at bounding box center [466, 232] width 45 height 6
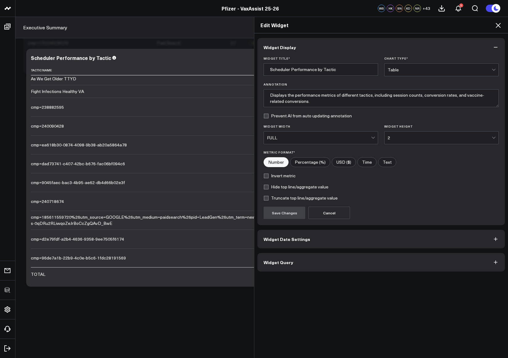
click at [305, 264] on button "Widget Query" at bounding box center [381, 262] width 248 height 19
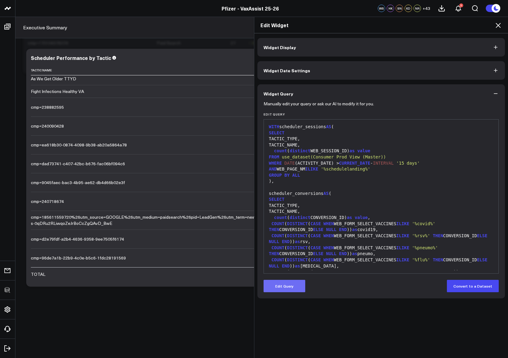
click at [278, 286] on button "Edit Query" at bounding box center [285, 286] width 42 height 12
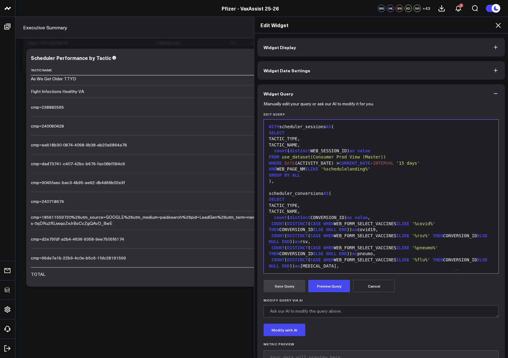
scroll to position [157, 0]
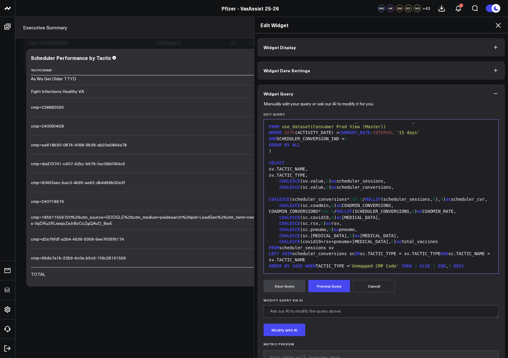
click at [277, 170] on div "sv.TACTIC_NAME," at bounding box center [381, 169] width 228 height 6
click at [342, 169] on div "SPLIT_PART ( sv.TACTIC_NAME," at bounding box center [381, 169] width 228 height 6
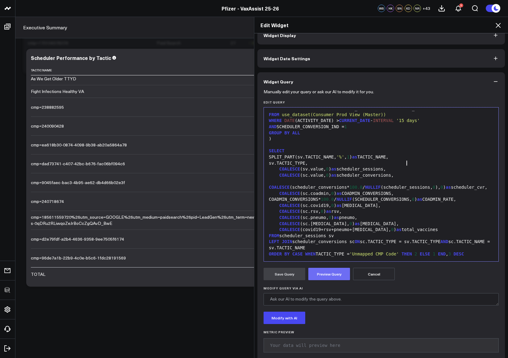
scroll to position [16, 0]
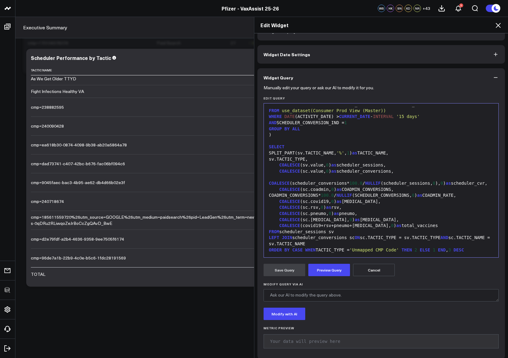
click at [323, 276] on form "Manually edit your query or ask our AI to modify it for you. Edit Query 99 1 2 …" at bounding box center [381, 220] width 235 height 266
click at [321, 270] on button "Preview Query" at bounding box center [329, 270] width 42 height 12
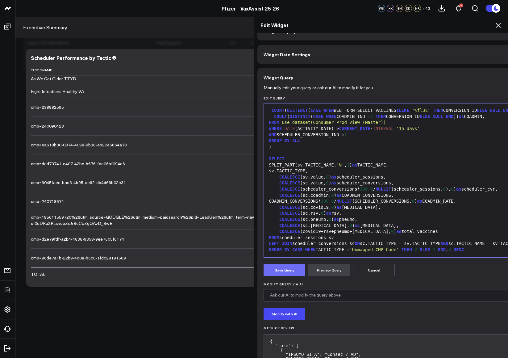
scroll to position [73, 0]
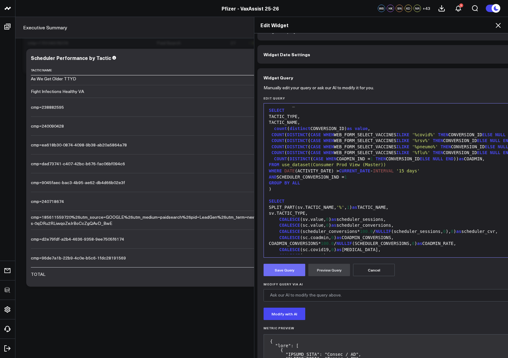
click at [291, 273] on button "Save Query" at bounding box center [285, 270] width 42 height 12
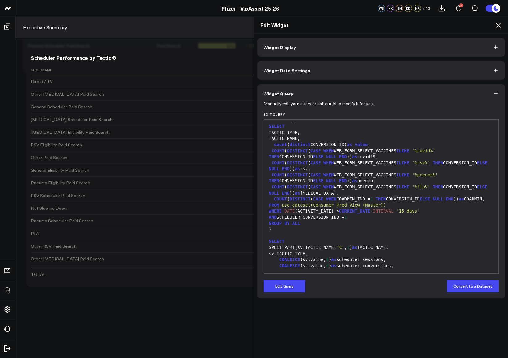
scroll to position [0, 0]
click at [499, 27] on icon at bounding box center [498, 25] width 7 height 7
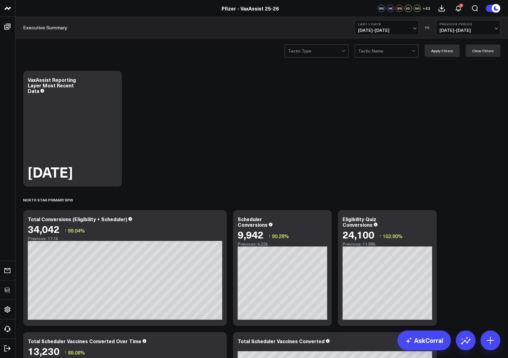
click at [315, 49] on div at bounding box center [314, 51] width 53 height 12
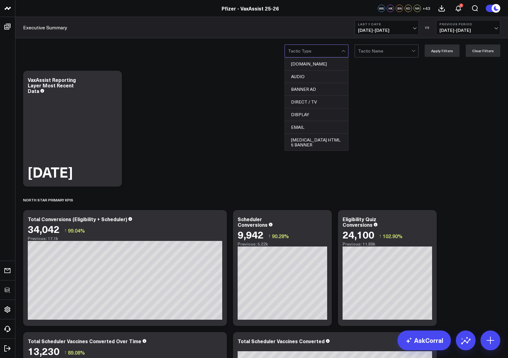
click at [384, 48] on div at bounding box center [384, 51] width 53 height 12
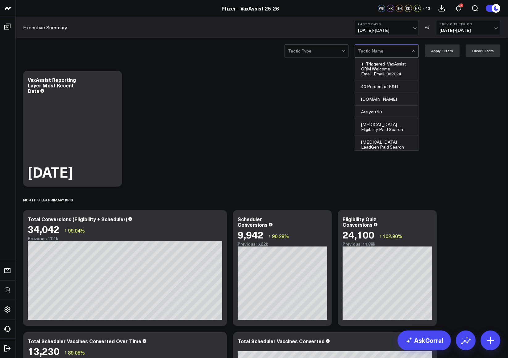
drag, startPoint x: 462, startPoint y: 101, endPoint x: 454, endPoint y: 101, distance: 8.0
